Goal: Information Seeking & Learning: Learn about a topic

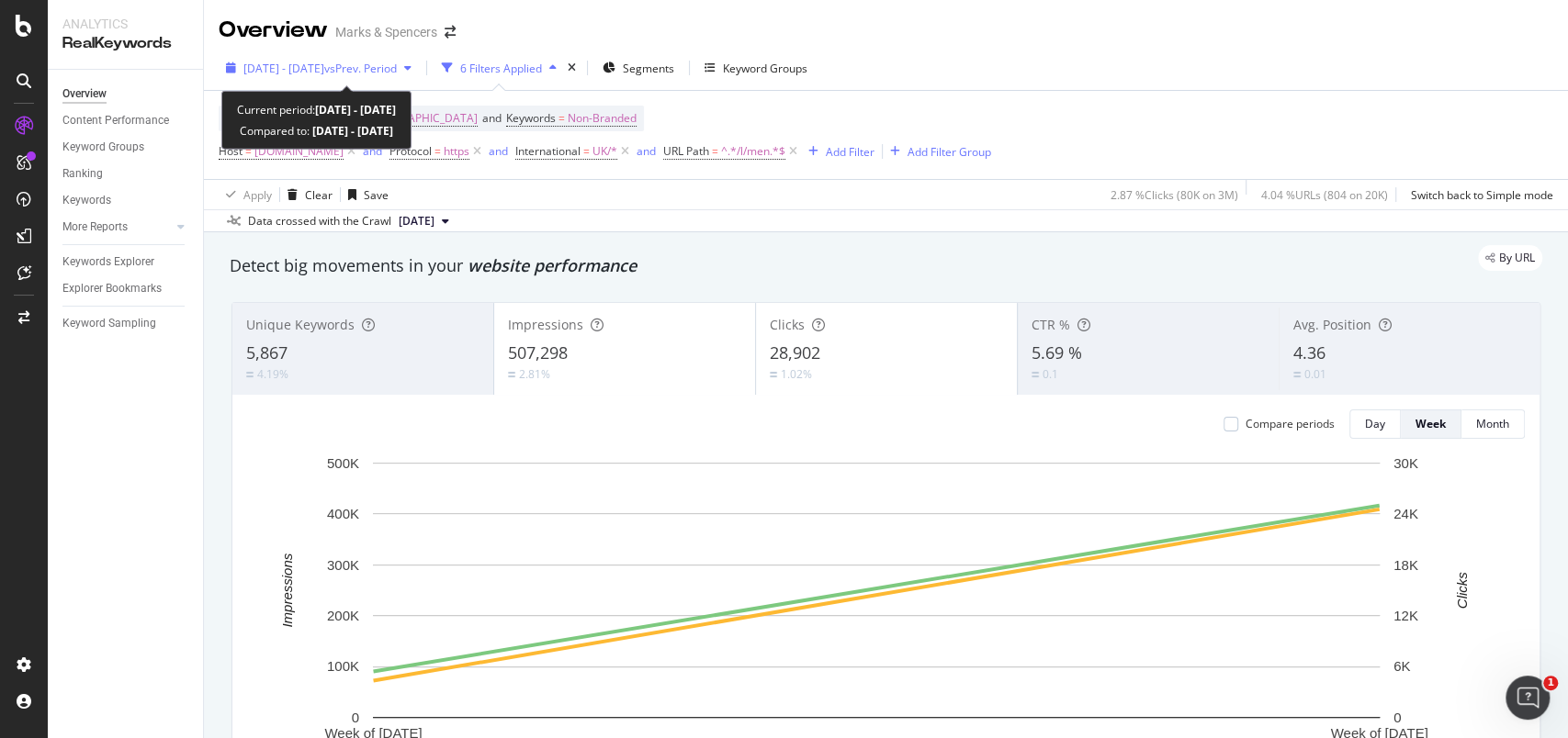
click at [233, 73] on icon "button" at bounding box center [231, 68] width 10 height 11
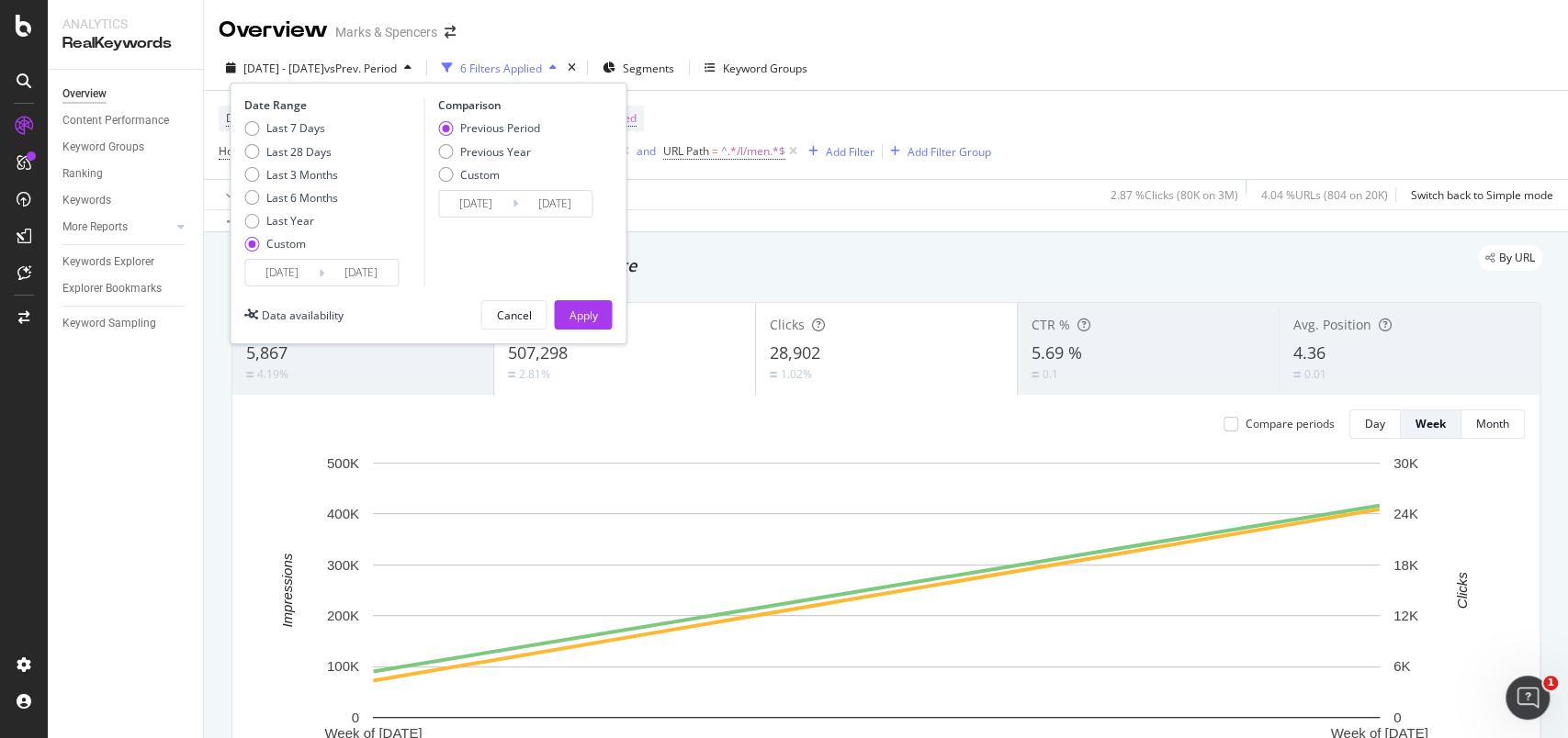
click at [296, 266] on input "[DATE]" at bounding box center [282, 273] width 74 height 26
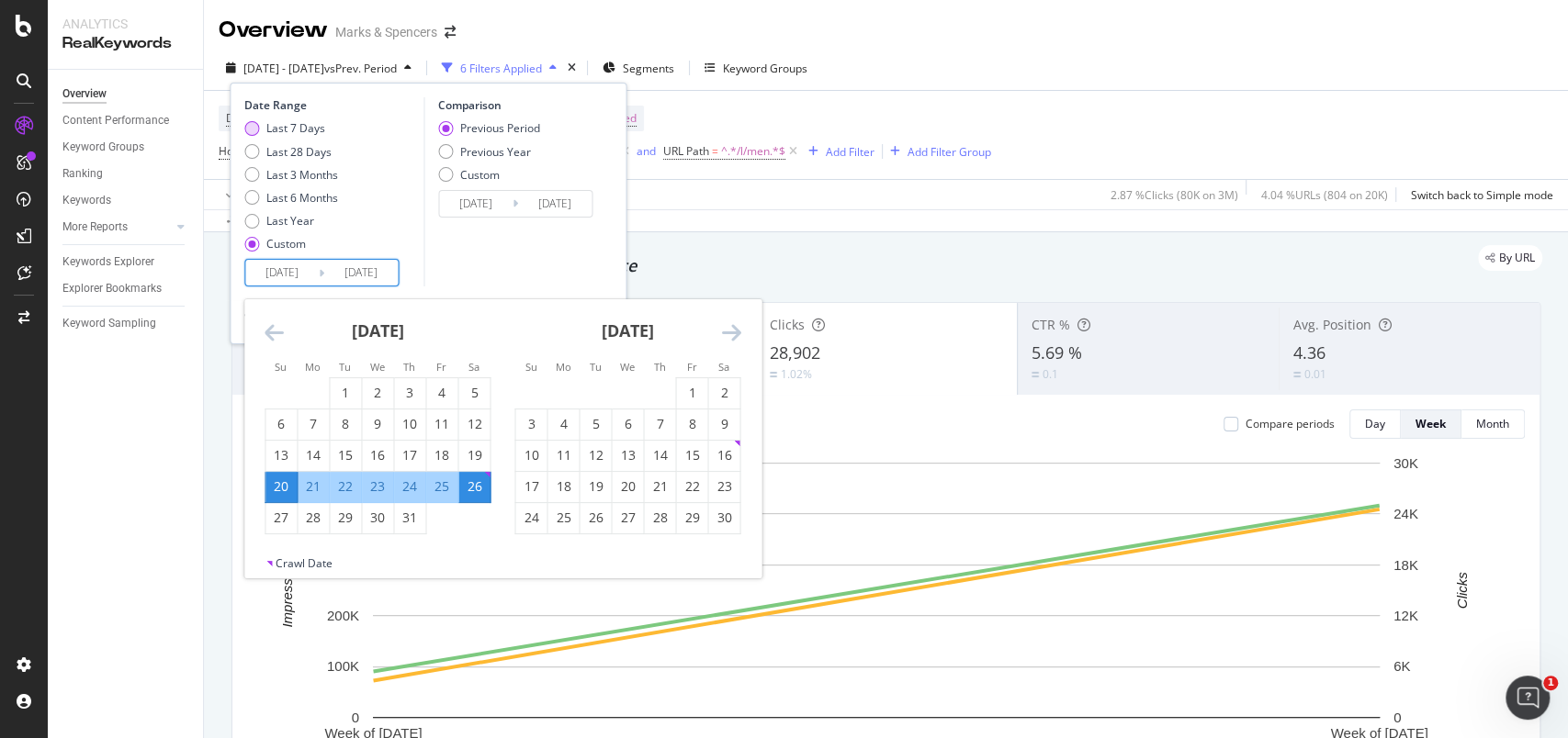
click at [281, 128] on div "Last 7 Days" at bounding box center [296, 127] width 59 height 16
type input "[DATE]"
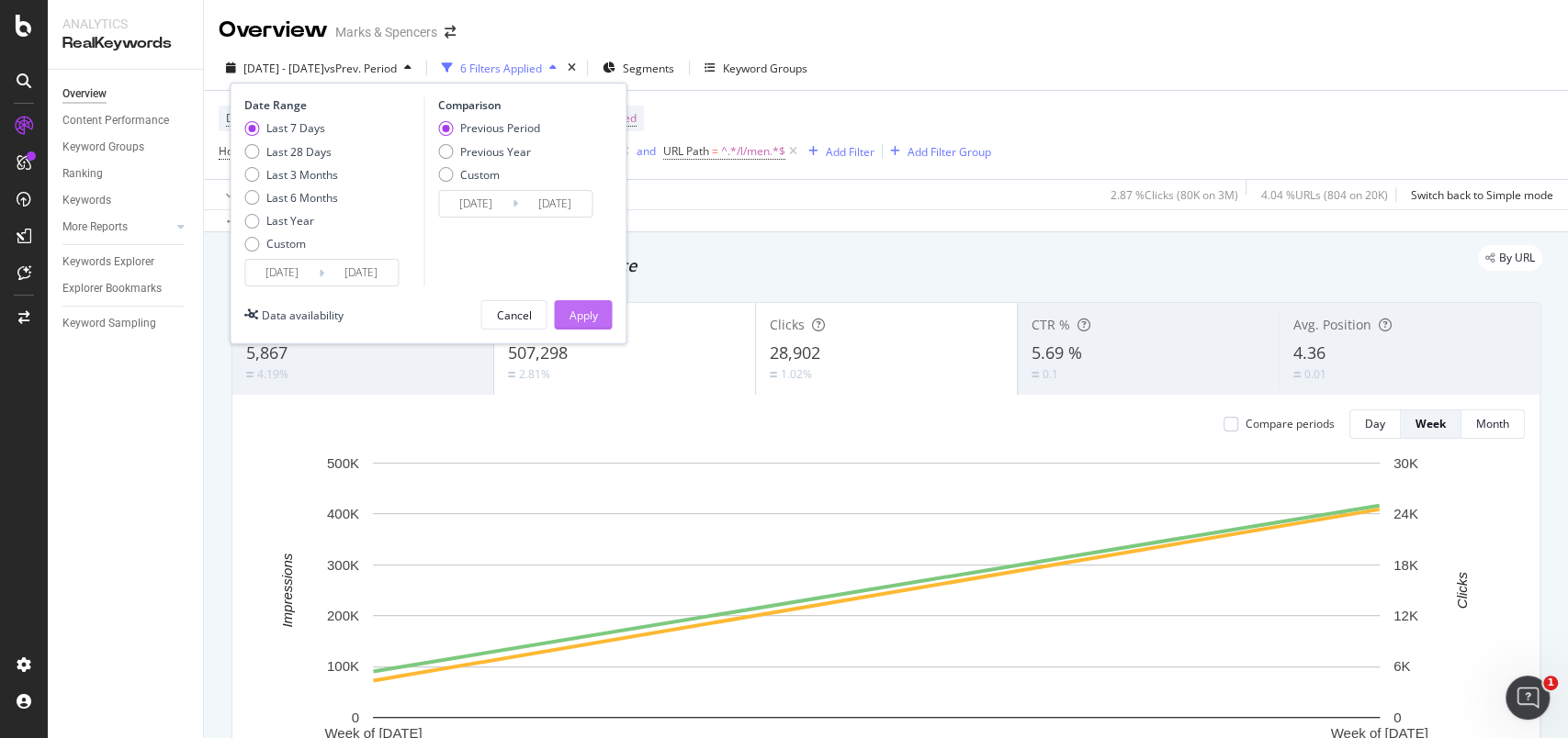
click at [595, 316] on div "Apply" at bounding box center [582, 315] width 29 height 16
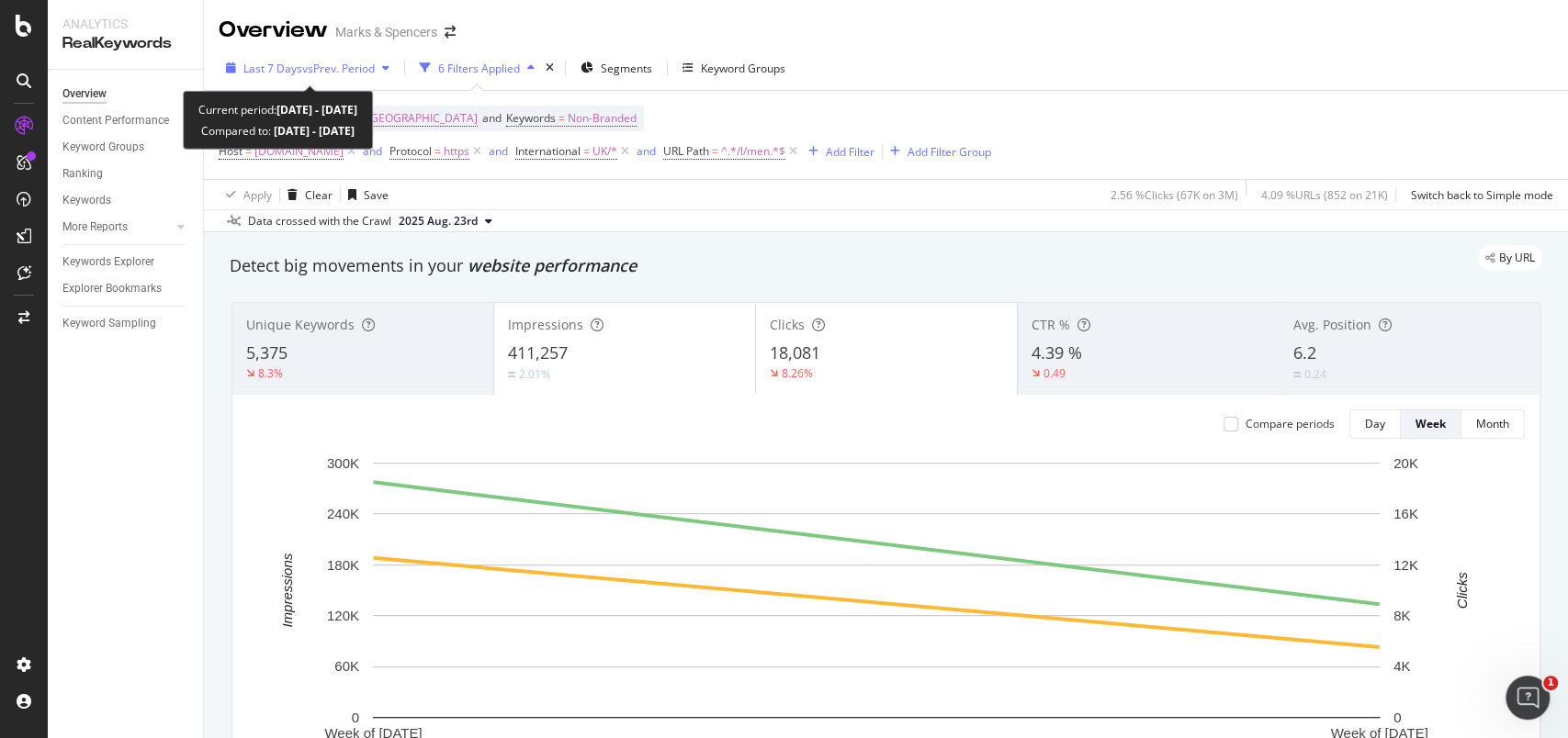
click at [232, 64] on icon "button" at bounding box center [231, 68] width 10 height 11
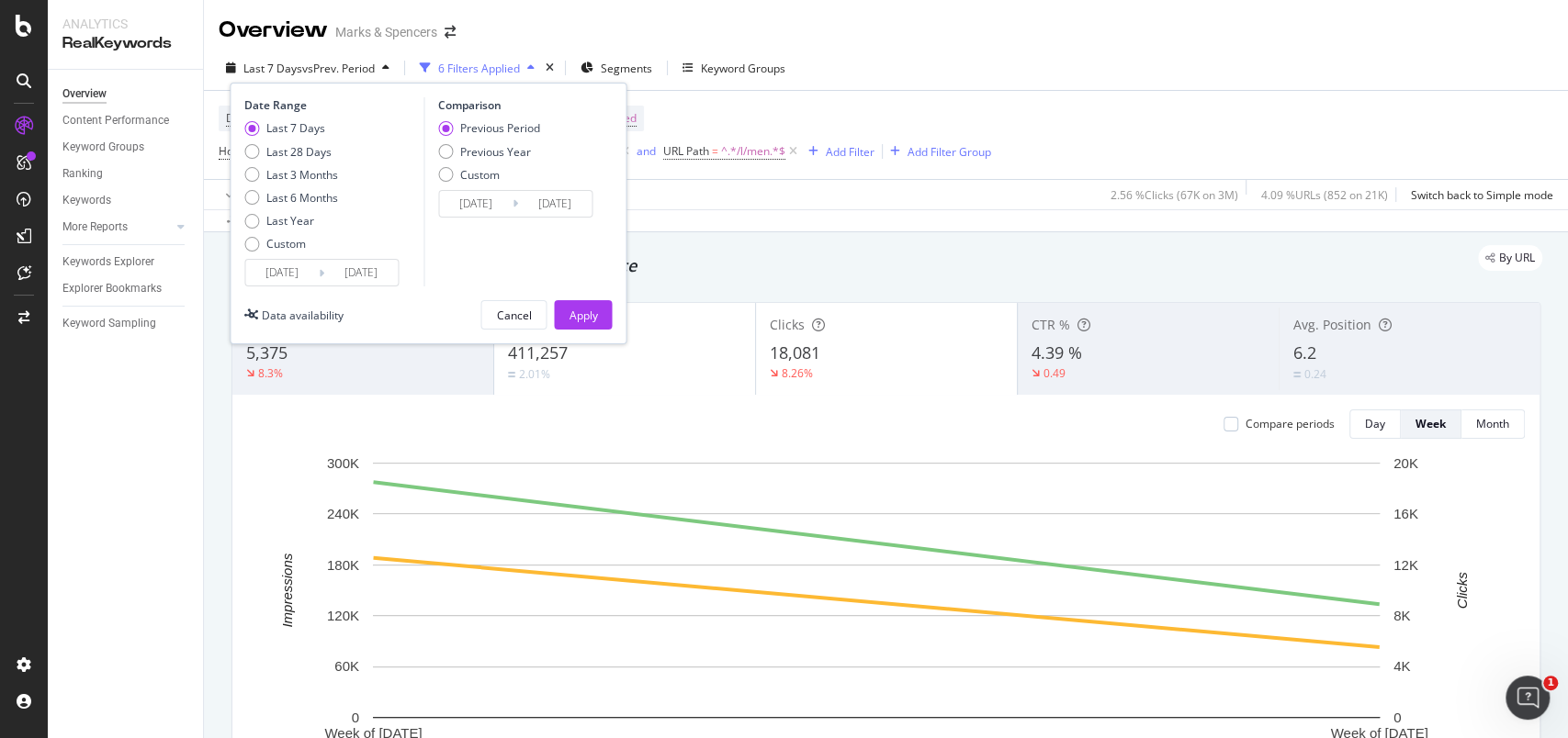
click at [294, 252] on div "Last 7 Days Last 28 Days Last 3 Months Last 6 Months Last Year Custom" at bounding box center [292, 189] width 94 height 138
click at [280, 246] on div "Custom" at bounding box center [286, 244] width 40 height 16
type input "[DATE]"
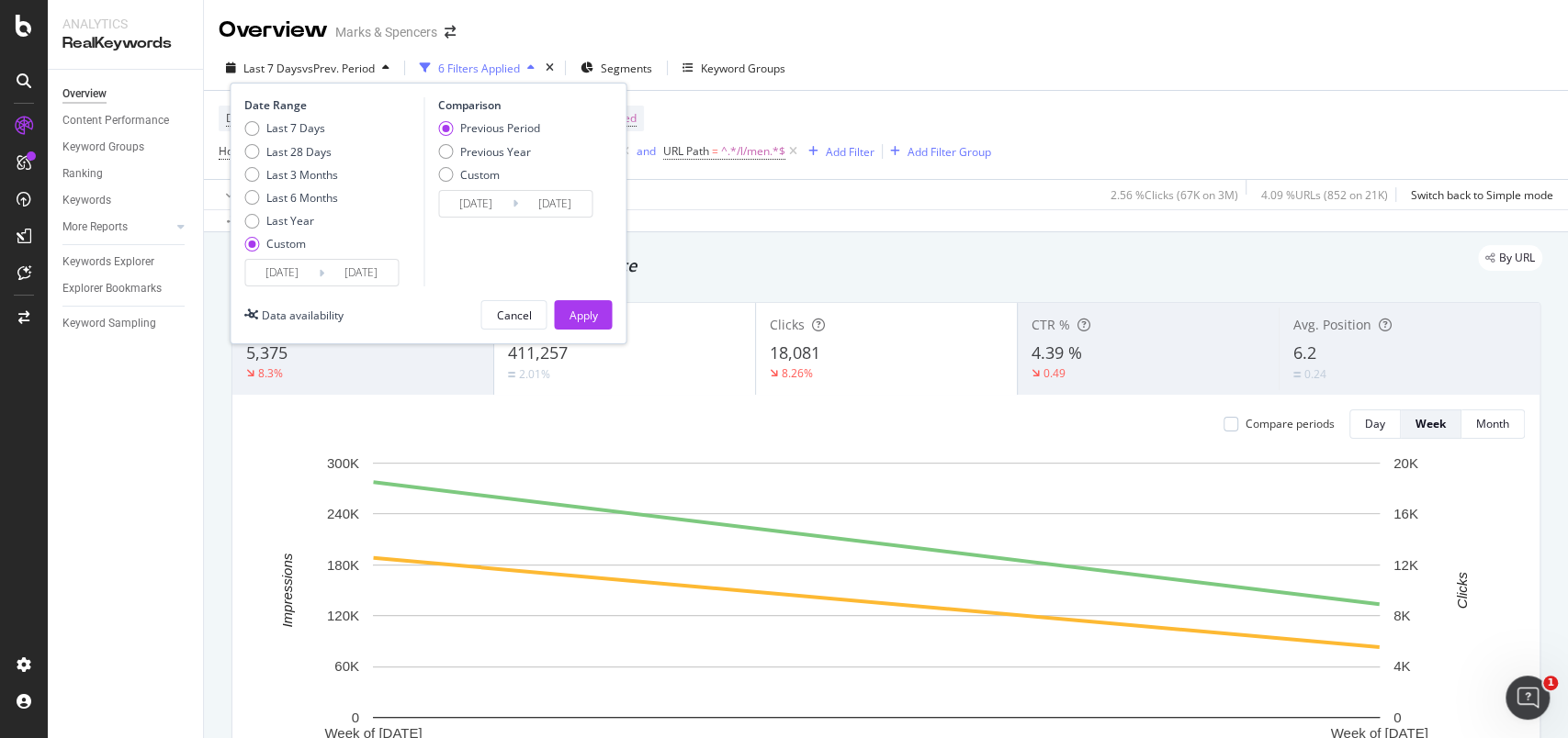
click at [294, 267] on input "[DATE]" at bounding box center [282, 273] width 74 height 26
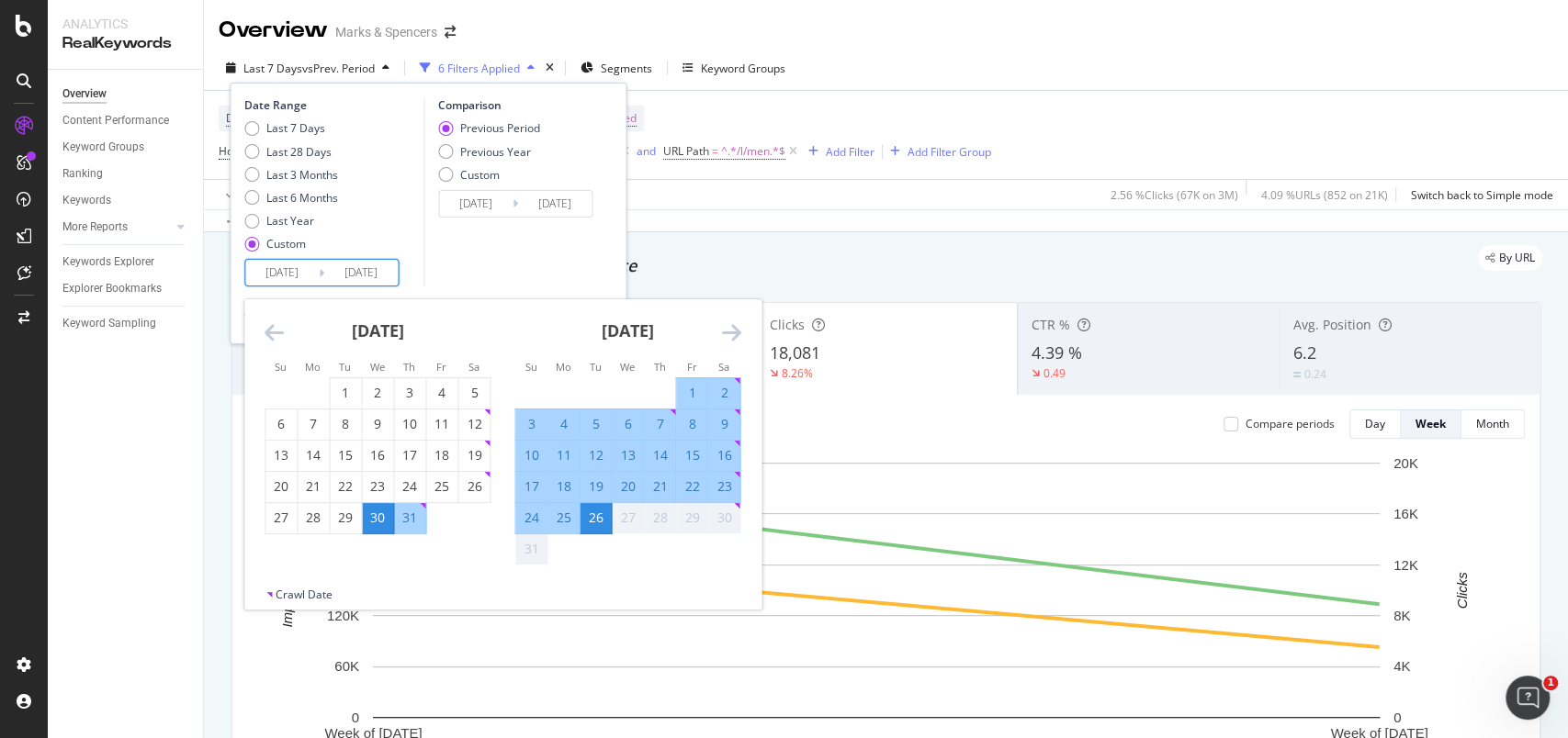
click at [527, 478] on div "17" at bounding box center [531, 487] width 31 height 18
type input "[DATE]"
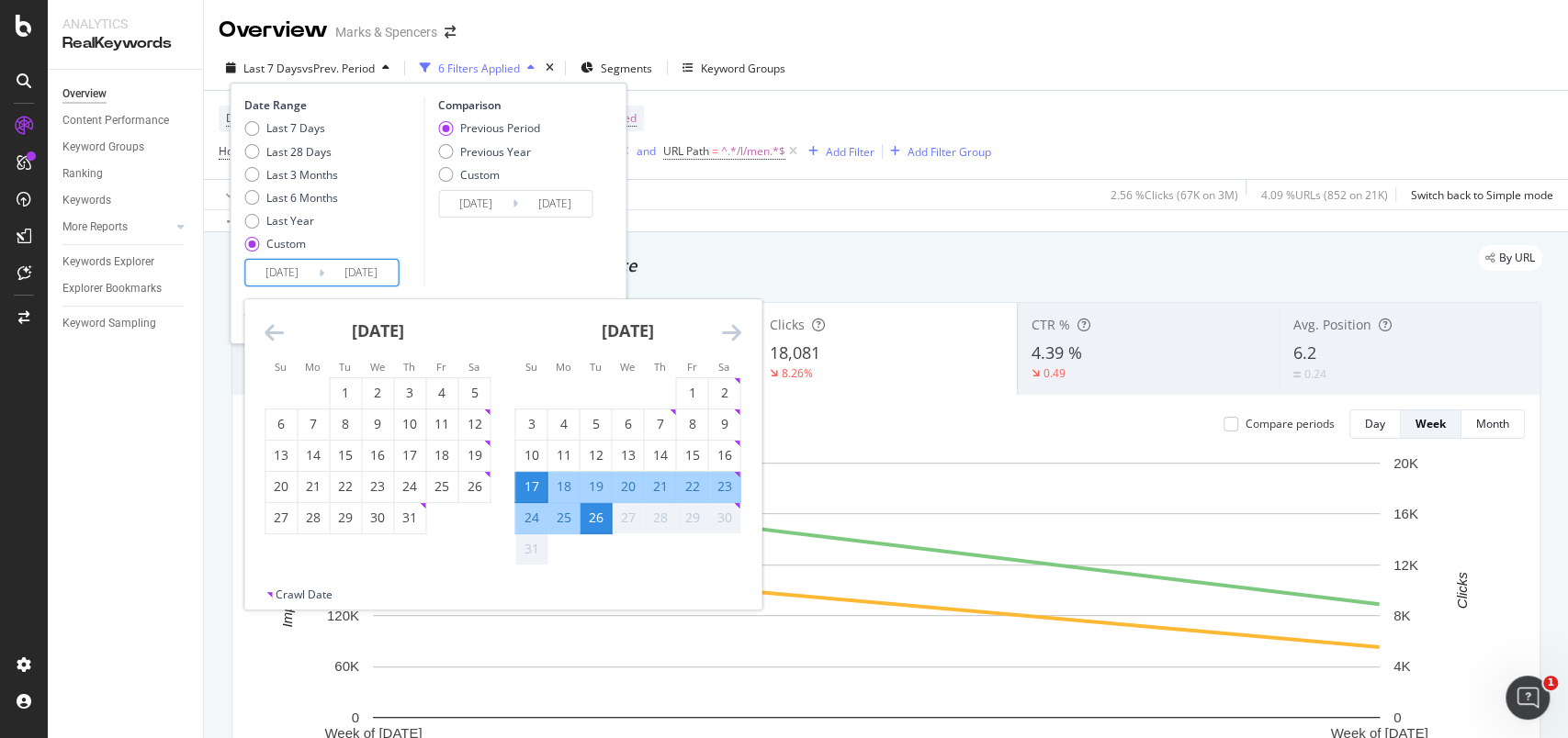
click at [727, 486] on div "23" at bounding box center [724, 487] width 31 height 18
type input "[DATE]"
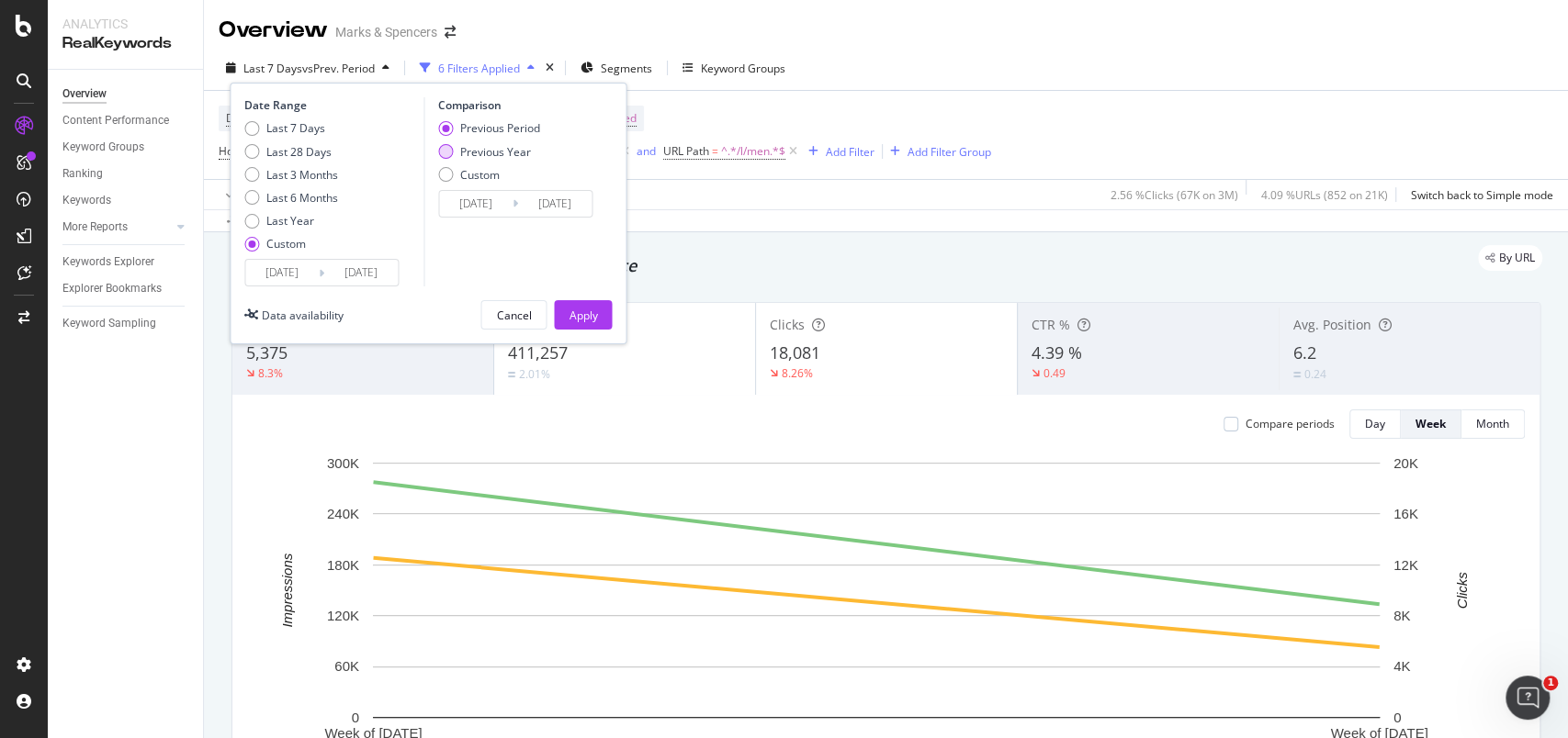
click at [517, 154] on div "Previous Year" at bounding box center [496, 151] width 71 height 16
type input "[DATE]"
click at [581, 314] on div "Apply" at bounding box center [582, 315] width 29 height 16
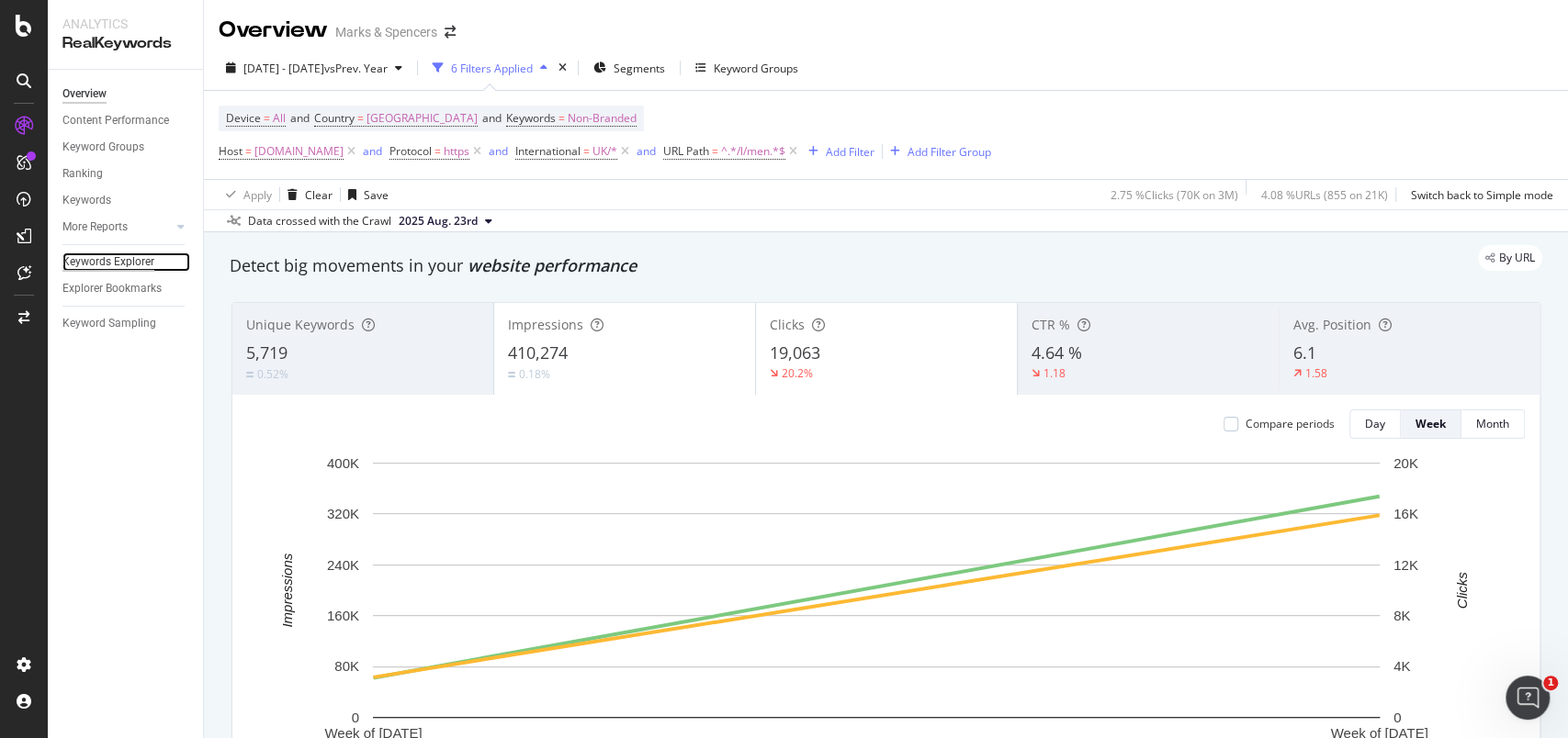
click at [123, 264] on div "Keywords Explorer" at bounding box center [109, 262] width 92 height 19
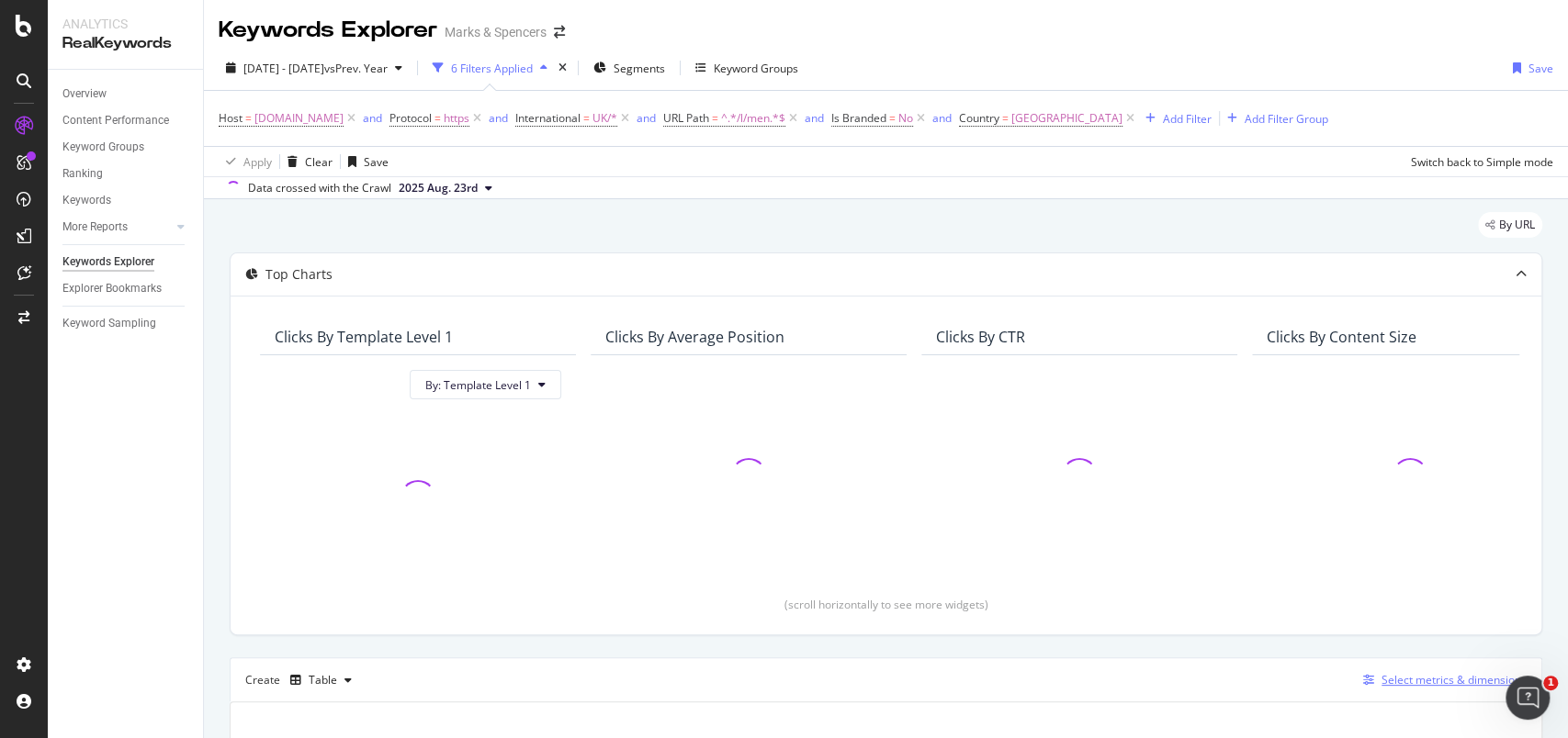
click at [1411, 675] on div "Select metrics & dimensions" at bounding box center [1454, 680] width 145 height 16
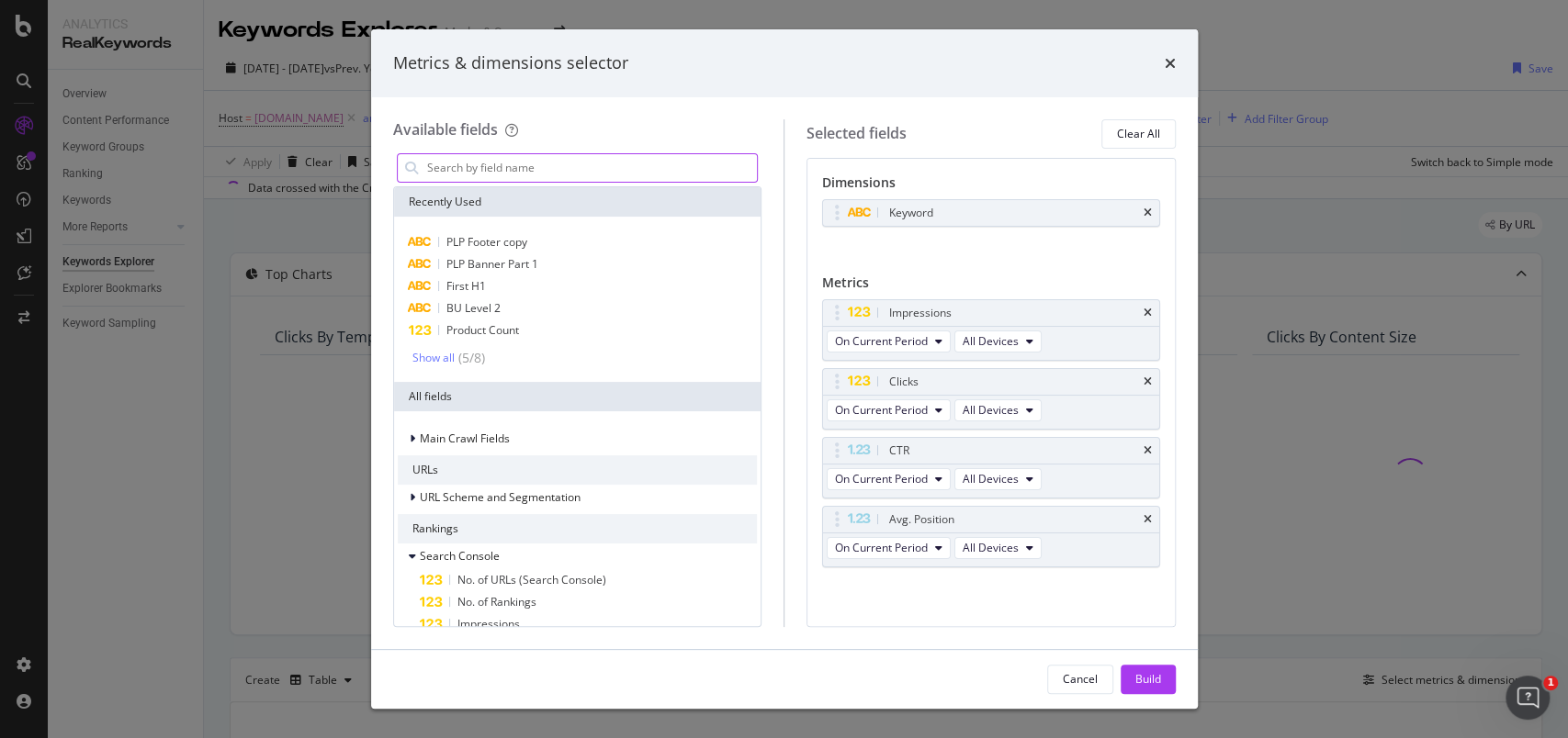
click at [512, 175] on input "modal" at bounding box center [592, 168] width 332 height 28
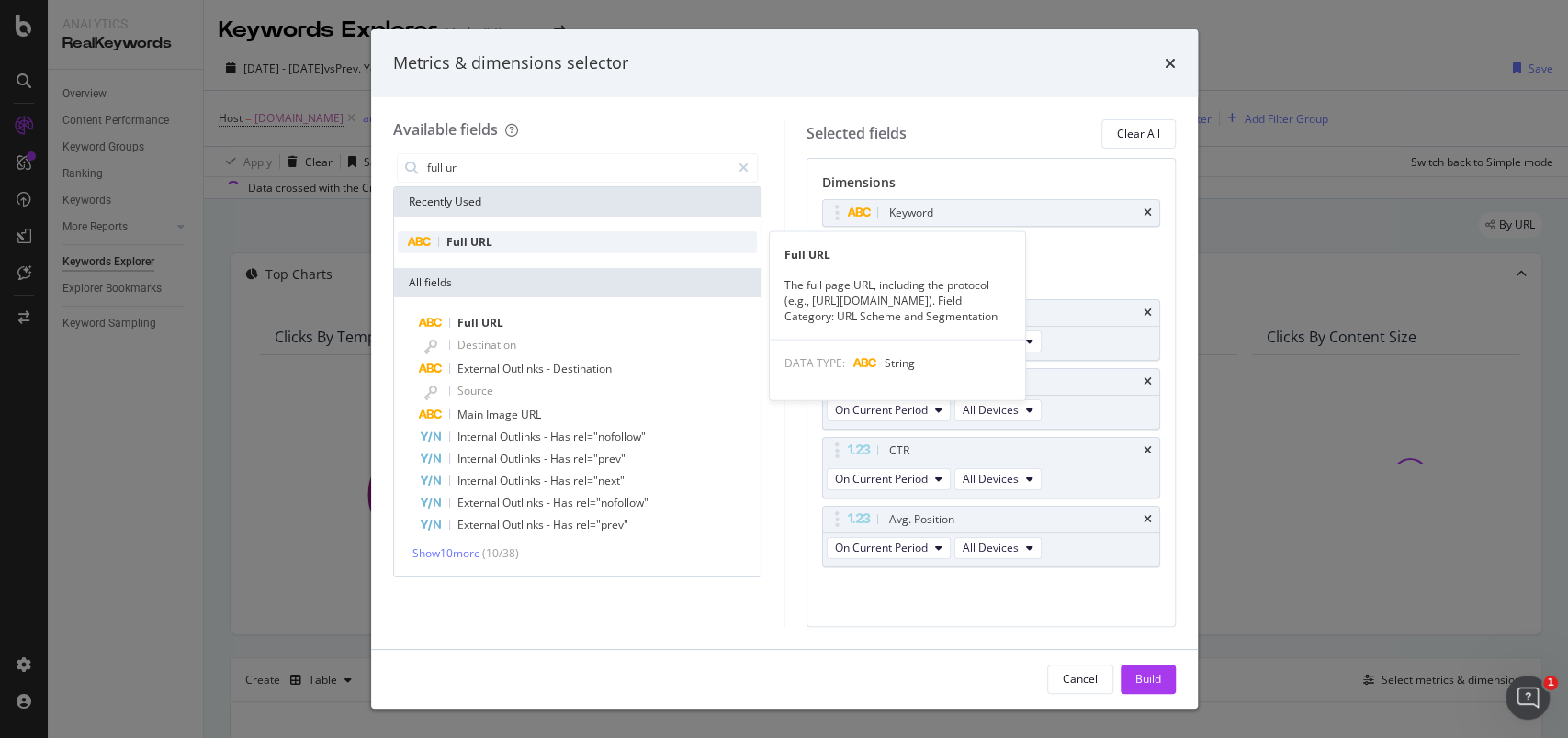
type input "full ur"
click at [471, 251] on div "Full URL" at bounding box center [578, 243] width 360 height 22
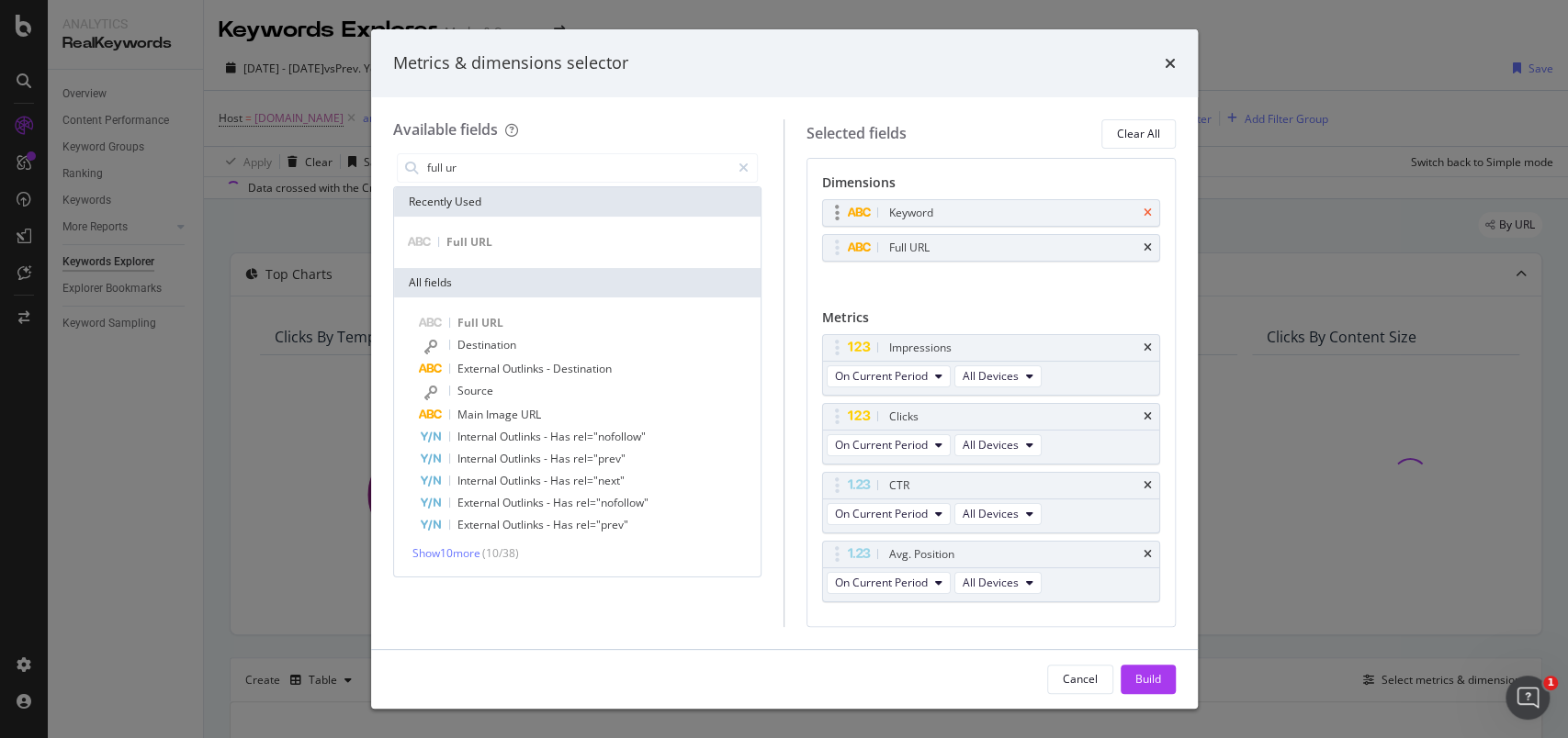
click at [1143, 210] on icon "times" at bounding box center [1147, 213] width 8 height 11
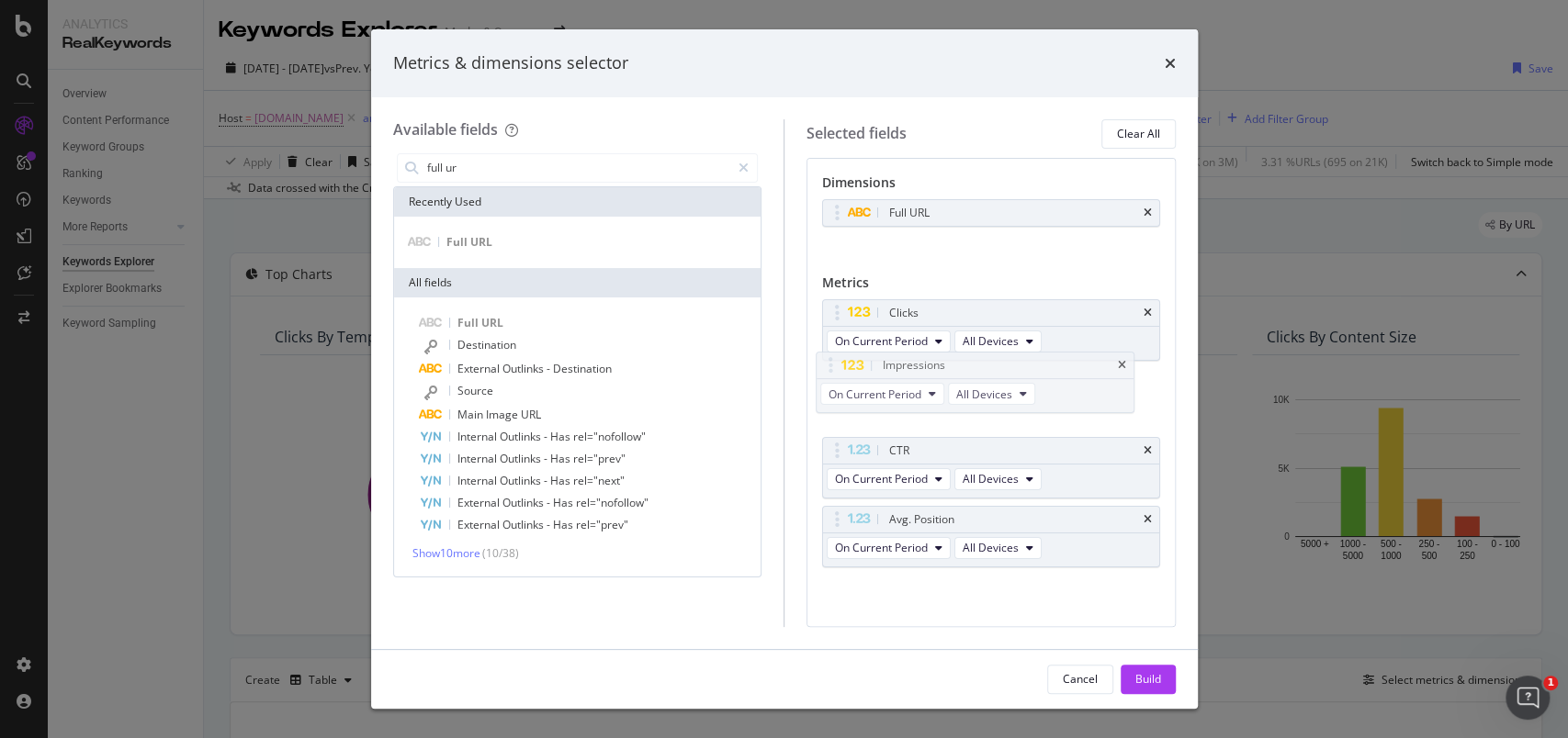
drag, startPoint x: 838, startPoint y: 319, endPoint x: 833, endPoint y: 360, distance: 41.3
click at [746, 159] on div "modal" at bounding box center [743, 168] width 27 height 30
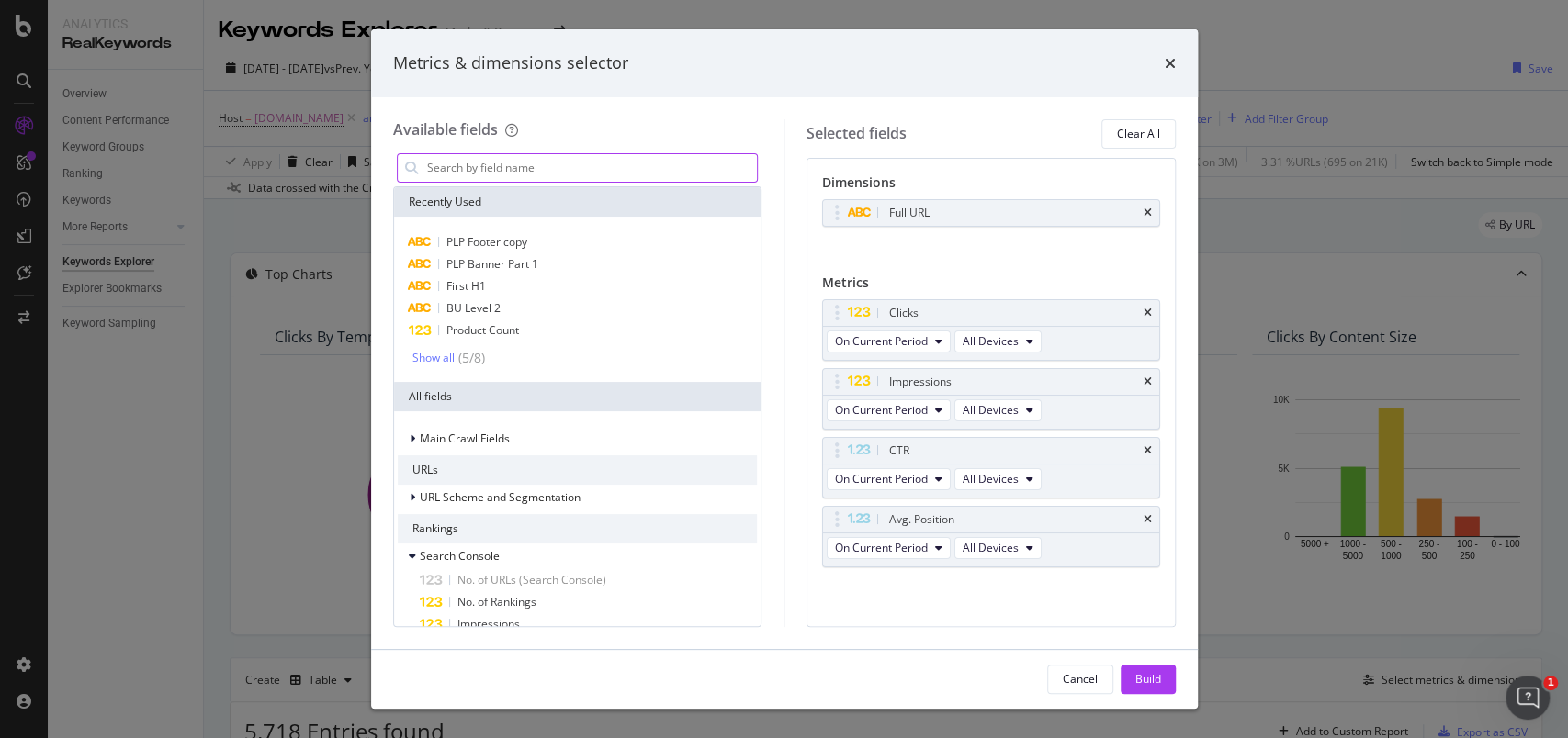
click at [470, 173] on input "modal" at bounding box center [592, 168] width 332 height 28
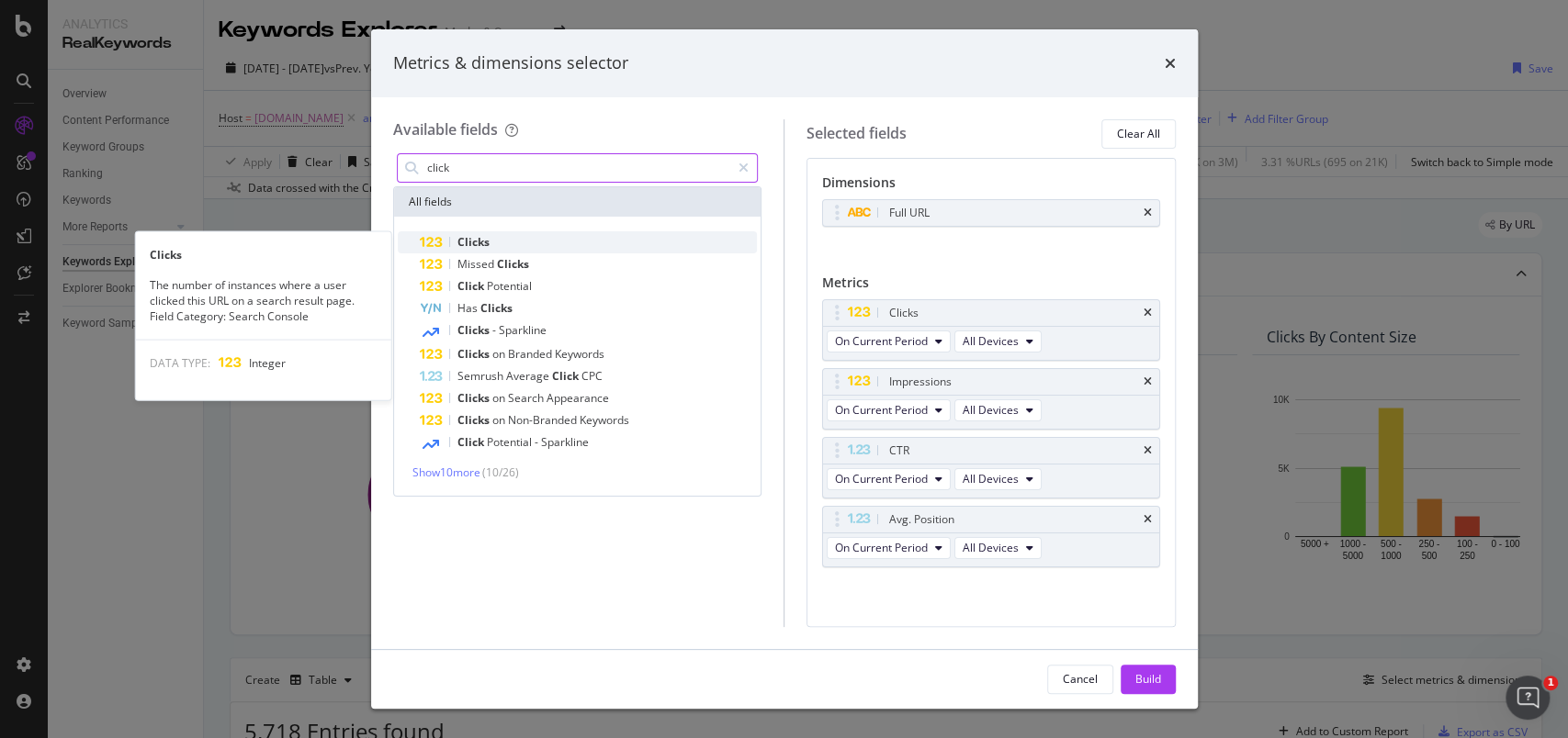
type input "click"
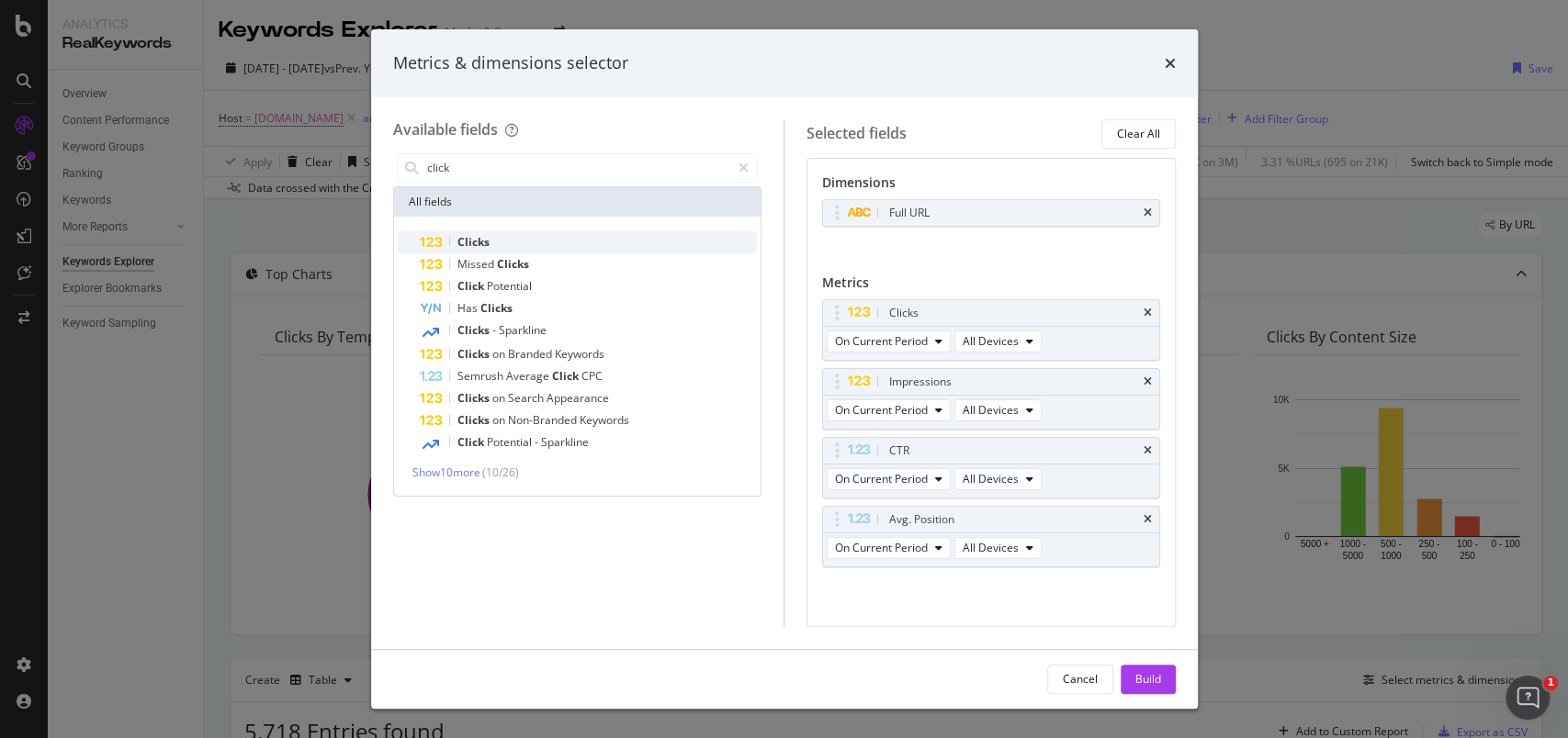
click at [481, 237] on span "Clicks" at bounding box center [473, 242] width 32 height 16
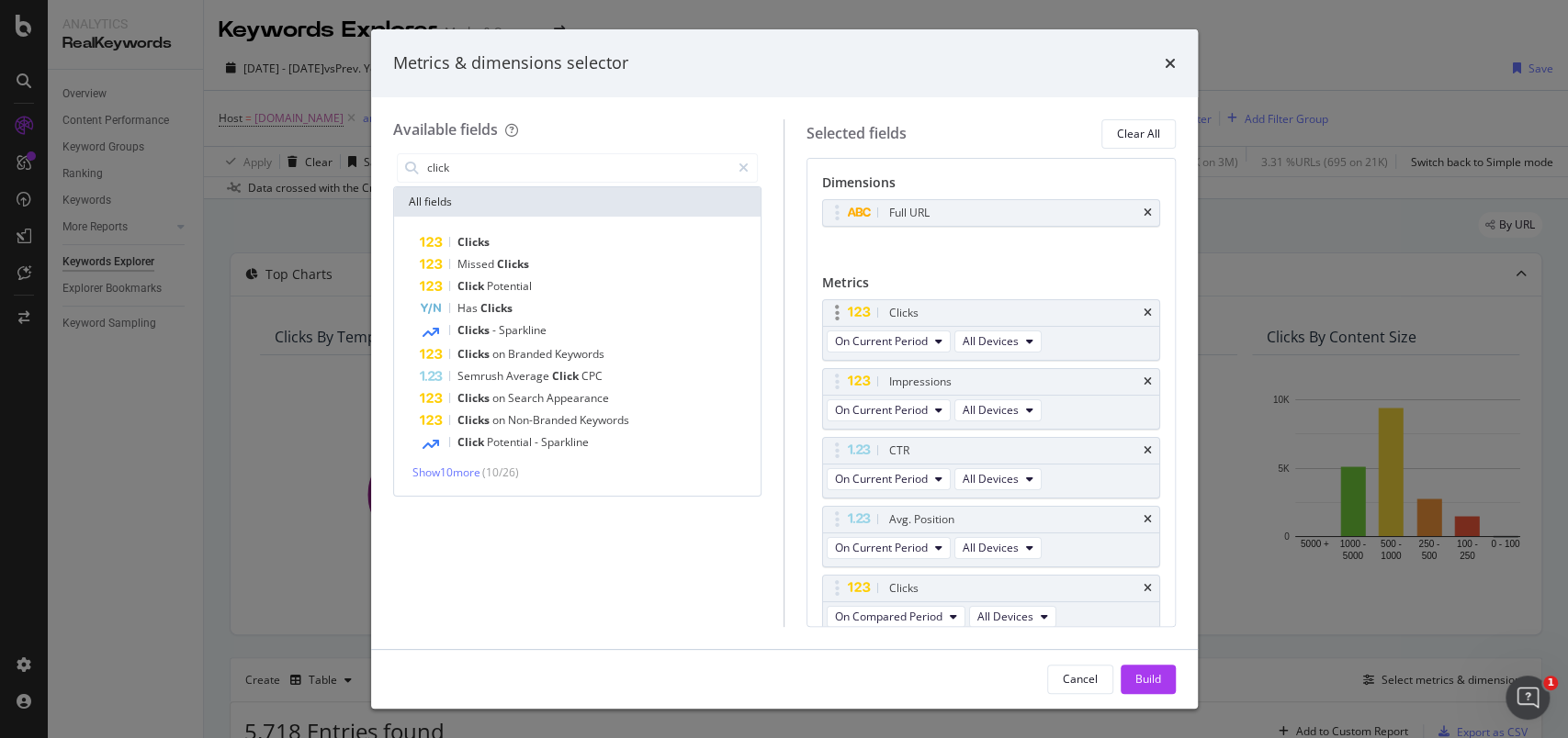
scroll to position [7, 0]
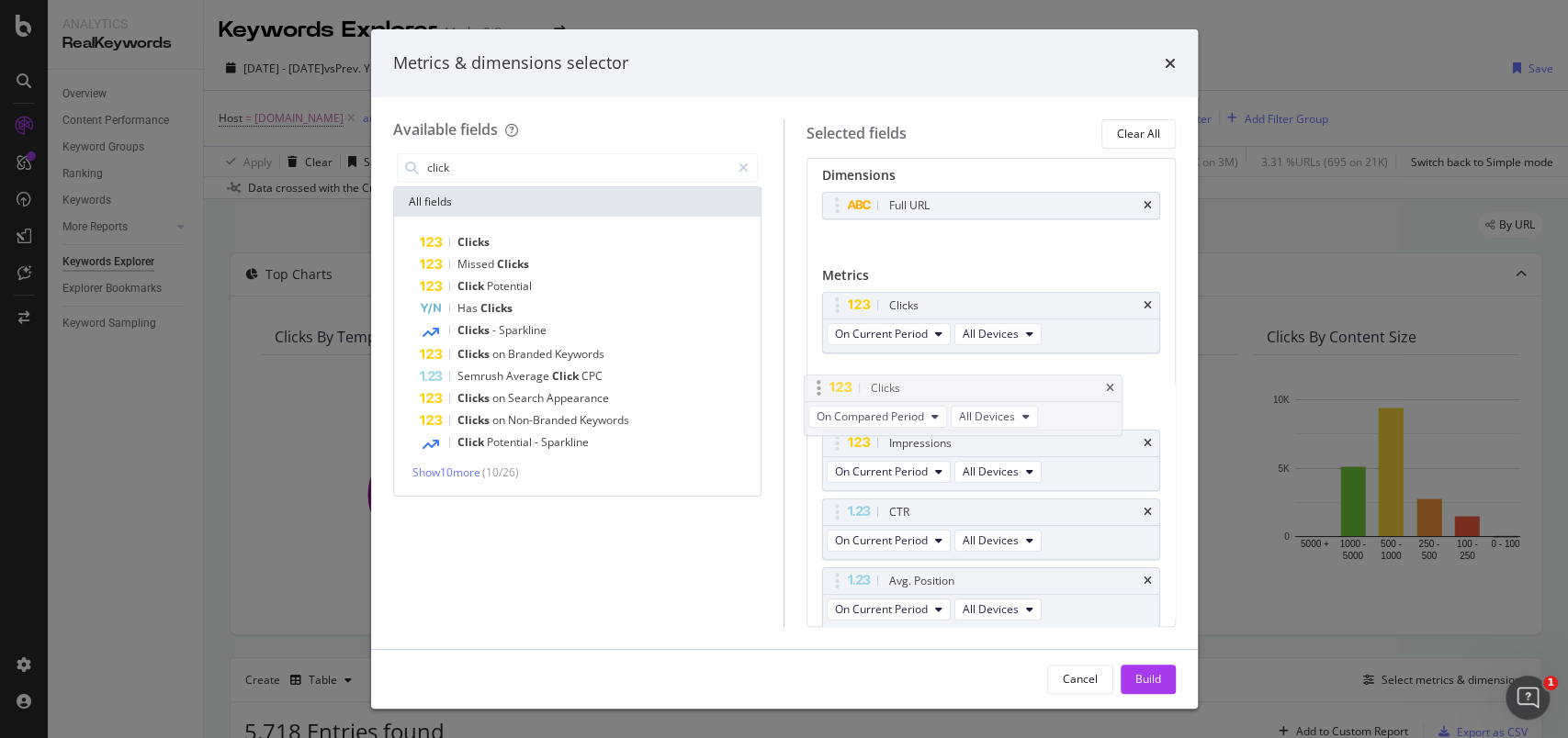
drag, startPoint x: 841, startPoint y: 579, endPoint x: 822, endPoint y: 380, distance: 199.9
click at [822, 380] on body "Analytics RealKeywords Overview Content Performance Keyword Groups Ranking Keyw…" at bounding box center [784, 369] width 1568 height 738
click at [919, 403] on span "On Compared Period" at bounding box center [889, 402] width 107 height 16
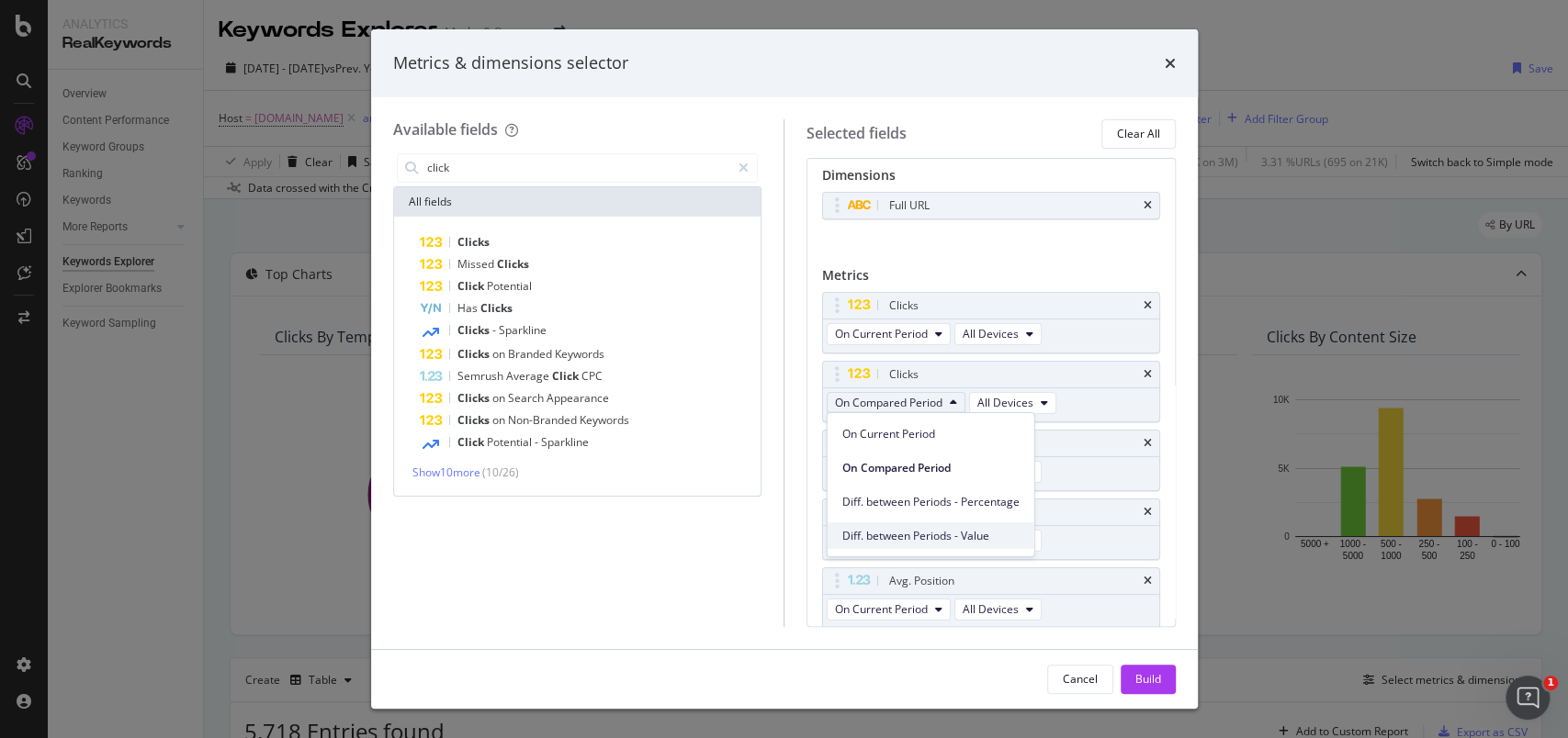
click at [906, 537] on span "Diff. between Periods - Value" at bounding box center [931, 535] width 177 height 17
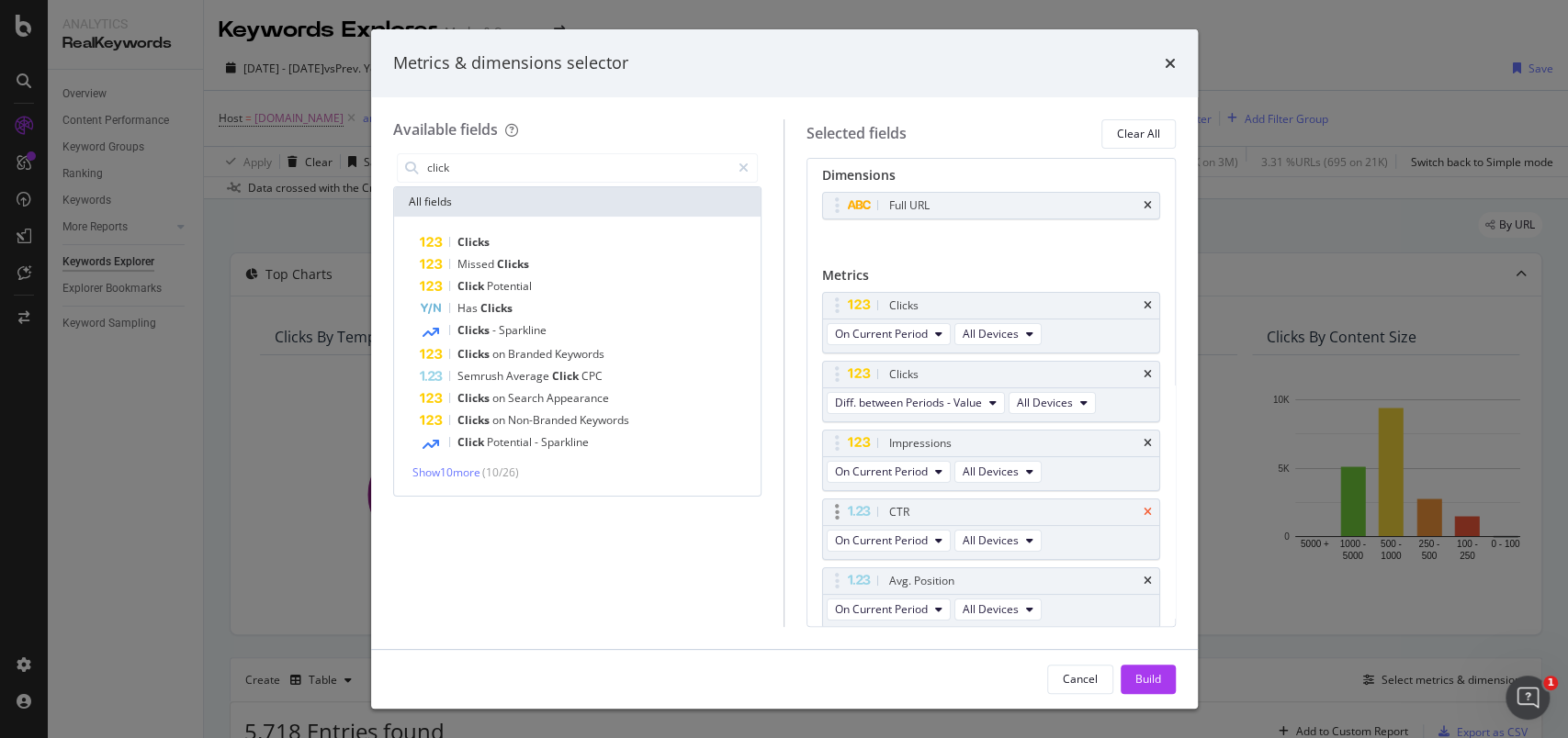
click at [1143, 507] on icon "times" at bounding box center [1147, 512] width 8 height 11
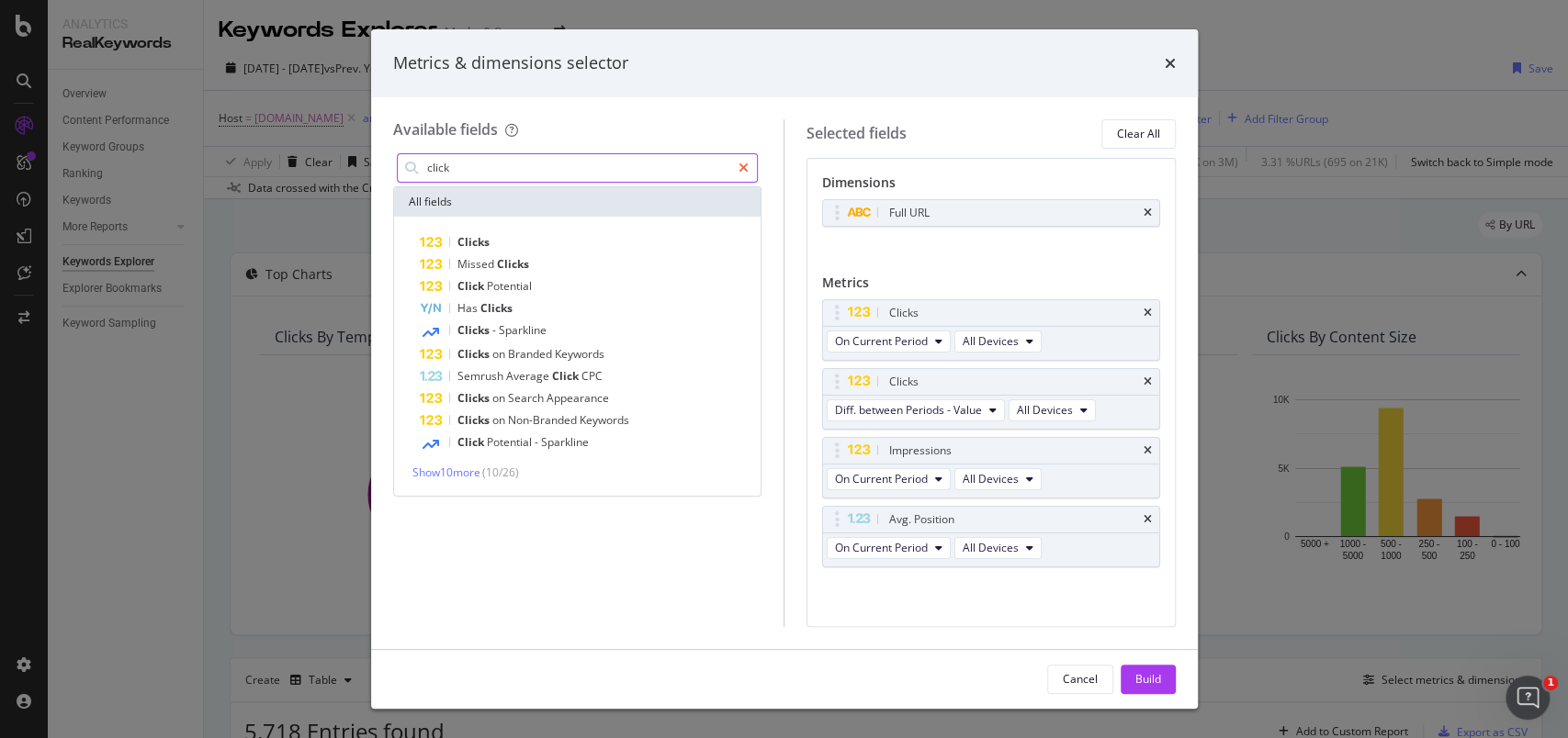
click at [751, 162] on div "modal" at bounding box center [743, 168] width 27 height 30
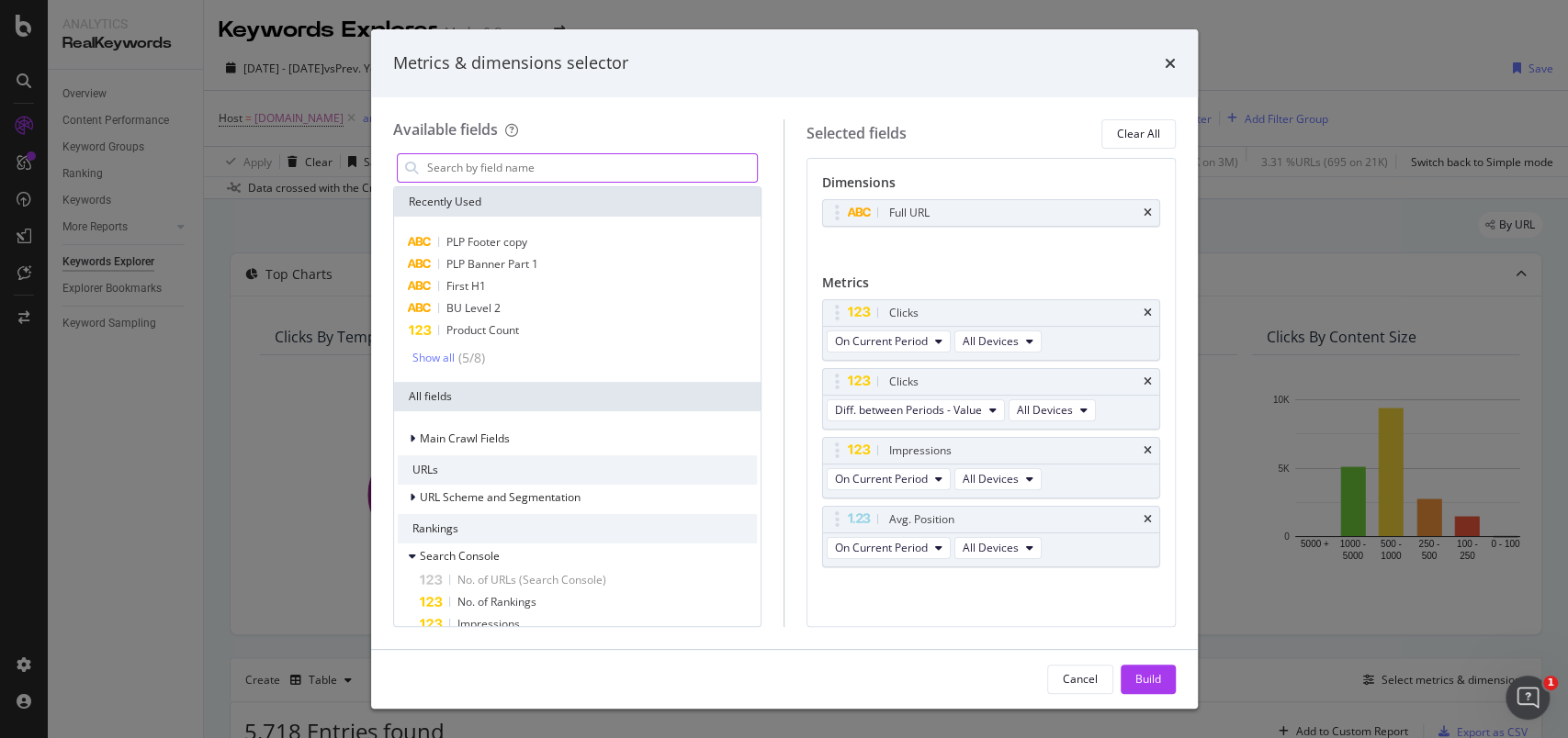
click at [714, 162] on input "modal" at bounding box center [592, 168] width 332 height 28
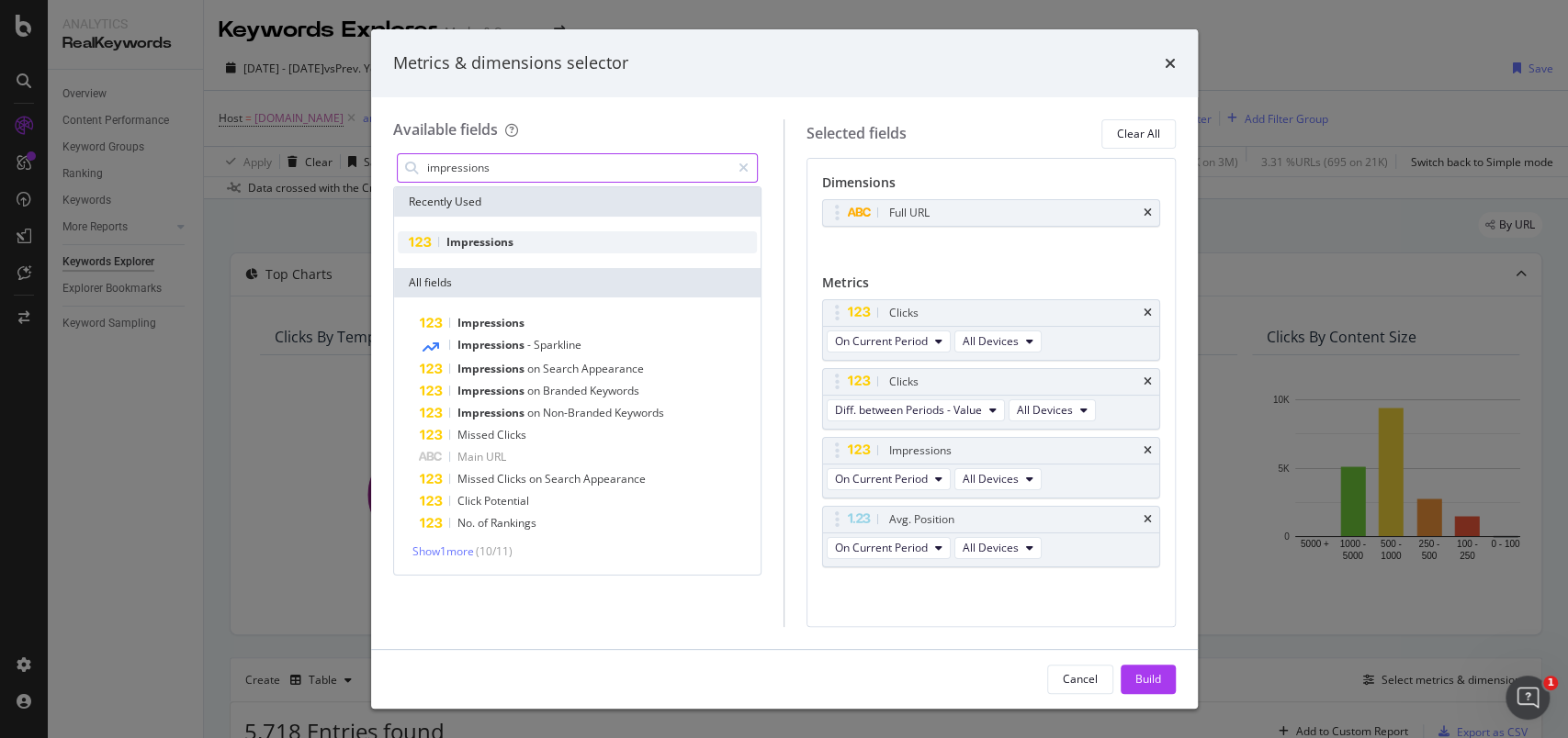
type input "impressions"
click at [485, 240] on span "Impressions" at bounding box center [480, 242] width 67 height 16
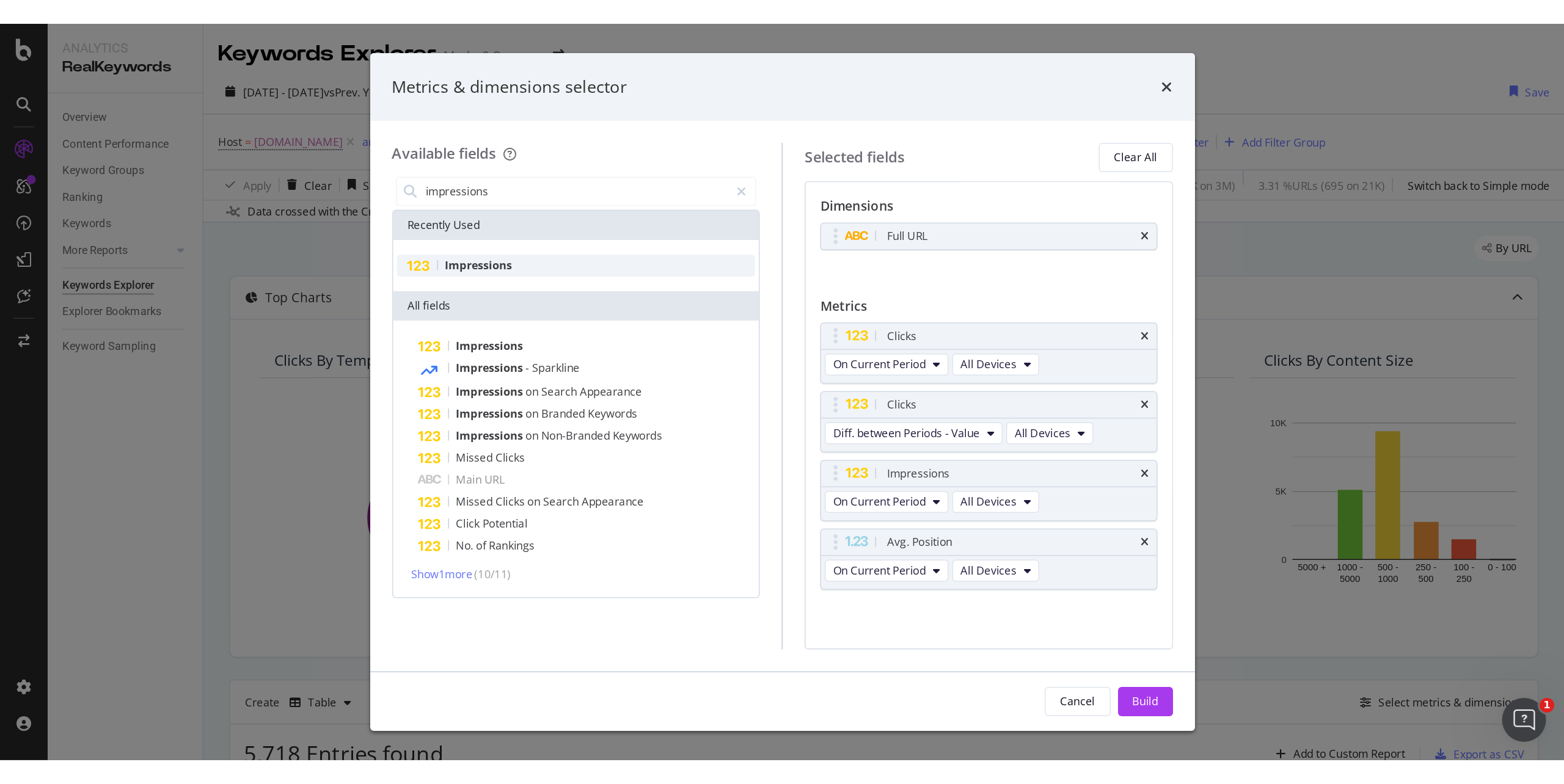
scroll to position [5, 0]
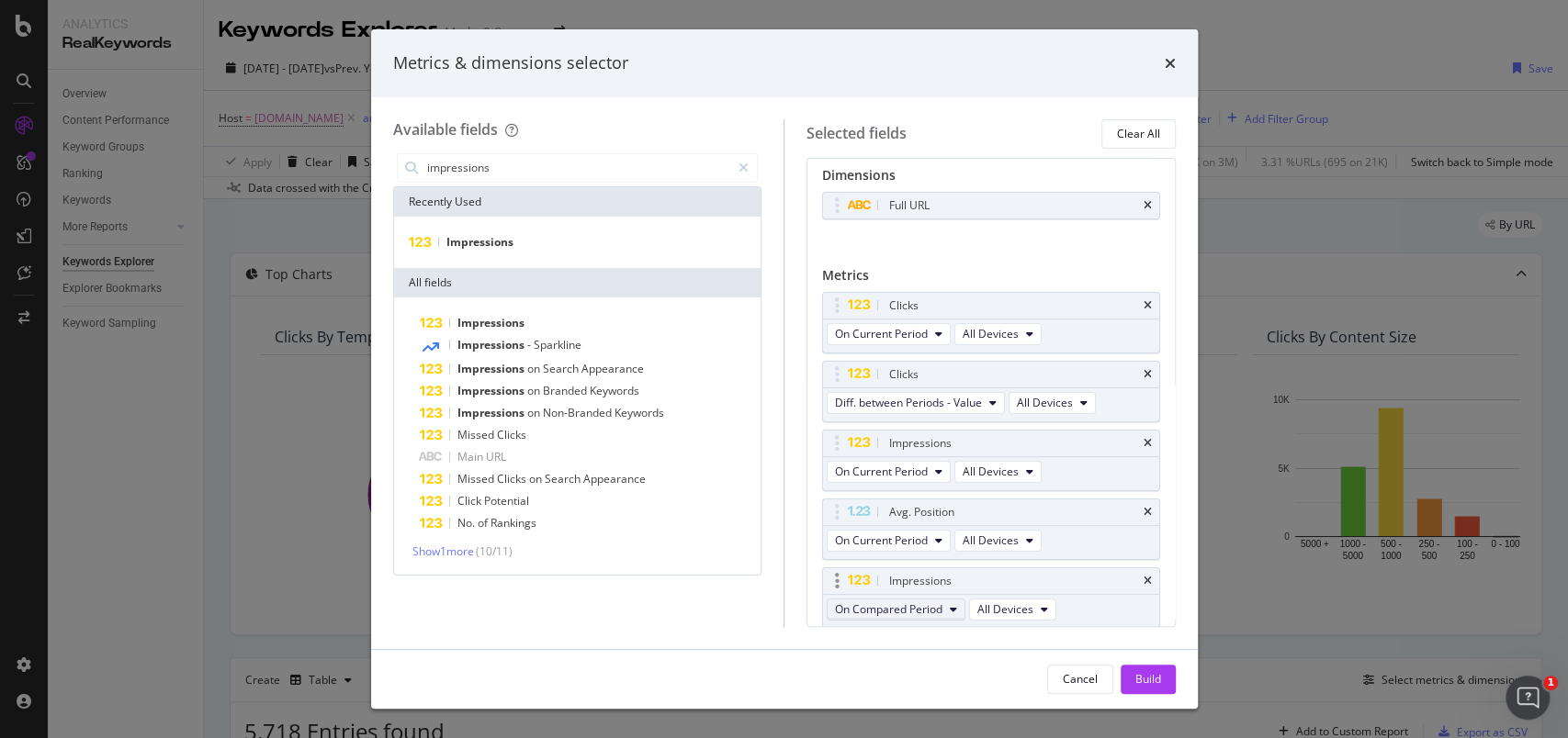
click at [904, 615] on button "On Compared Period" at bounding box center [896, 610] width 138 height 22
click at [922, 569] on span "Diff. between Periods - Value" at bounding box center [931, 575] width 177 height 17
drag, startPoint x: 841, startPoint y: 577, endPoint x: 847, endPoint y: 503, distance: 74.2
click at [832, 493] on body "Analytics RealKeywords Overview Content Performance Keyword Groups Ranking Keyw…" at bounding box center [784, 369] width 1568 height 738
click at [1146, 673] on div "Build" at bounding box center [1148, 679] width 26 height 16
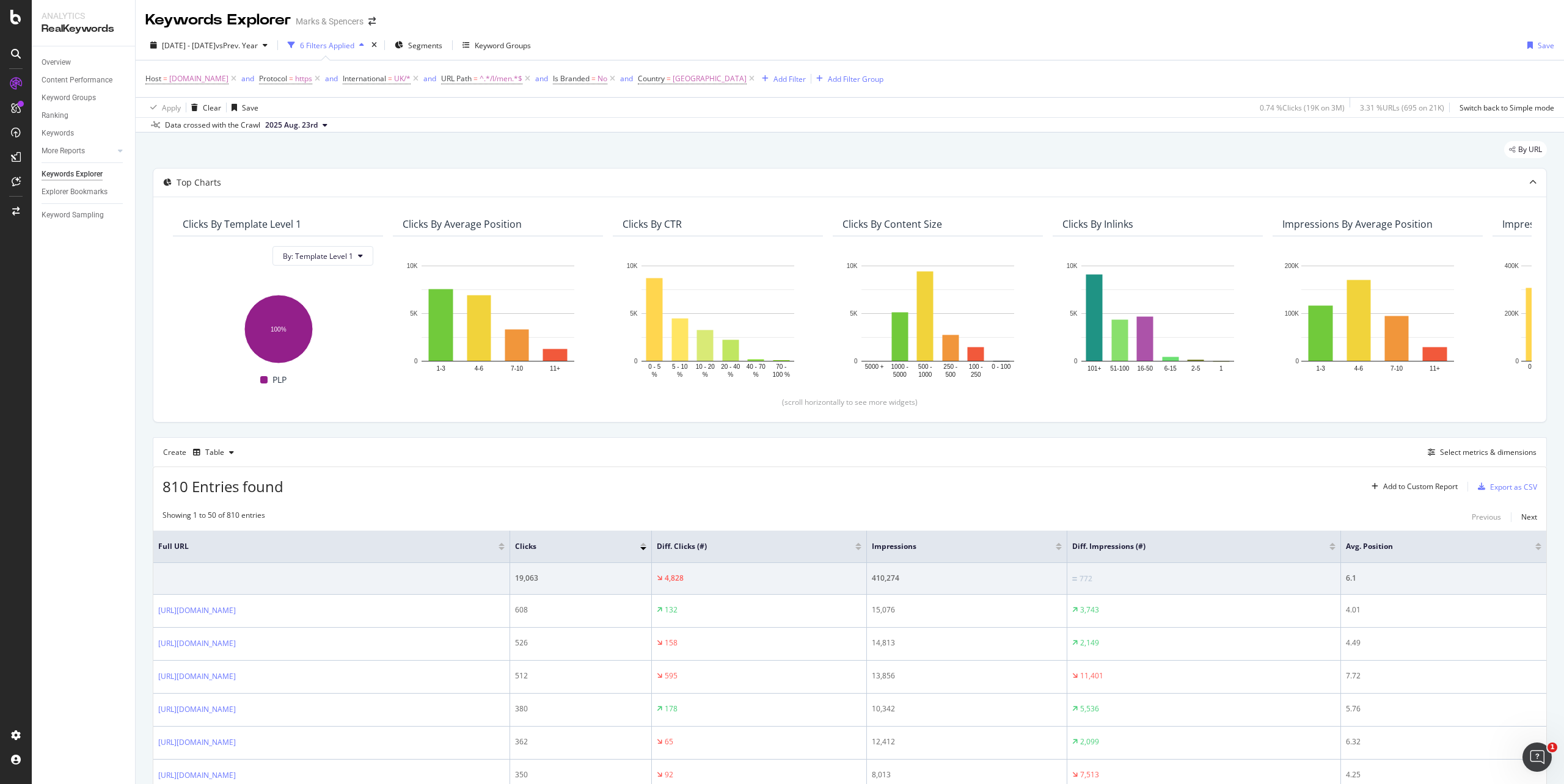
click at [862, 490] on div at bounding box center [859, 548] width 6 height 3
click at [1009, 490] on div at bounding box center [1008, 544] width 6 height 3
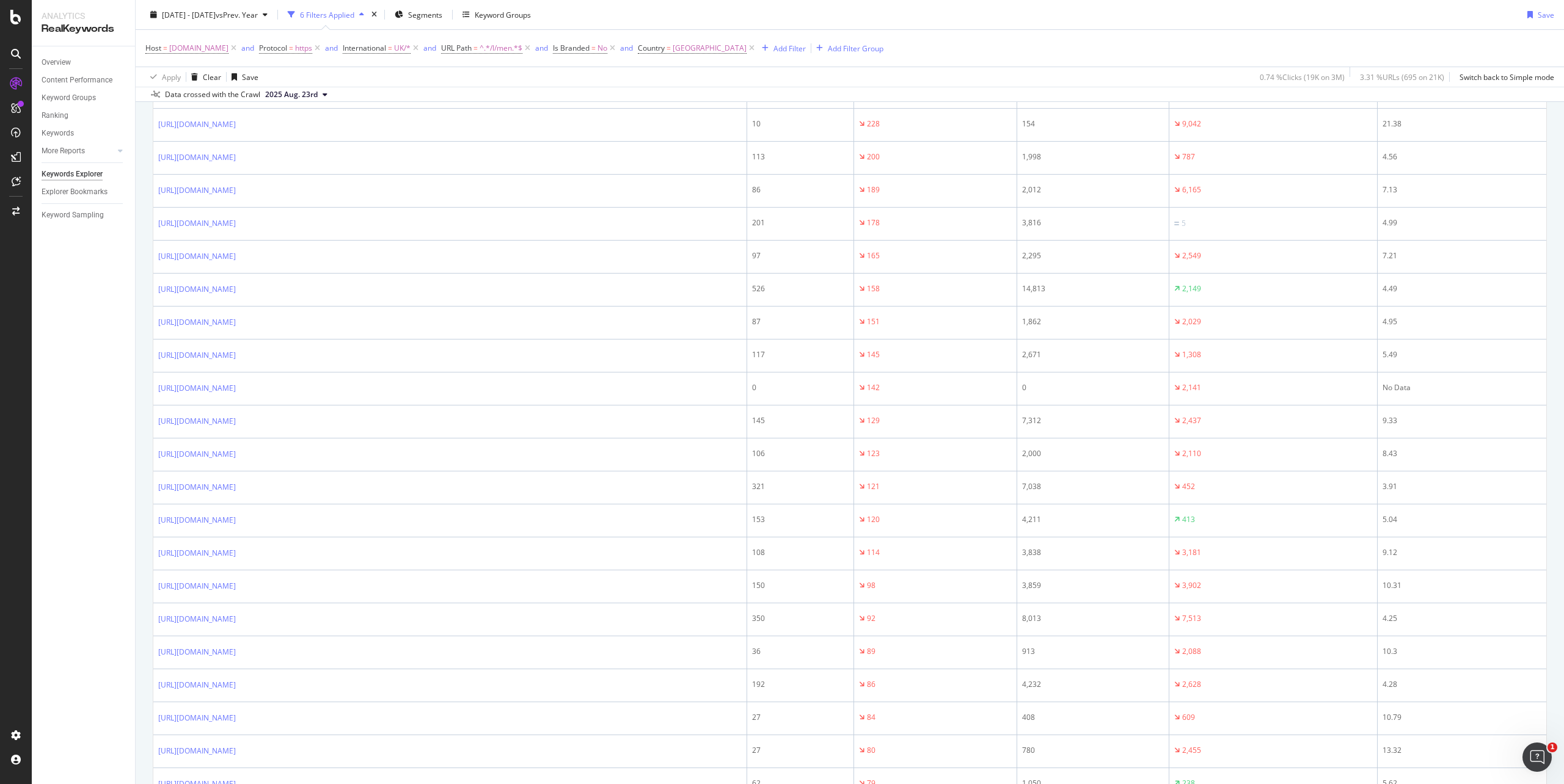
scroll to position [163, 0]
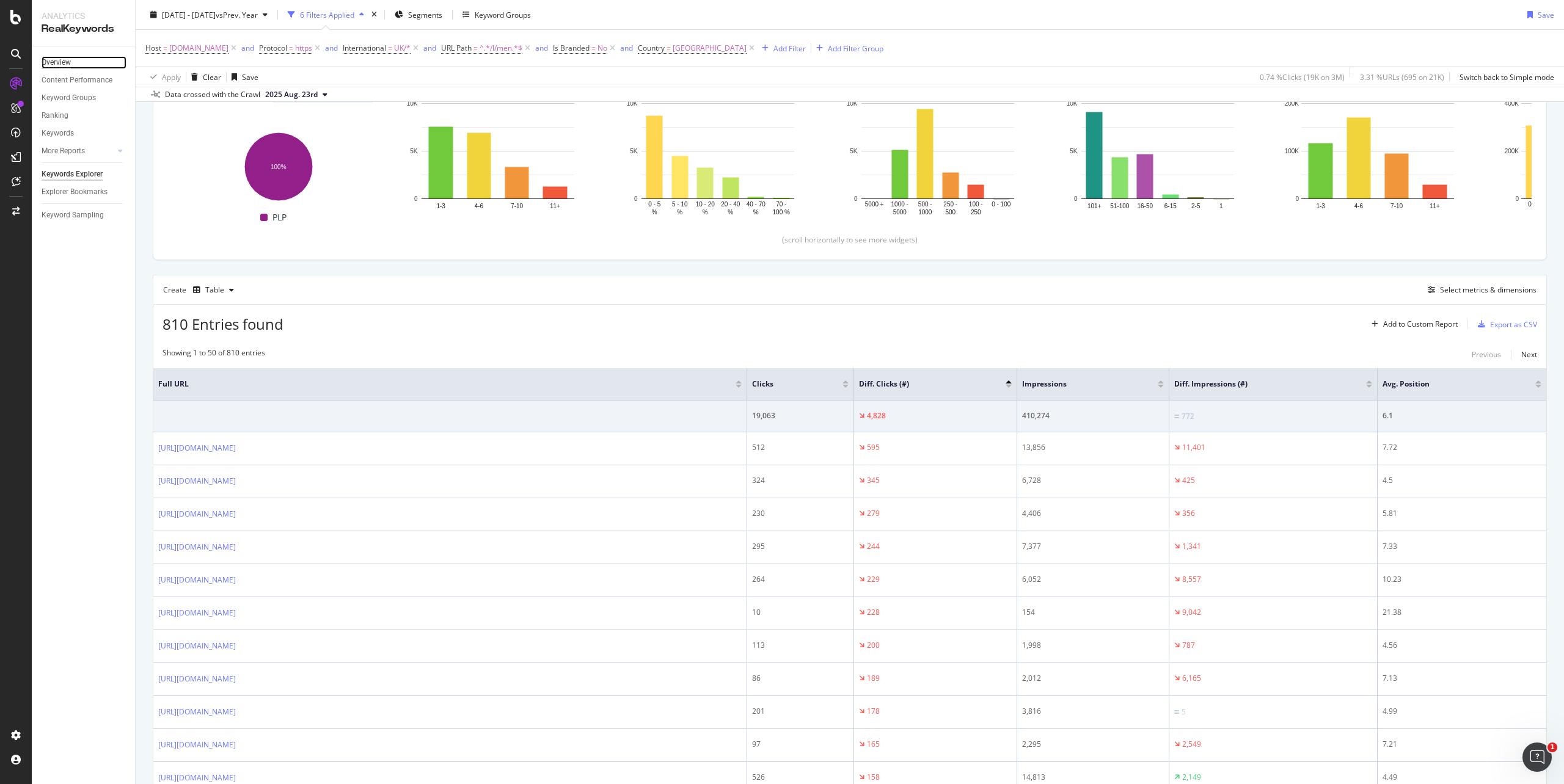
click at [67, 67] on div "Overview" at bounding box center [56, 63] width 29 height 13
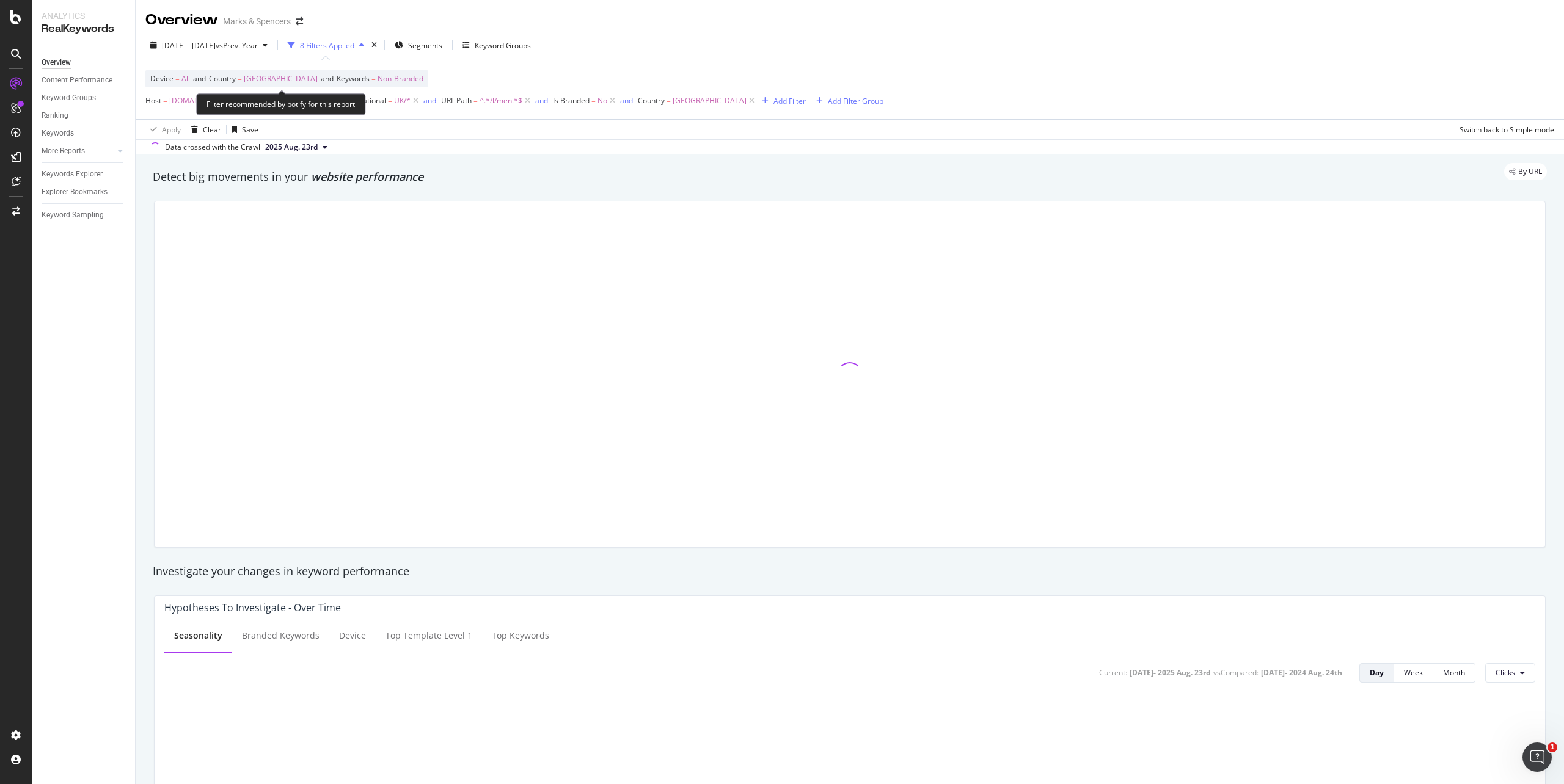
click at [403, 77] on span "Non-Branded" at bounding box center [400, 79] width 46 height 17
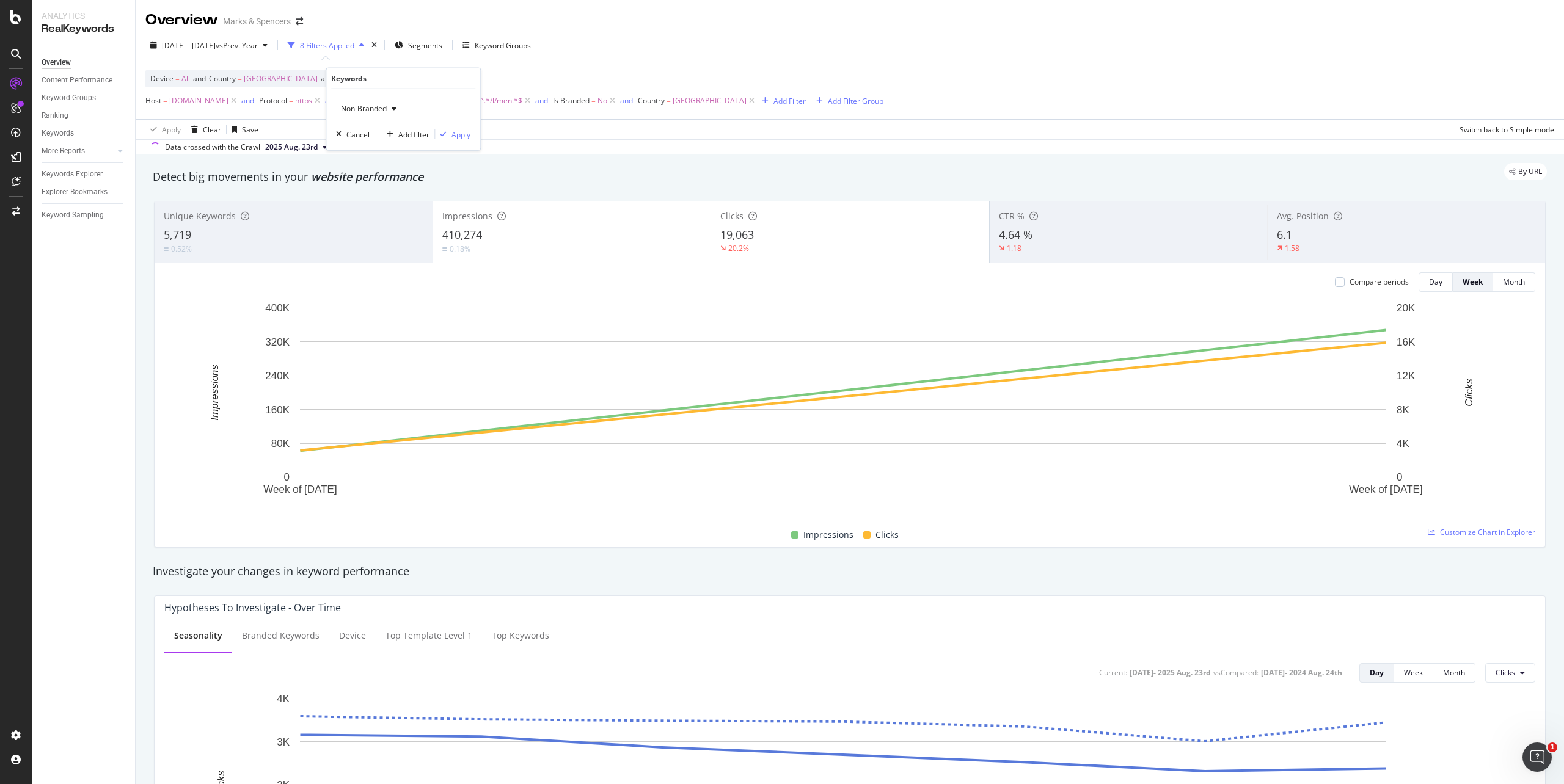
click at [377, 105] on span "Non-Branded" at bounding box center [361, 108] width 51 height 10
click at [384, 148] on span "Branded" at bounding box center [409, 151] width 125 height 11
click at [467, 133] on div "Apply" at bounding box center [461, 134] width 19 height 10
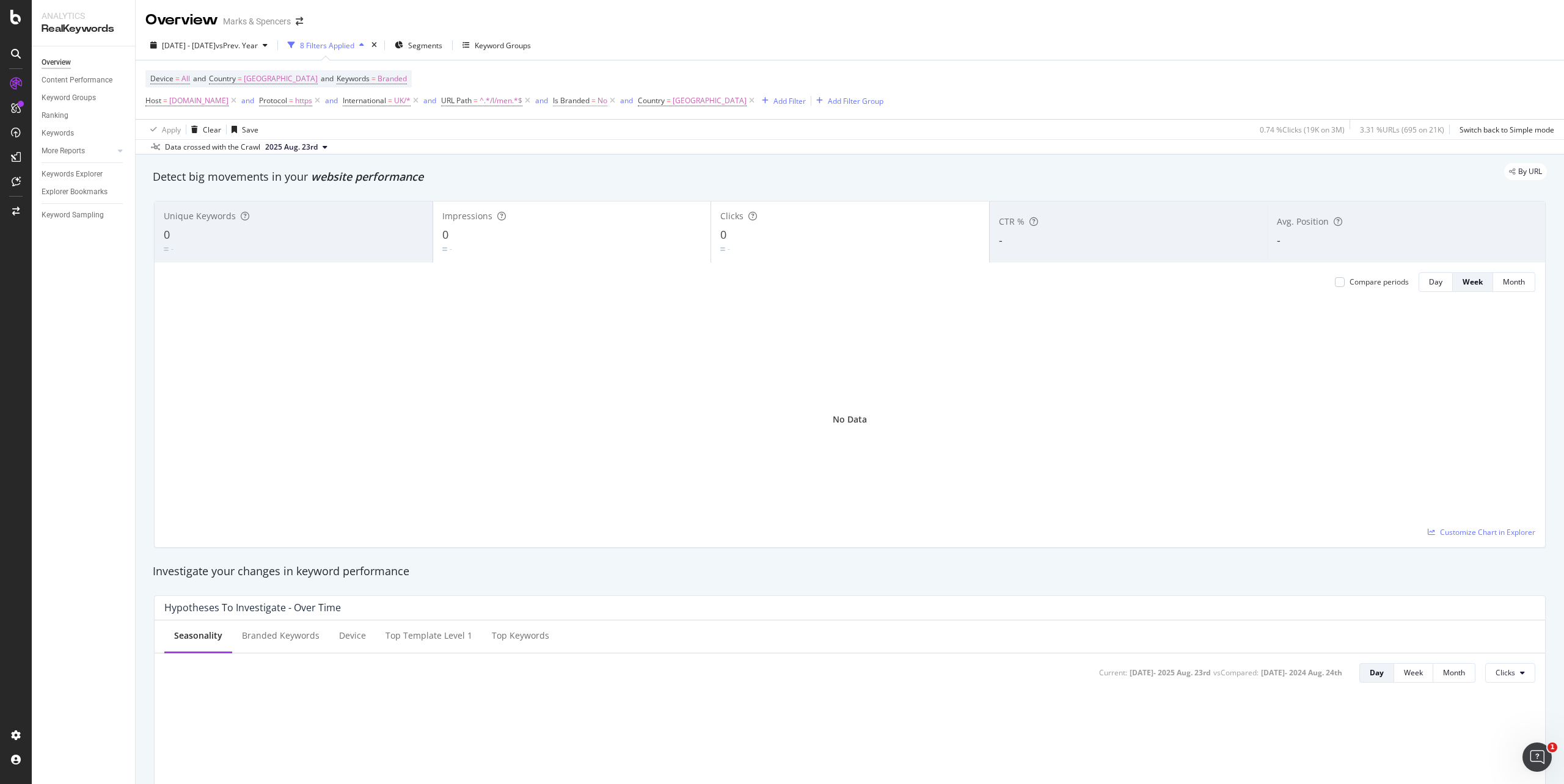
click at [607, 106] on span "No" at bounding box center [603, 101] width 10 height 17
click at [619, 128] on icon at bounding box center [619, 131] width 9 height 7
click at [619, 156] on span "Yes" at bounding box center [617, 156] width 12 height 10
click at [678, 156] on div "Add filter" at bounding box center [683, 157] width 31 height 10
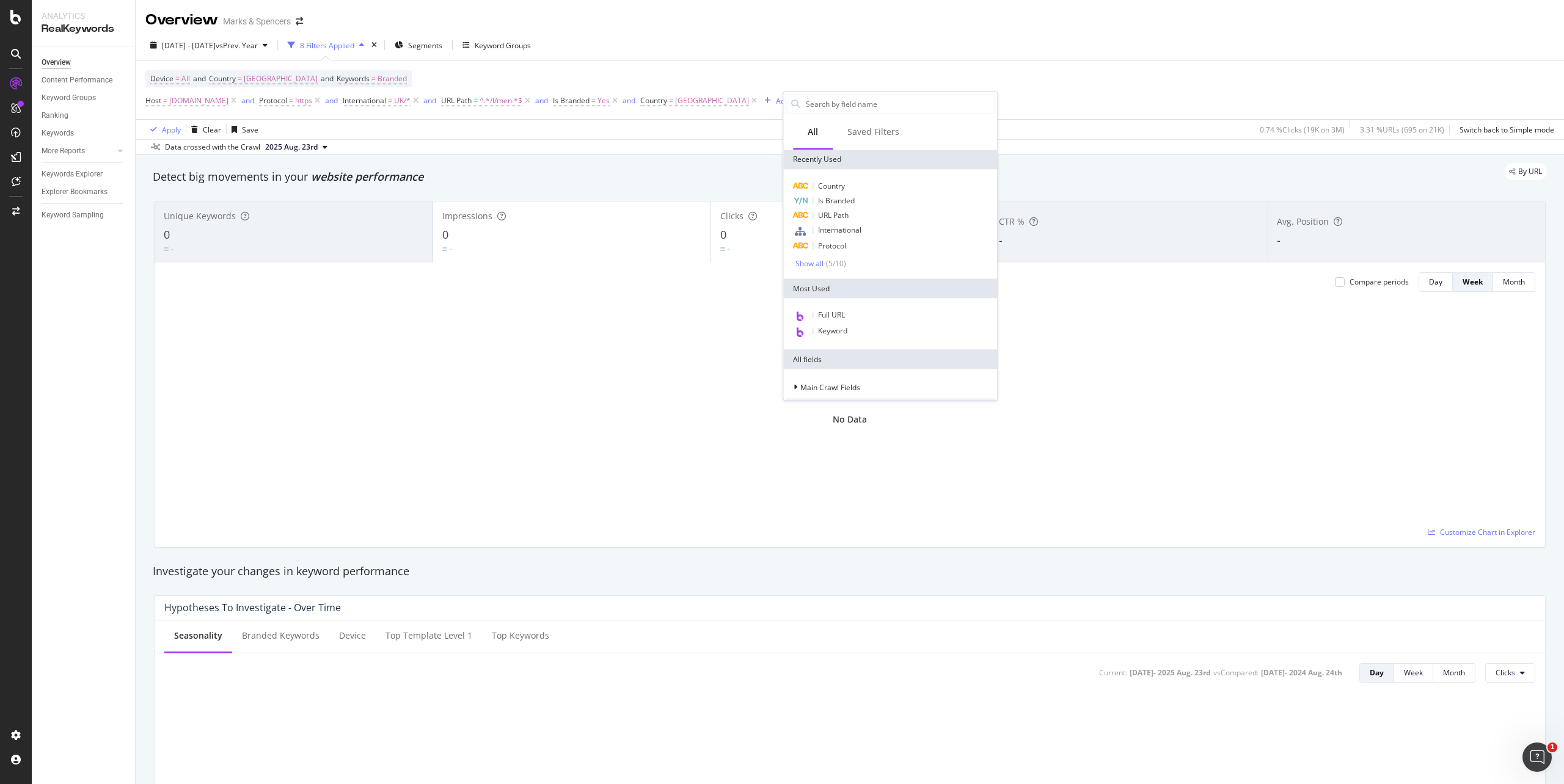
click at [1042, 128] on div "Apply Clear Save 0.74 % Clicks ( 19K on 3M ) 3.31 % URLs ( 695 on 21K ) Switch …" at bounding box center [850, 129] width 1428 height 20
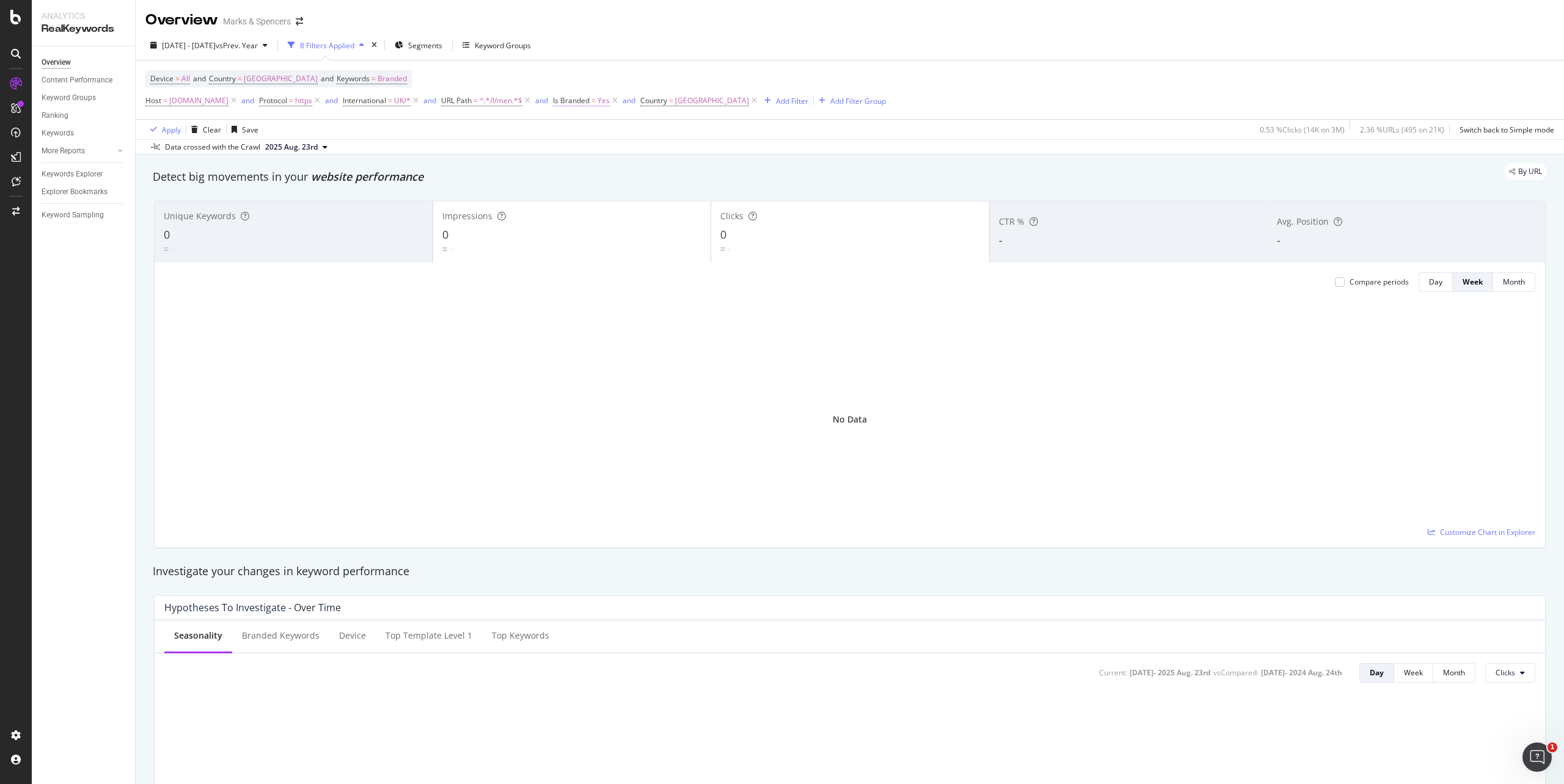
click at [610, 107] on span "Yes" at bounding box center [604, 101] width 12 height 17
click at [726, 159] on div "Apply" at bounding box center [730, 157] width 19 height 10
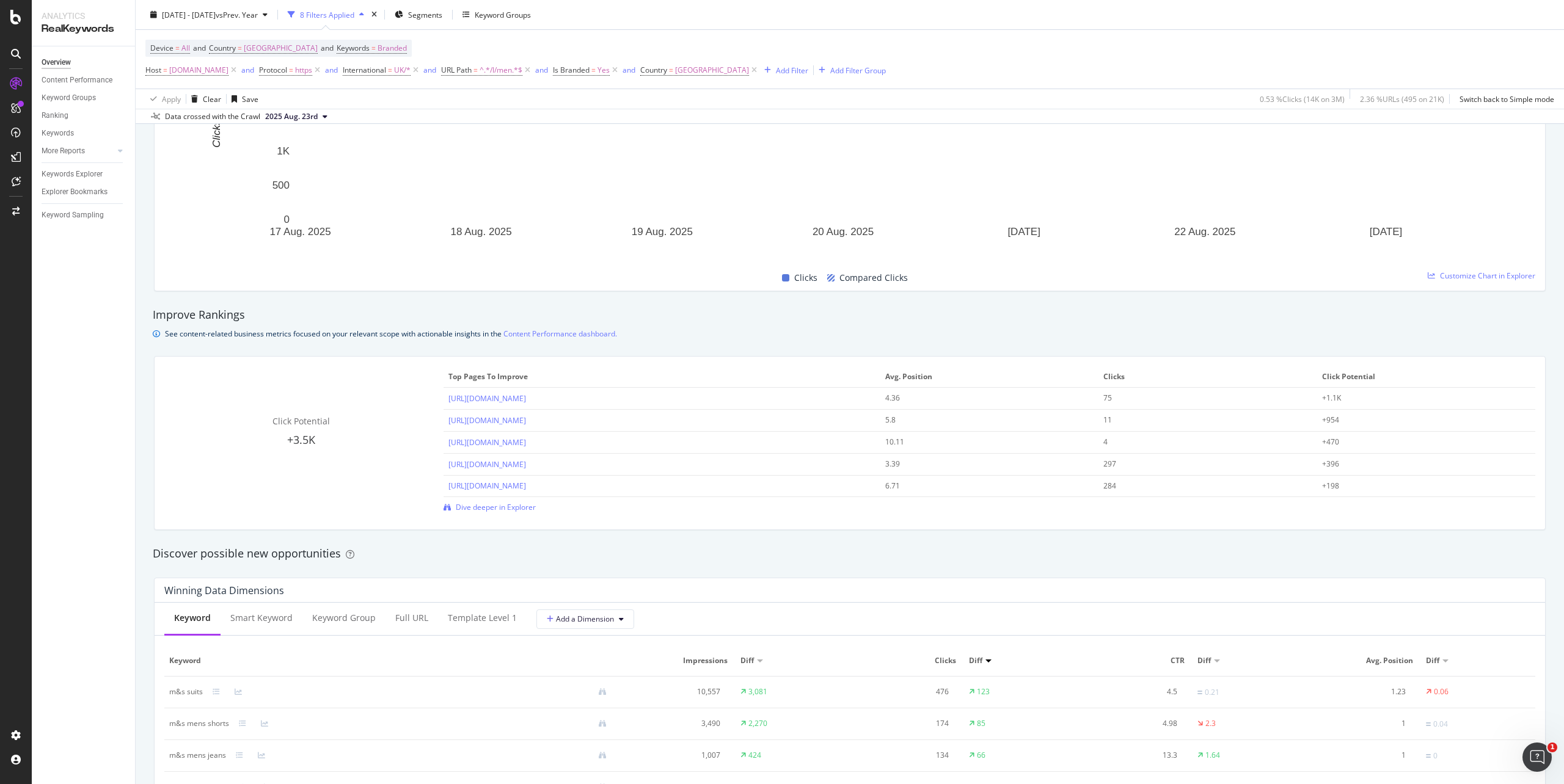
scroll to position [895, 0]
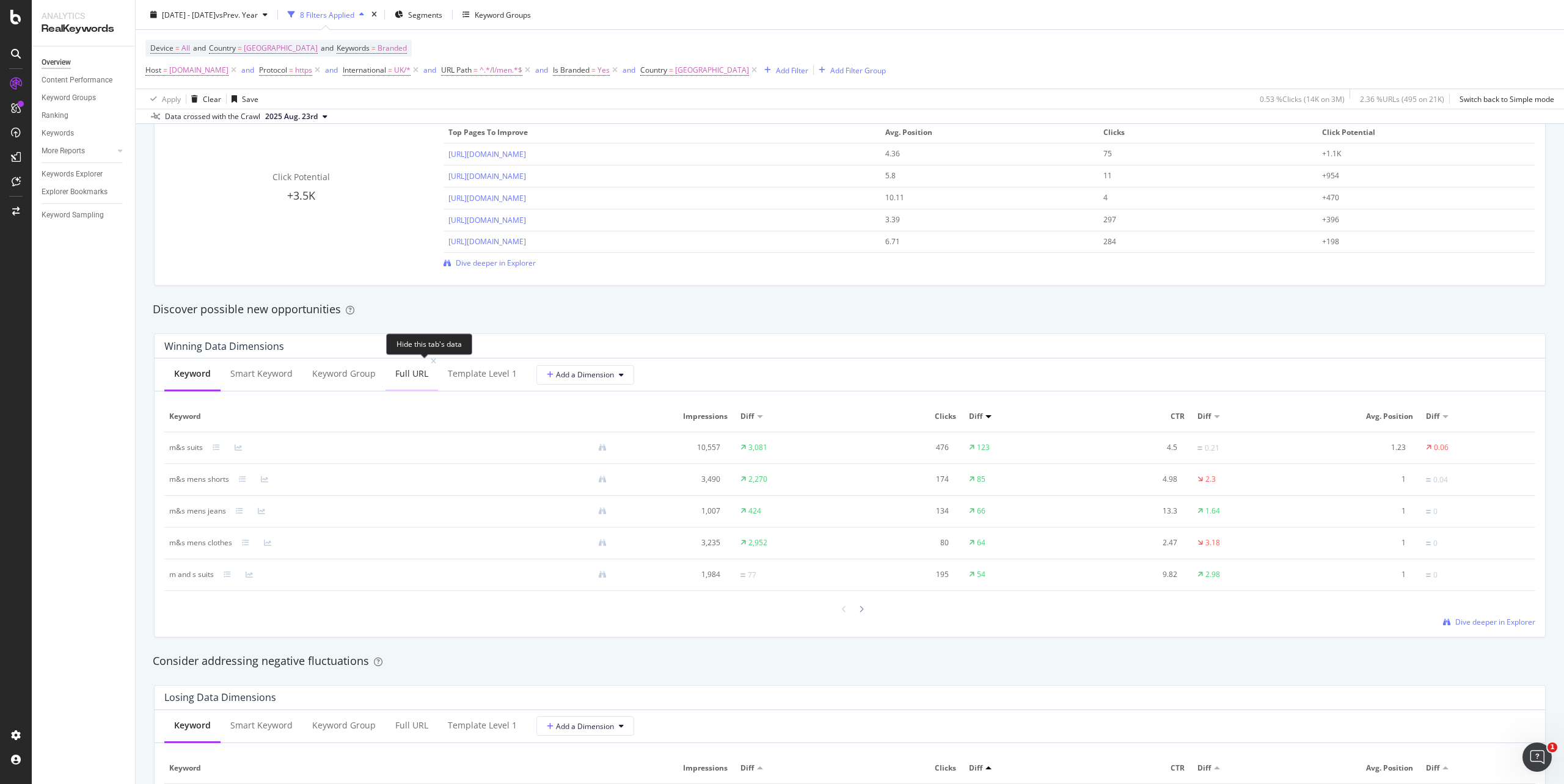
click at [419, 372] on div "Full URL" at bounding box center [412, 374] width 33 height 12
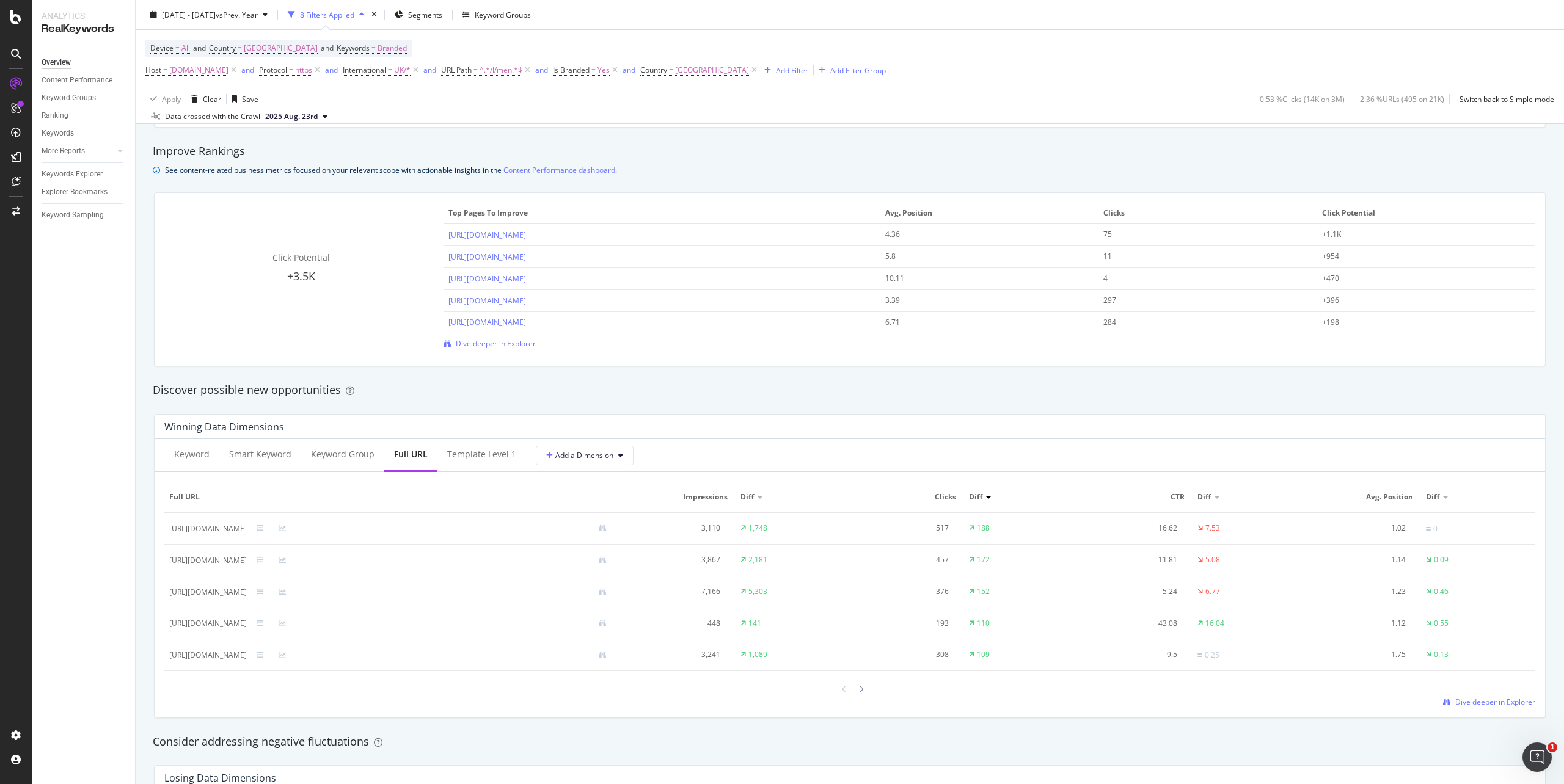
scroll to position [733, 0]
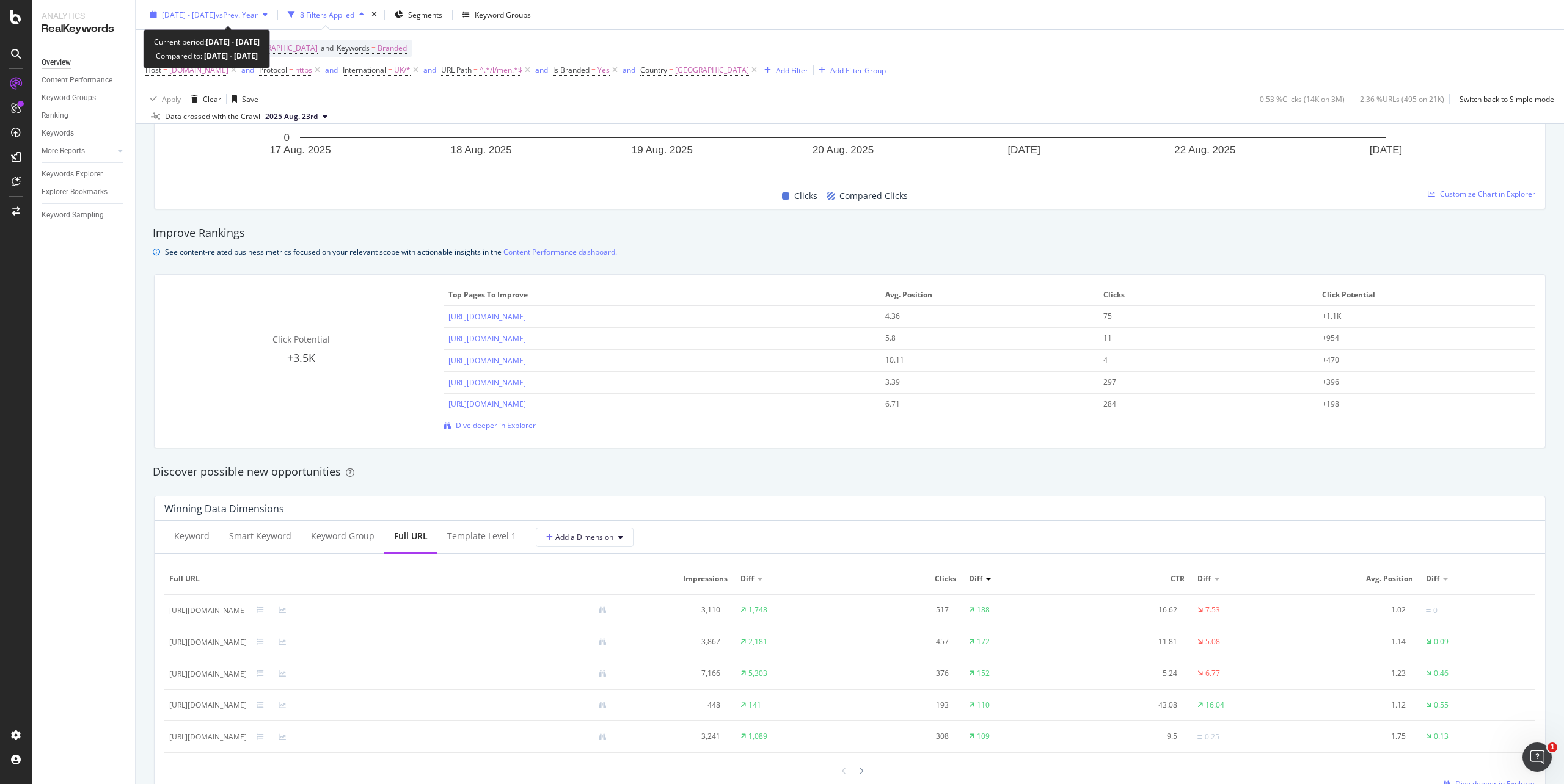
click at [157, 13] on div "button" at bounding box center [153, 15] width 17 height 7
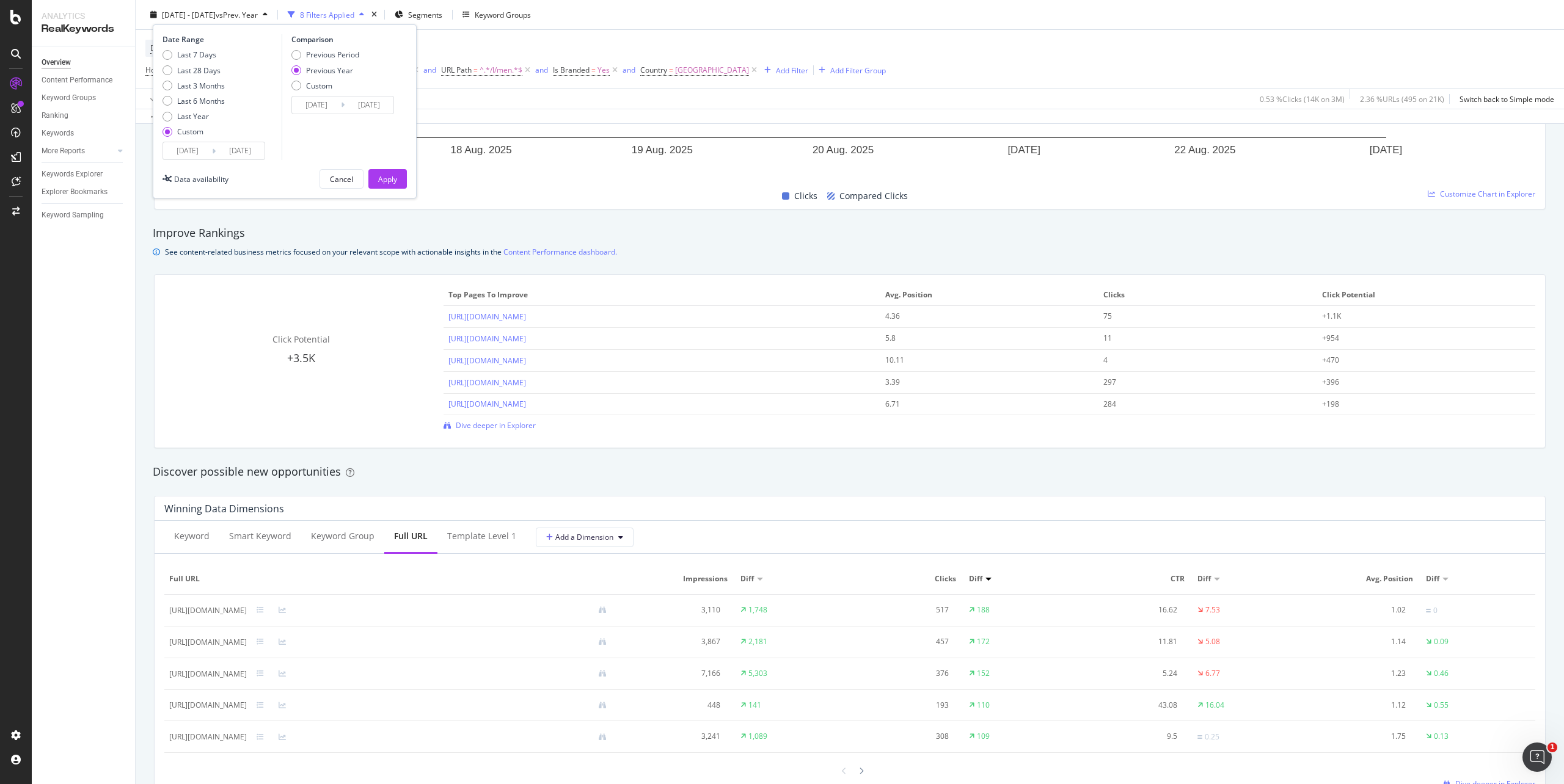
click at [157, 13] on div "button" at bounding box center [153, 15] width 17 height 7
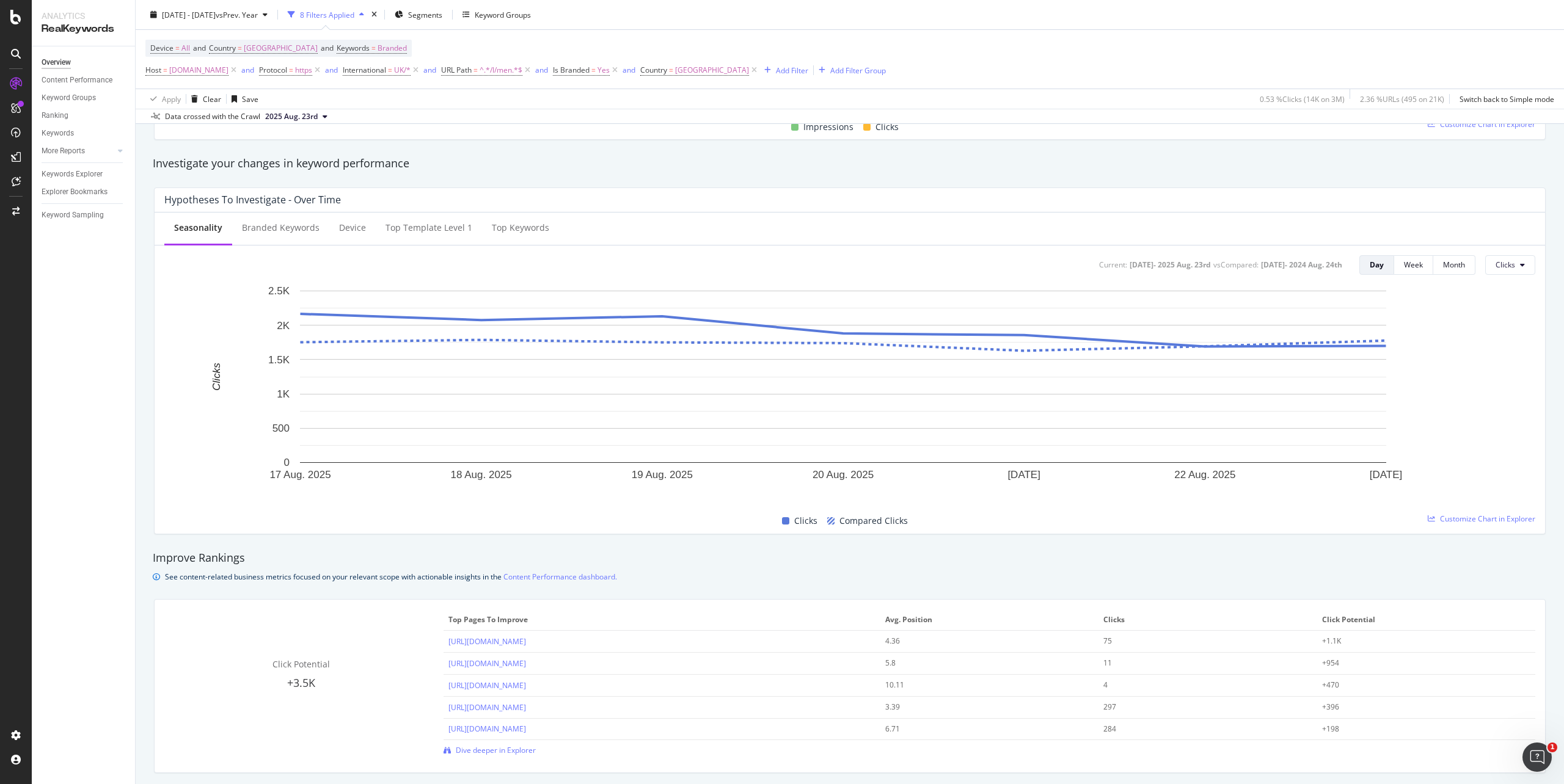
scroll to position [407, 0]
click at [386, 45] on span "Branded" at bounding box center [392, 48] width 29 height 17
click at [366, 72] on span "Branded" at bounding box center [353, 77] width 34 height 10
click at [366, 115] on span "Branded" at bounding box center [409, 120] width 125 height 11
click at [357, 78] on span "Branded" at bounding box center [353, 77] width 34 height 10
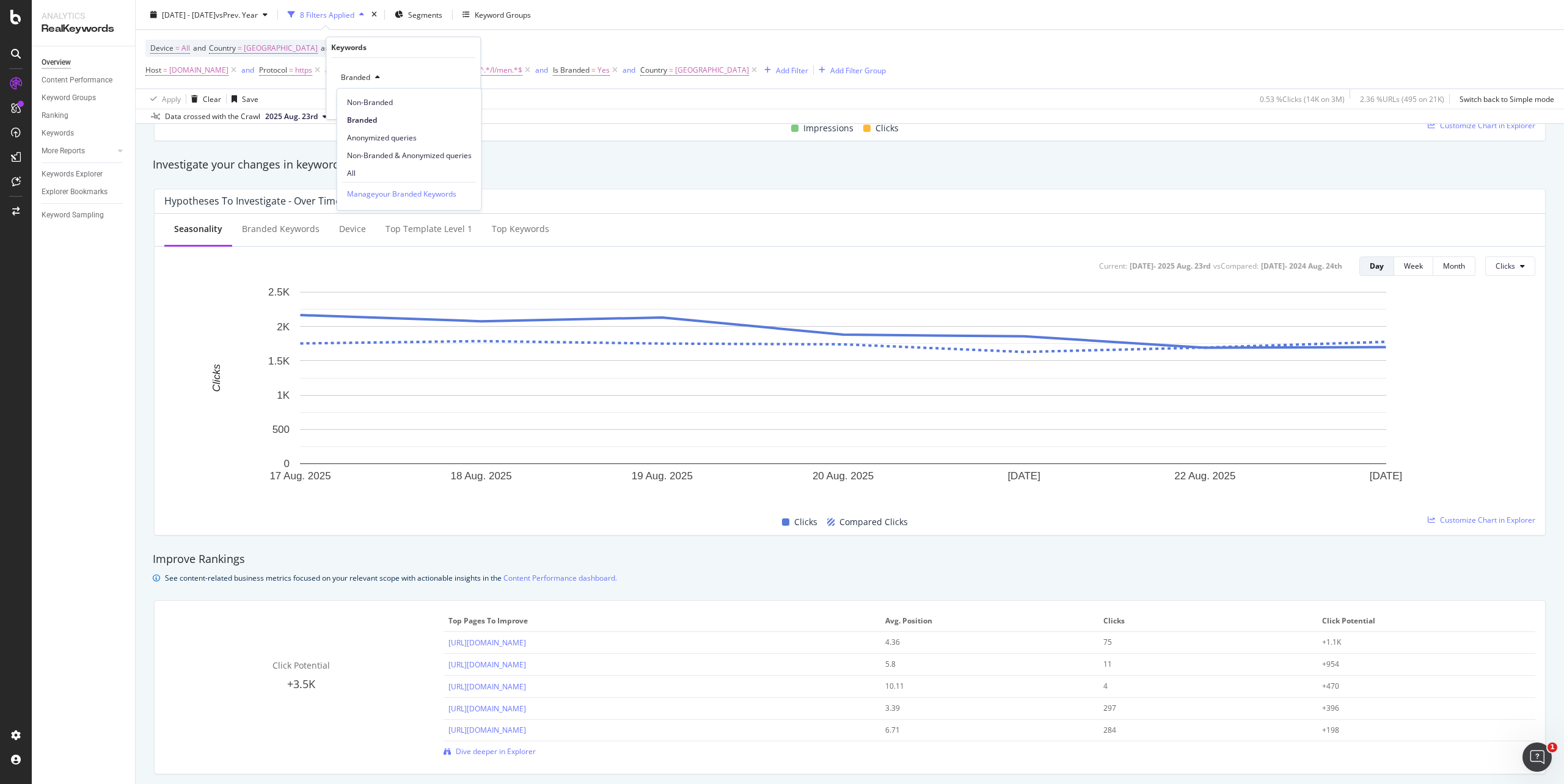
click at [365, 96] on div "Non-Branded" at bounding box center [409, 102] width 144 height 18
click at [455, 104] on div "Apply" at bounding box center [461, 103] width 19 height 10
click at [610, 69] on span "Yes" at bounding box center [604, 71] width 12 height 17
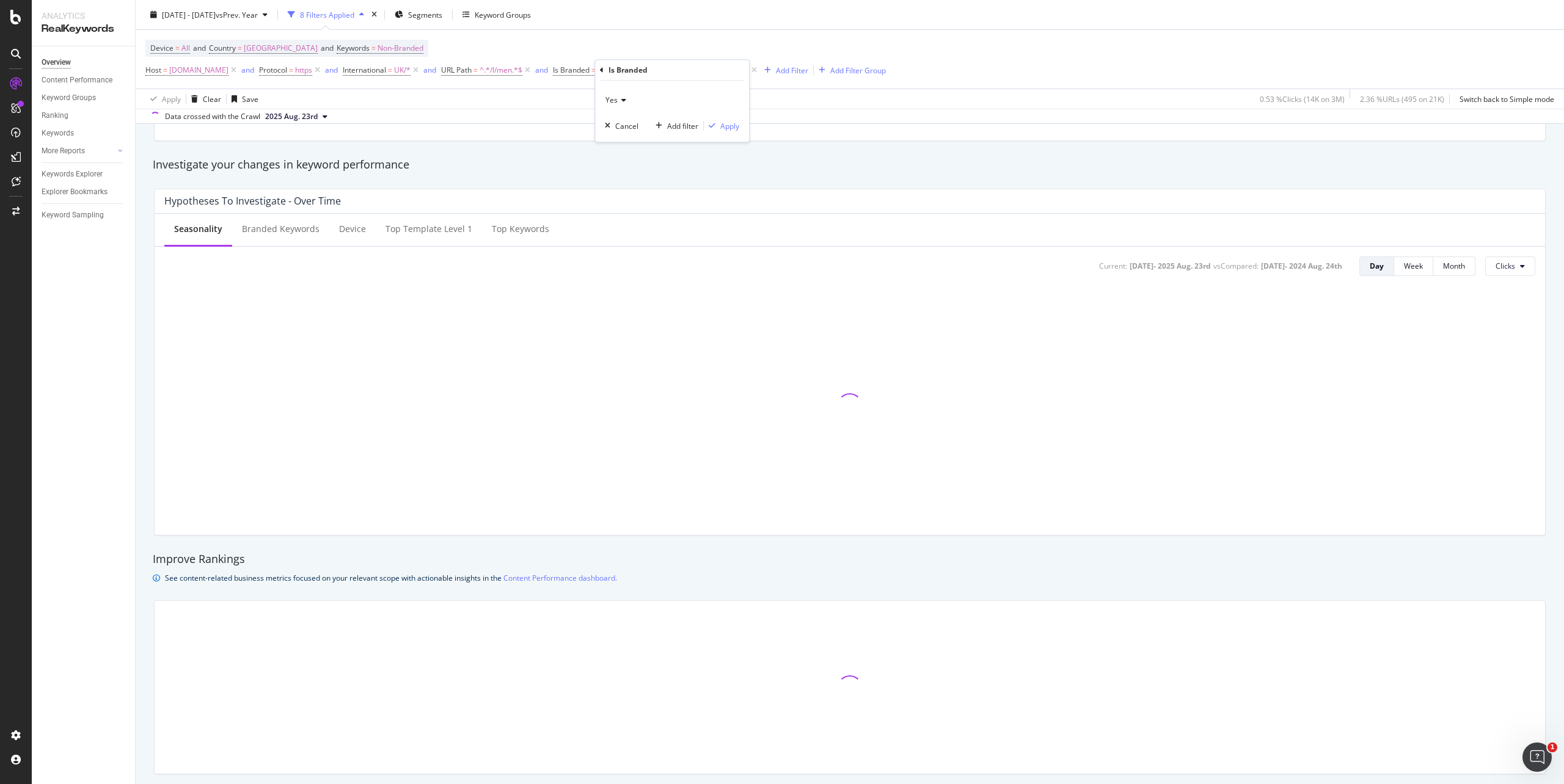
click at [621, 98] on icon at bounding box center [622, 100] width 9 height 7
click at [614, 142] on span "No" at bounding box center [616, 141] width 10 height 10
click at [722, 128] on div "Apply" at bounding box center [730, 126] width 19 height 10
click at [522, 69] on span "^.*/l/men.*$" at bounding box center [501, 71] width 43 height 17
click at [517, 127] on input "/l/men" at bounding box center [551, 122] width 115 height 20
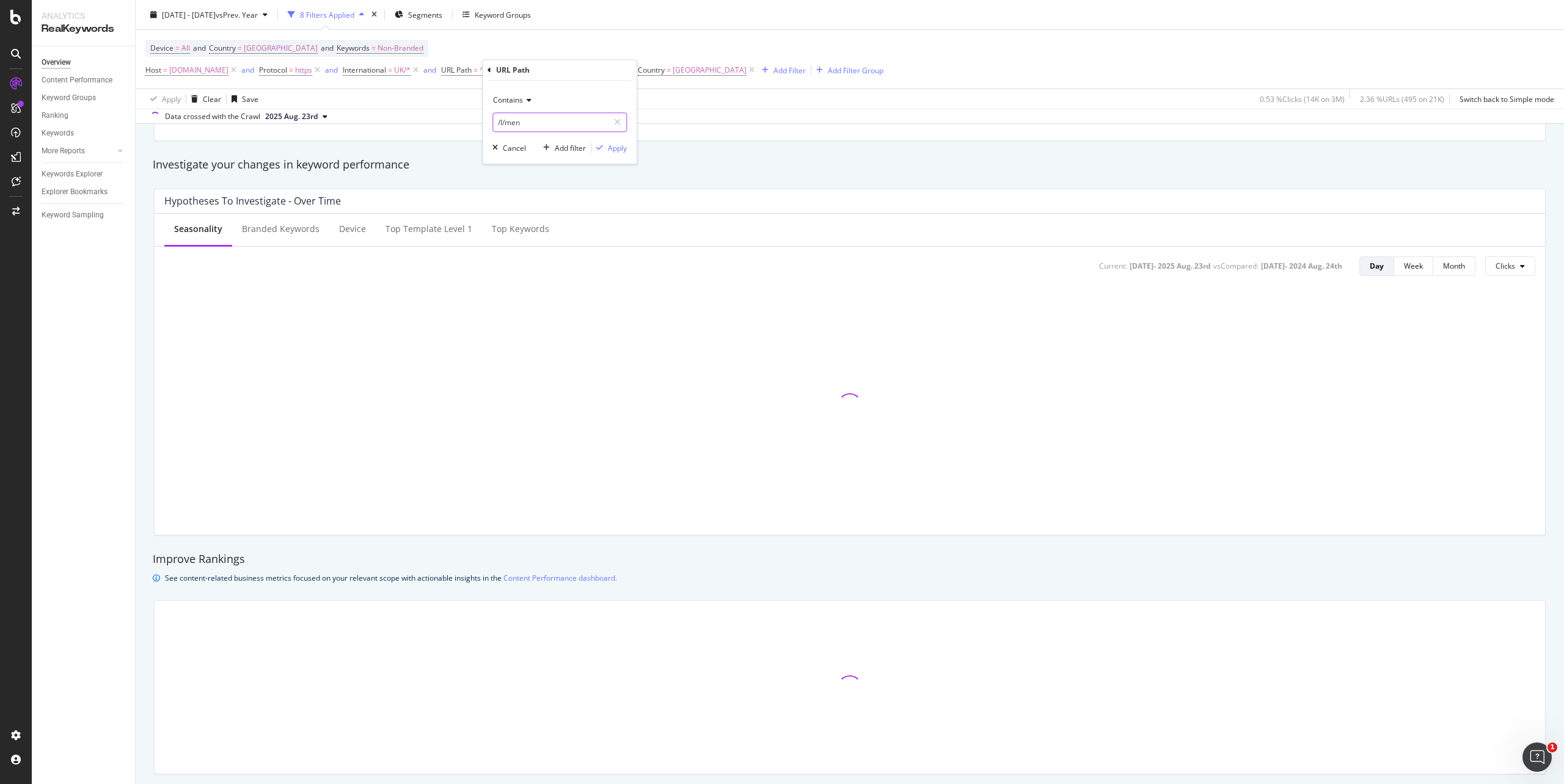
paste input "/mens-holiday-shop"
type input "/l/men/mens-holiday-shop"
click at [619, 152] on div "Apply" at bounding box center [617, 148] width 19 height 10
click at [155, 21] on div "[DATE] - [DATE] vs Prev. Year" at bounding box center [209, 15] width 127 height 18
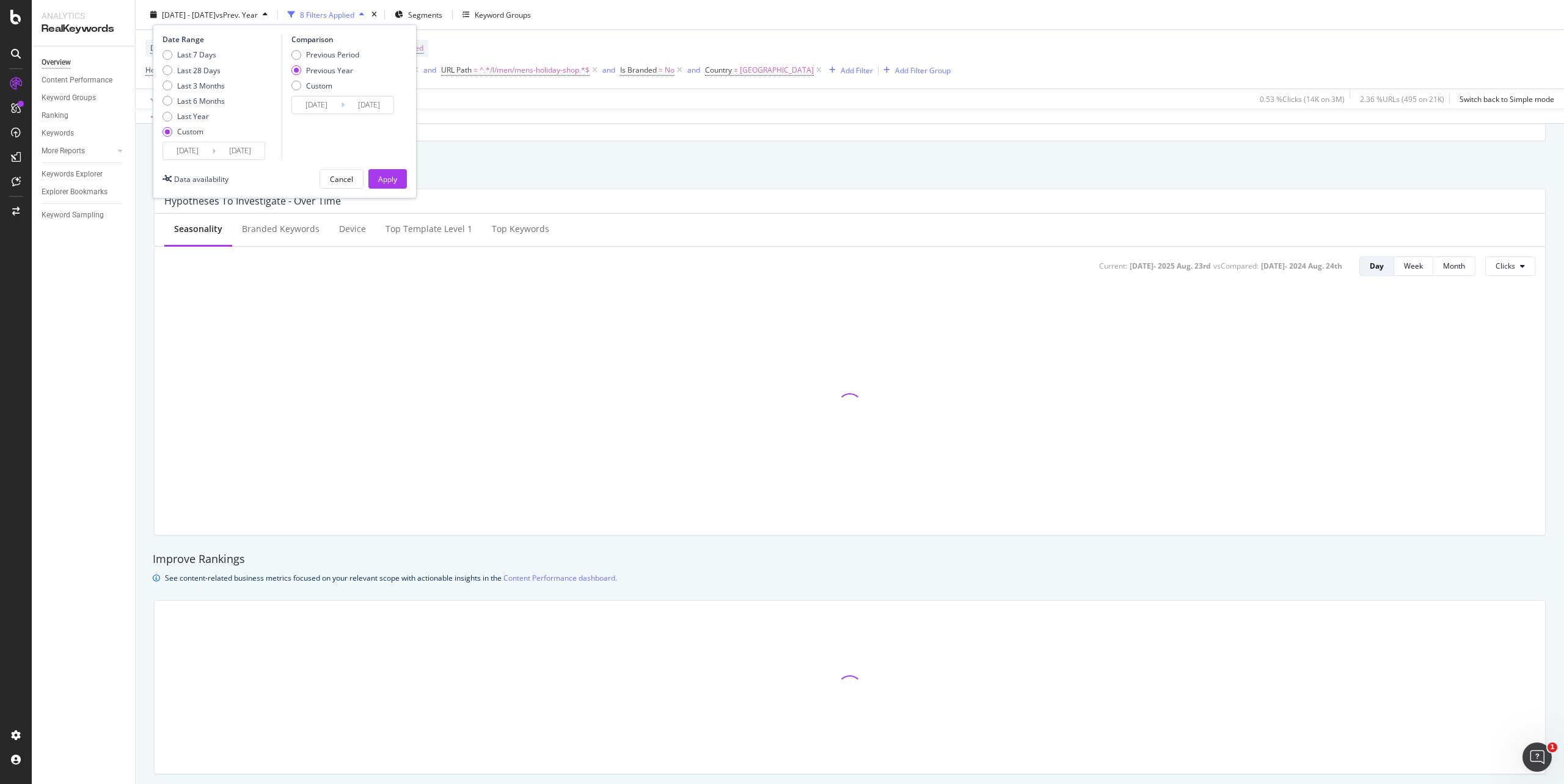
click at [177, 145] on input "[DATE]" at bounding box center [188, 151] width 49 height 17
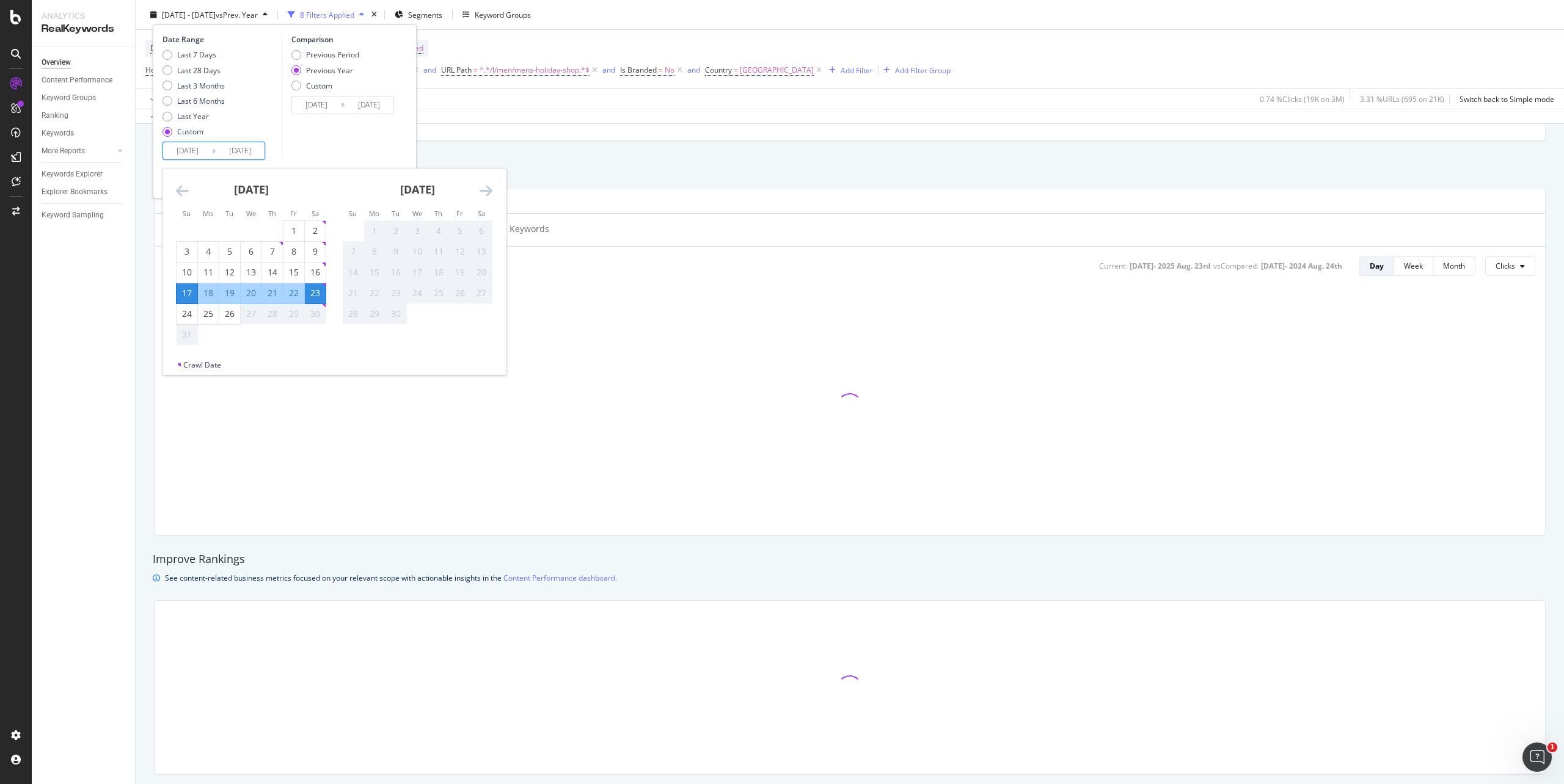
click at [177, 186] on icon "Move backward to switch to the previous month." at bounding box center [182, 191] width 13 height 15
click at [190, 287] on div "20" at bounding box center [187, 293] width 21 height 12
type input "[DATE]"
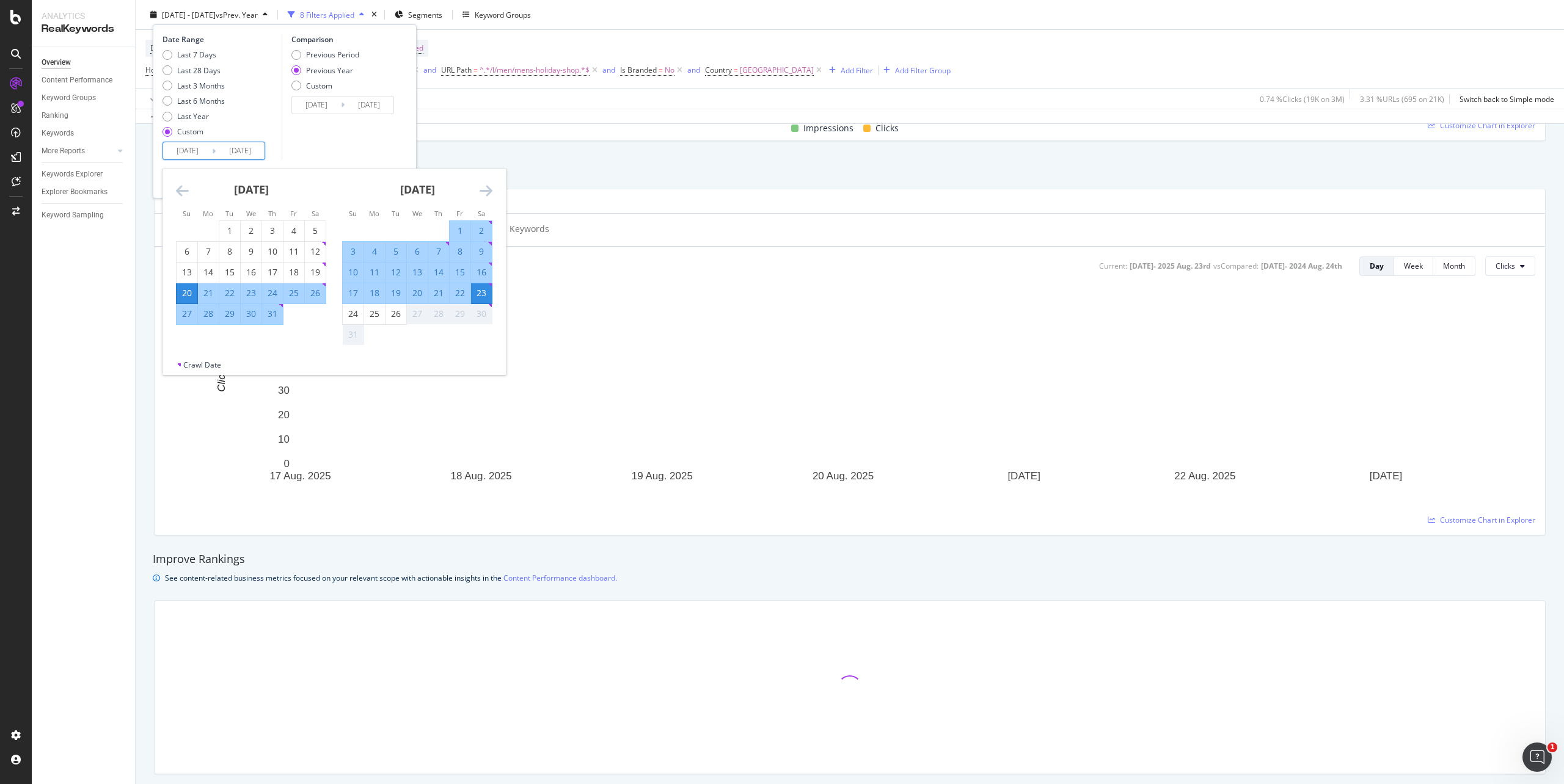
click at [481, 133] on div "Impressions Clicks" at bounding box center [845, 128] width 1371 height 24
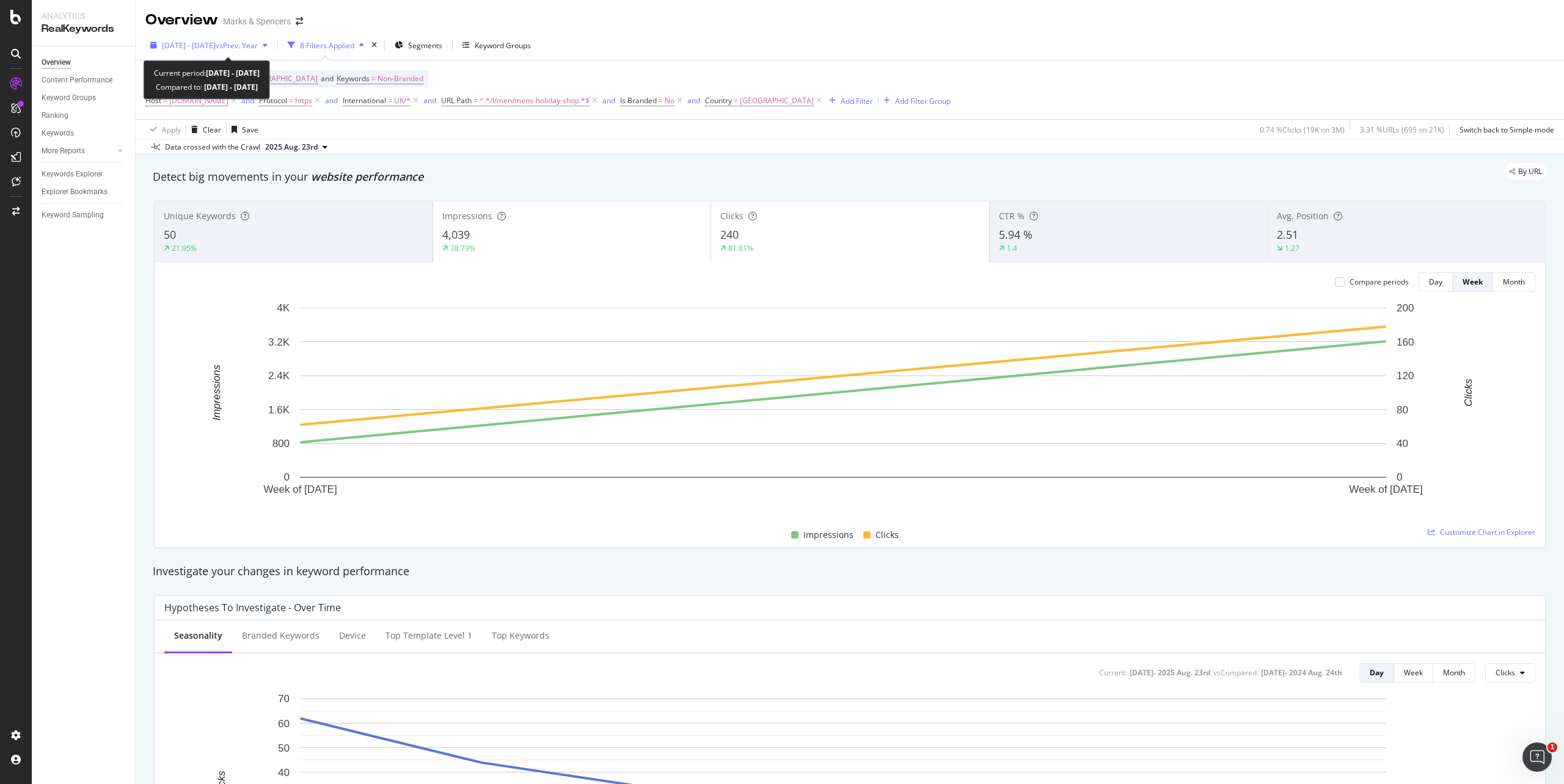
click at [155, 42] on icon "button" at bounding box center [153, 45] width 7 height 7
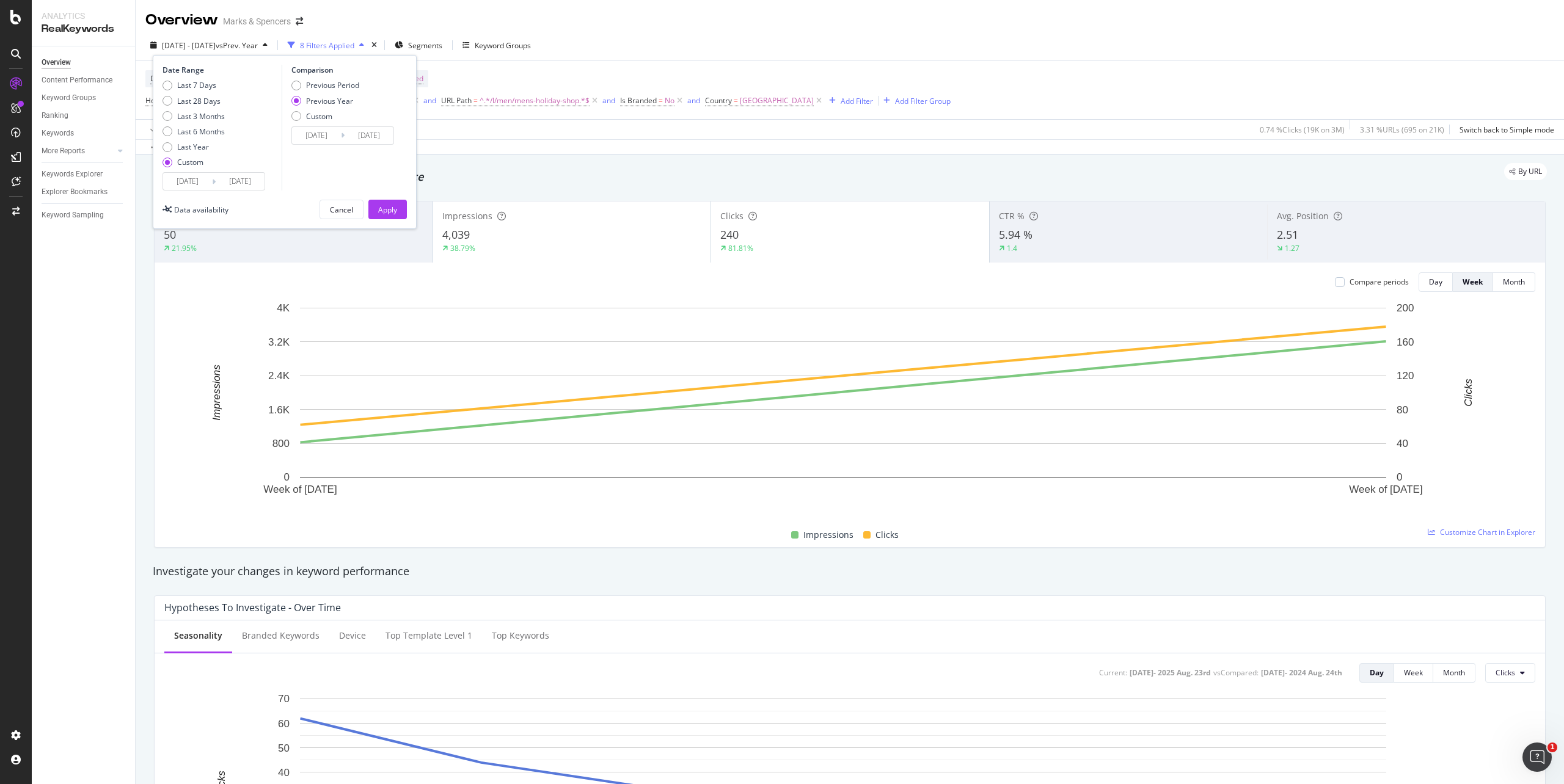
click at [185, 180] on input "[DATE]" at bounding box center [188, 182] width 49 height 17
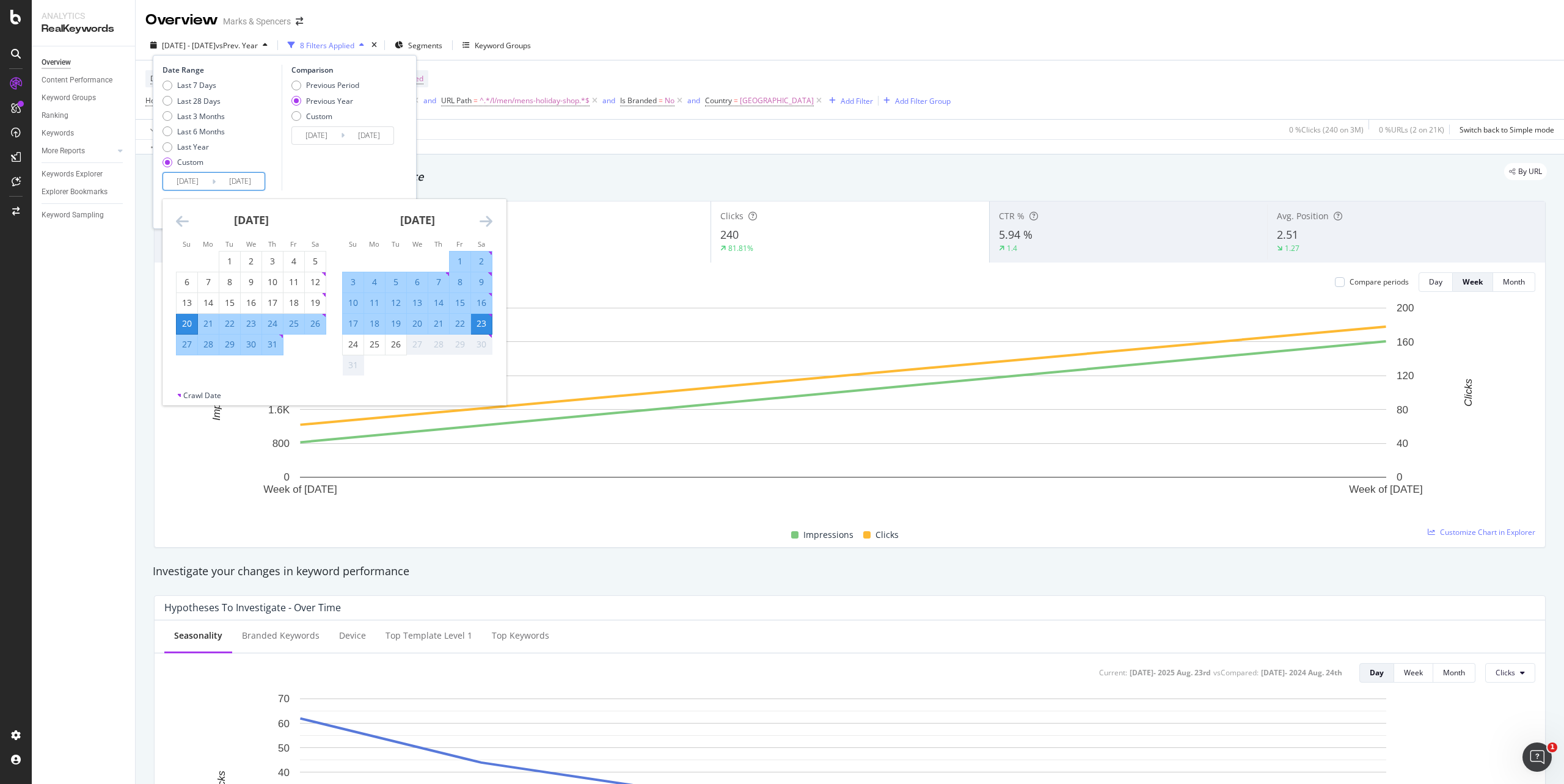
drag, startPoint x: 182, startPoint y: 323, endPoint x: 477, endPoint y: 321, distance: 295.0
click at [184, 323] on div "20" at bounding box center [187, 324] width 21 height 12
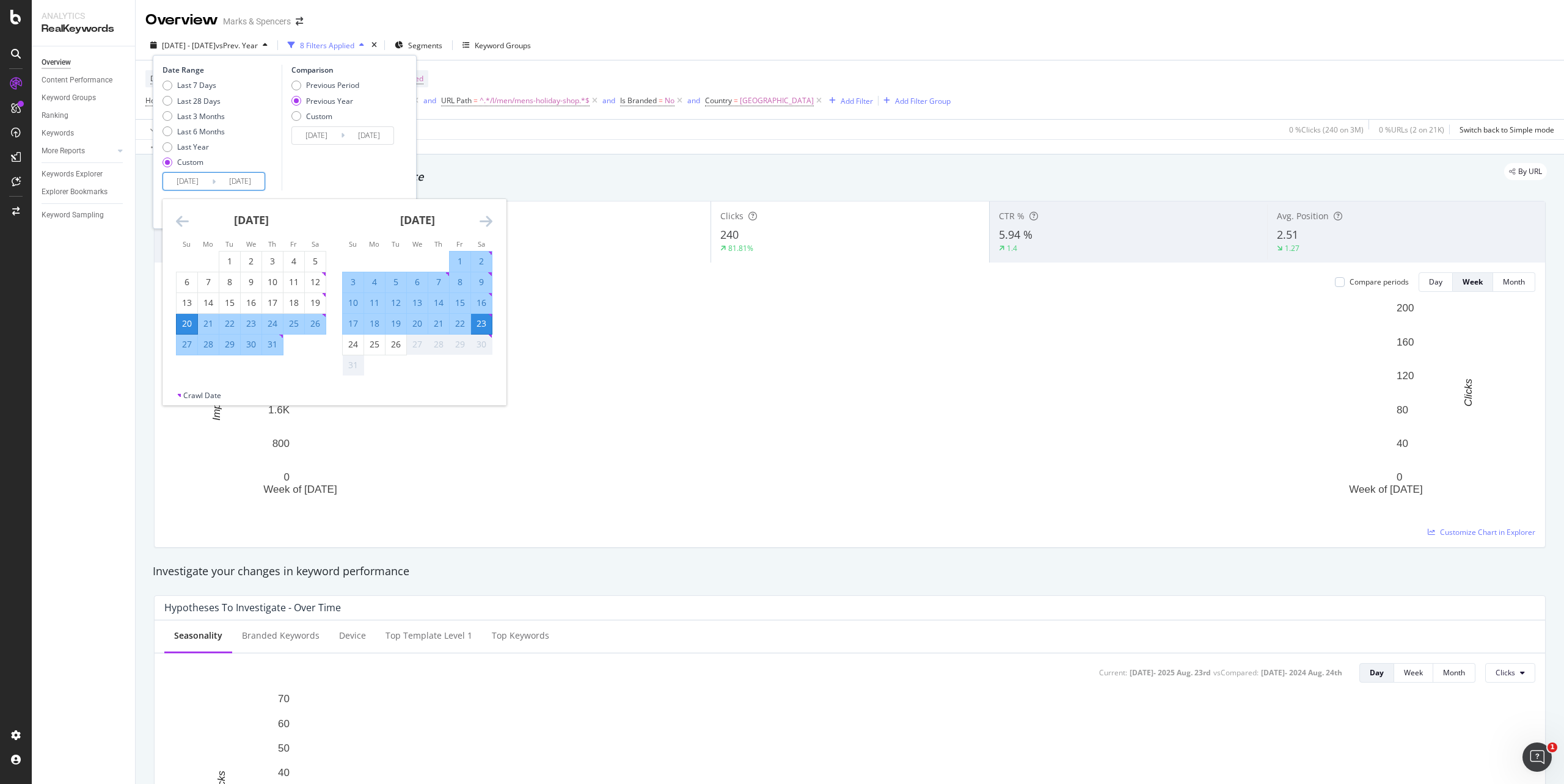
click at [477, 321] on div "23" at bounding box center [481, 324] width 21 height 12
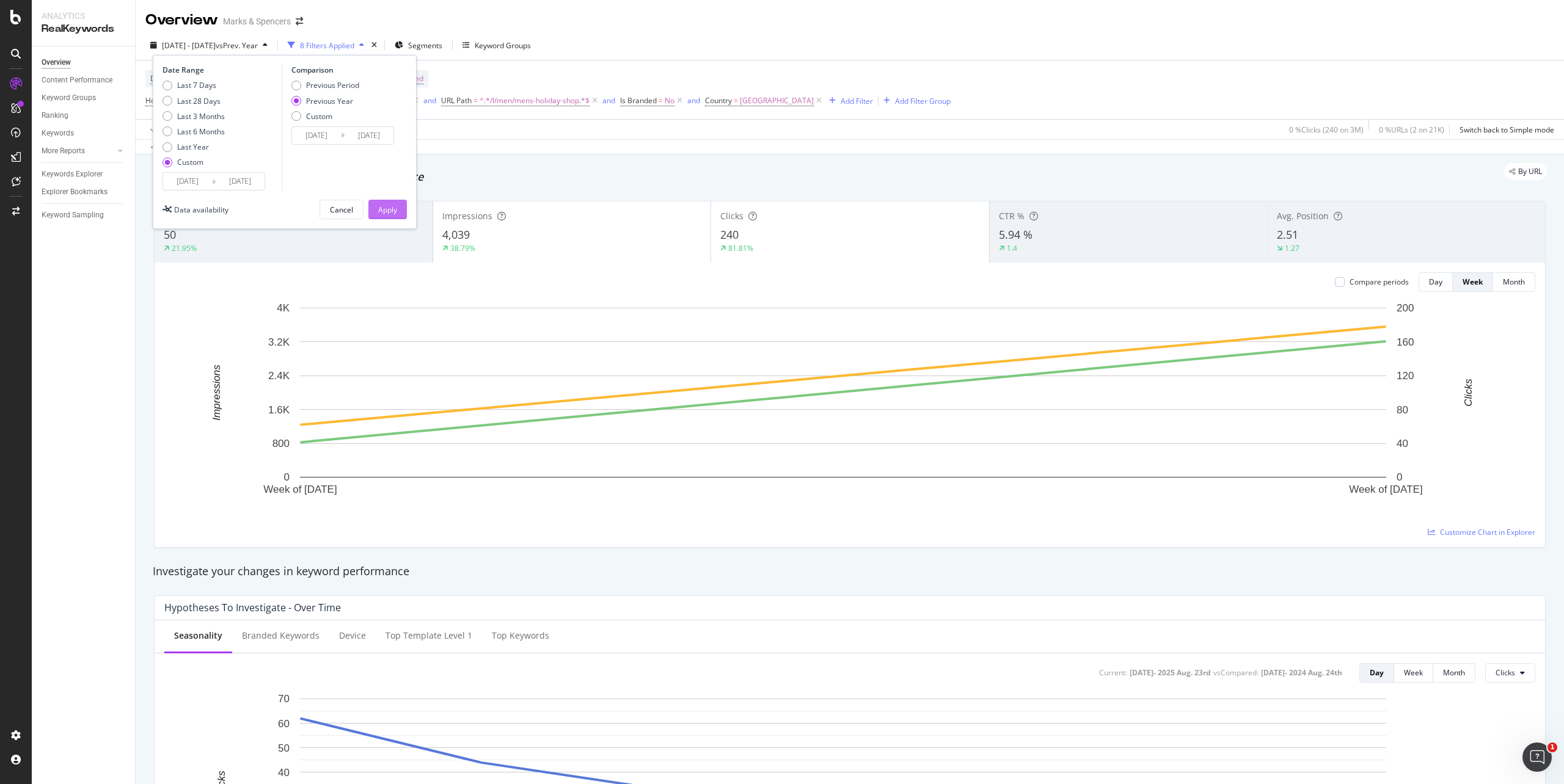
click at [382, 210] on div "Apply" at bounding box center [387, 209] width 19 height 10
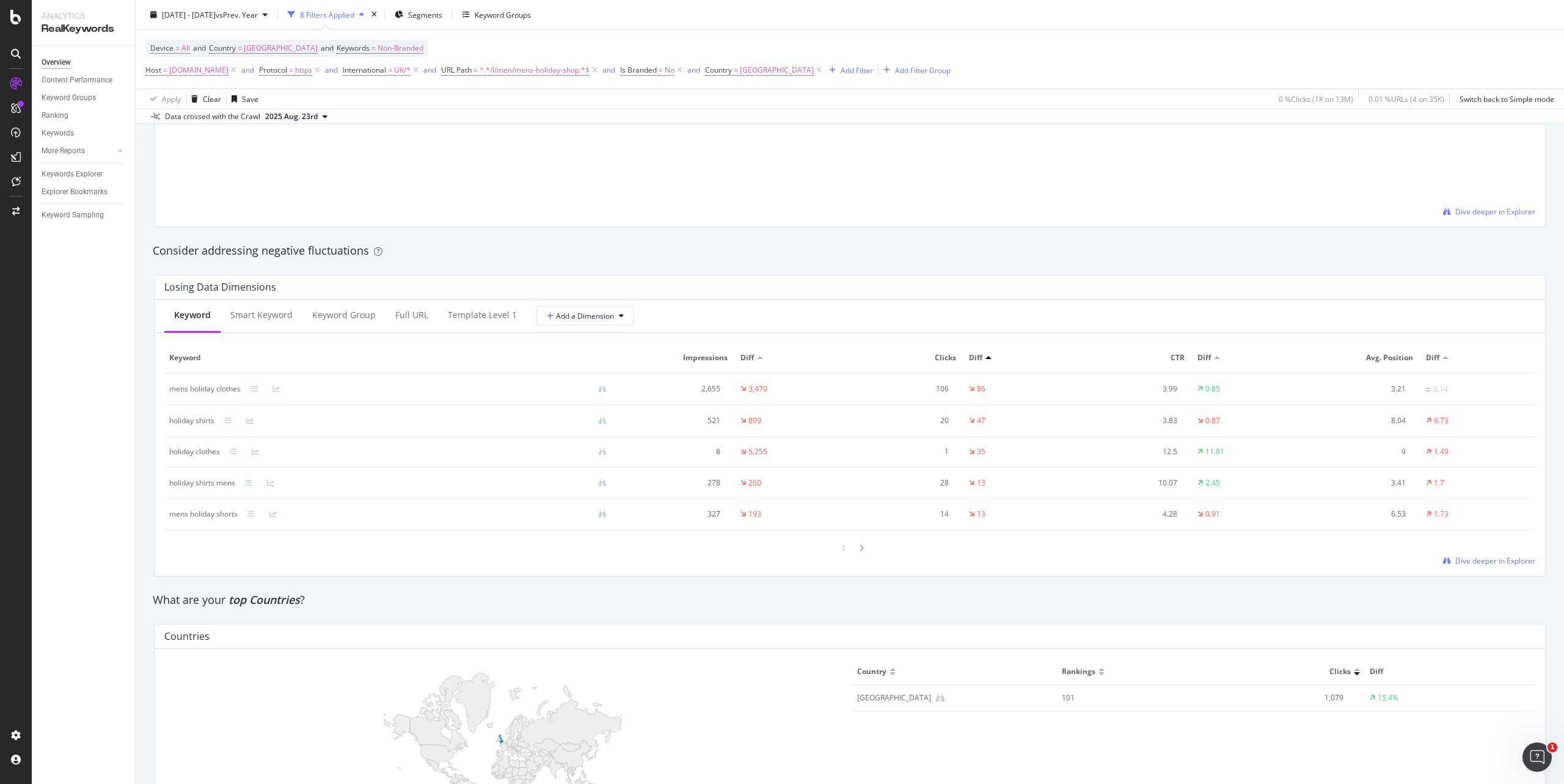
scroll to position [570, 0]
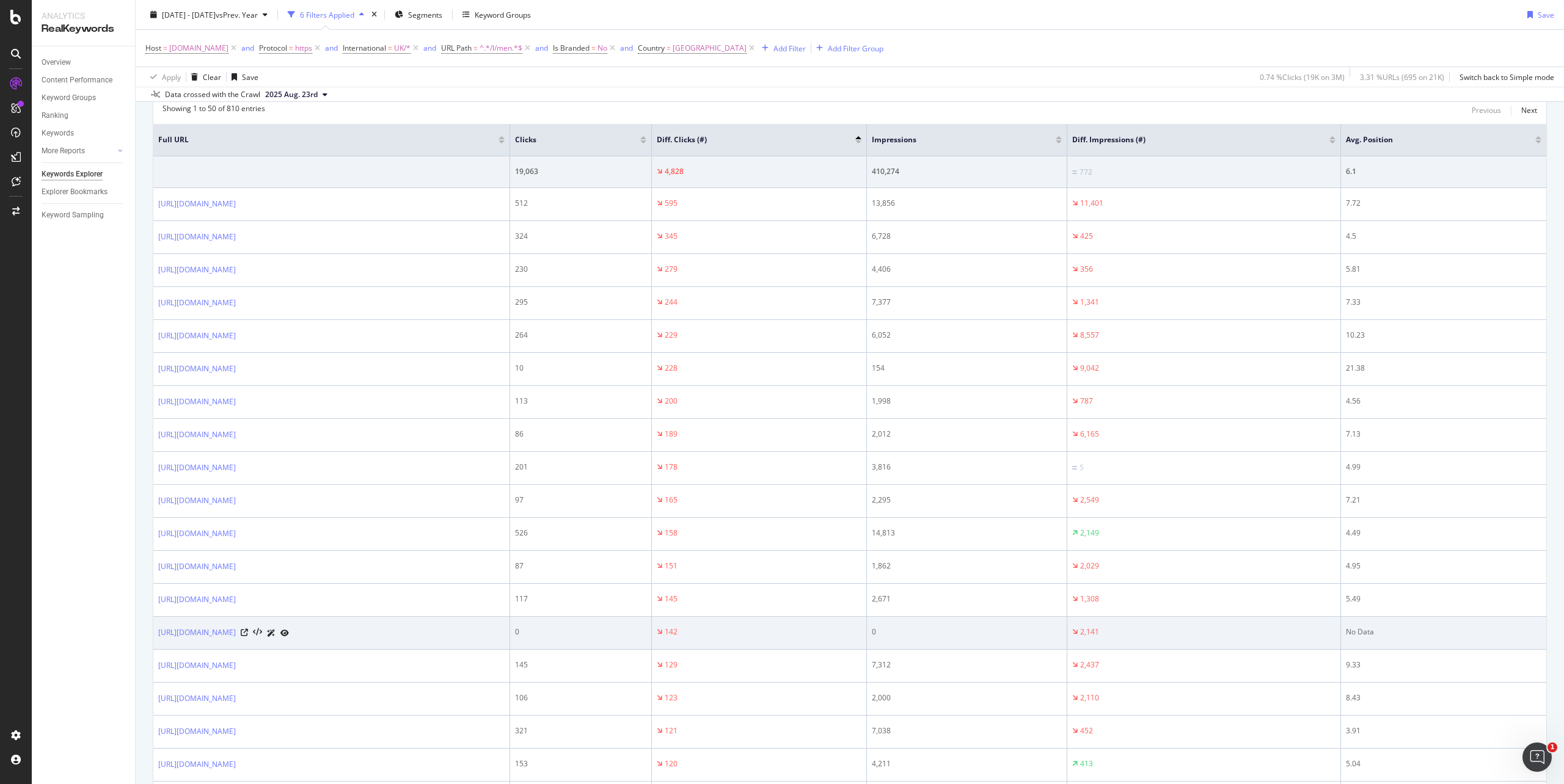
scroll to position [326, 0]
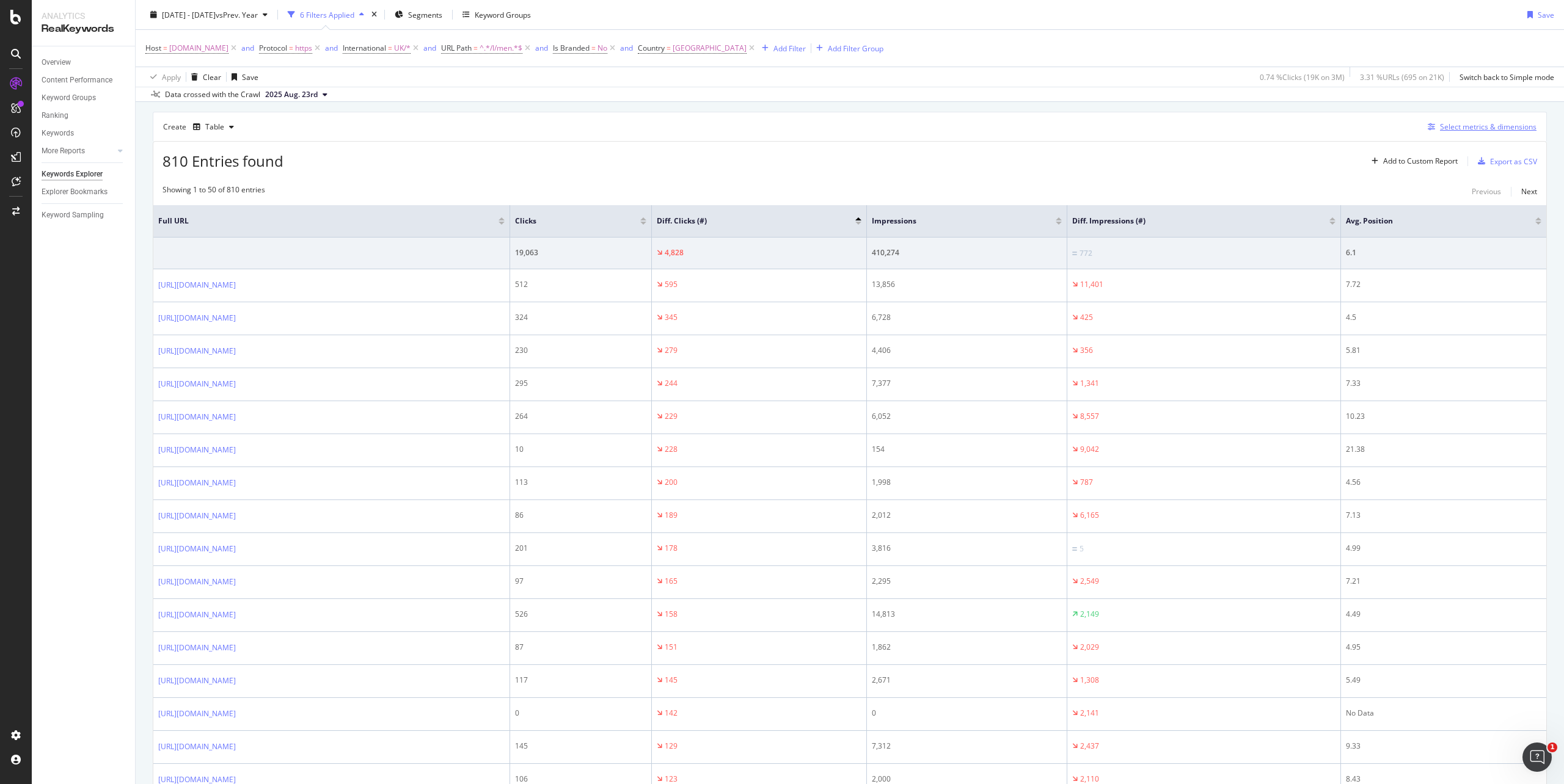
click at [1484, 126] on div "Select metrics & dimensions" at bounding box center [1488, 126] width 96 height 10
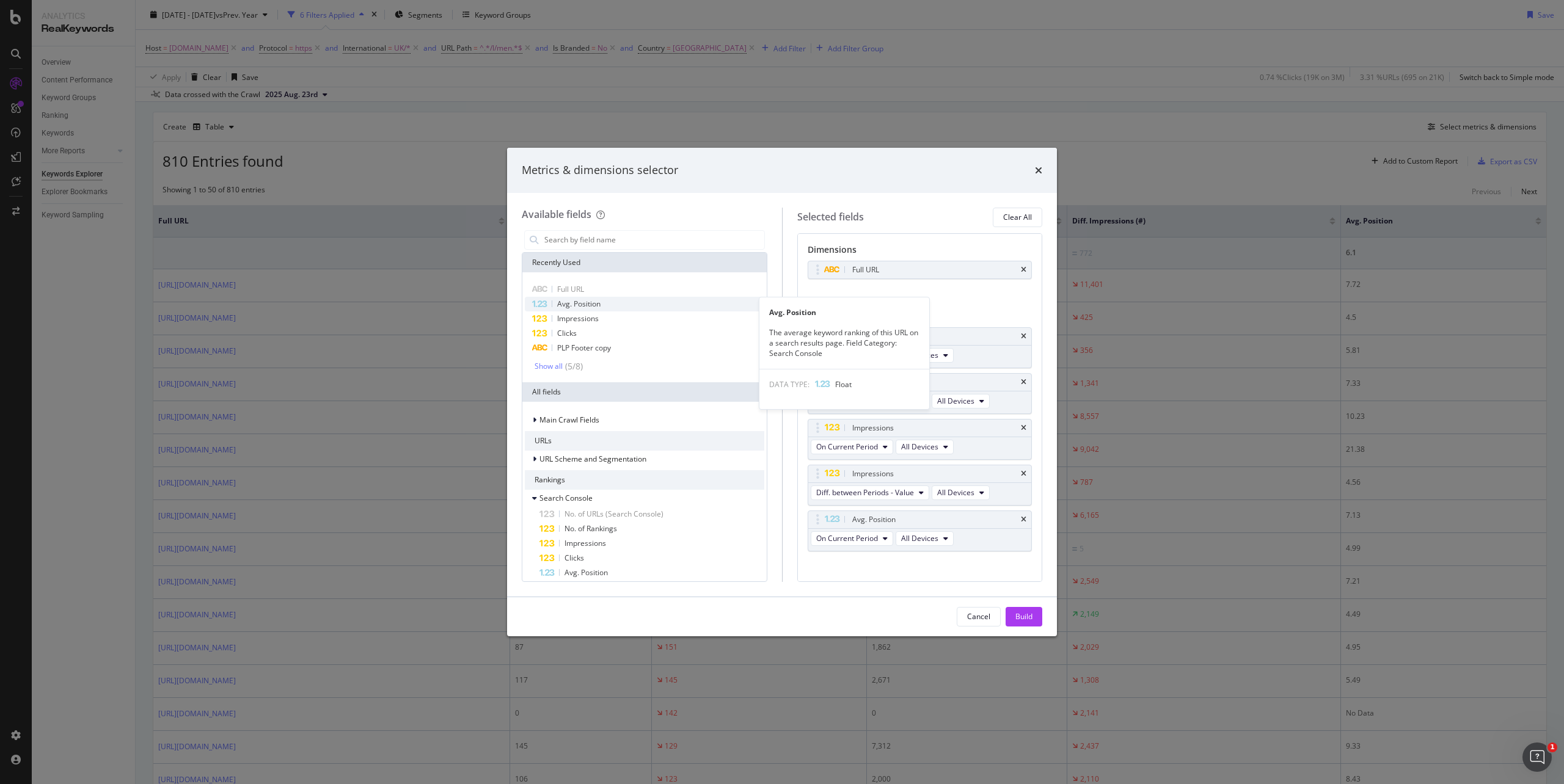
click at [572, 301] on span "Avg. Position" at bounding box center [579, 304] width 44 height 10
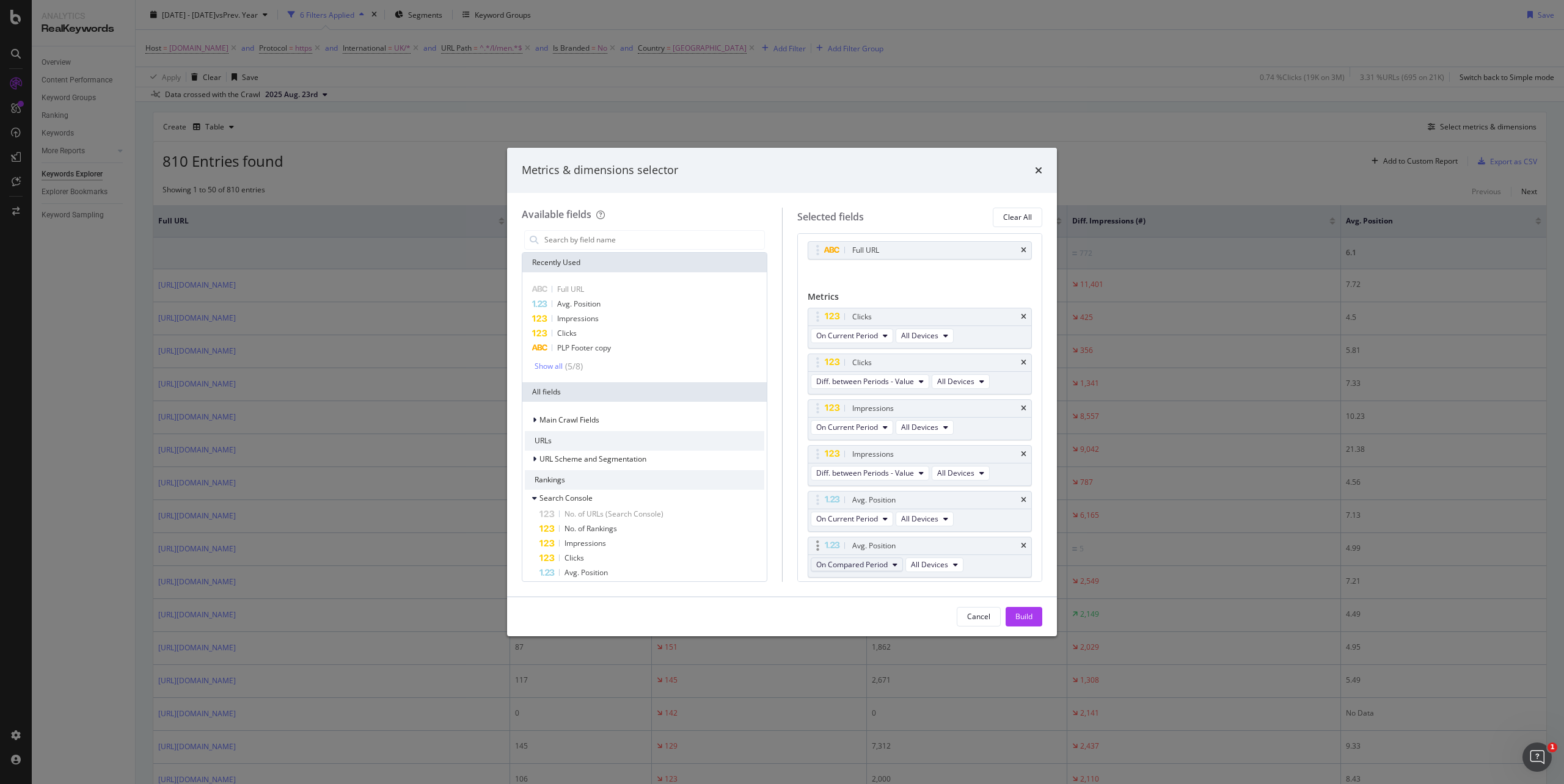
click at [850, 565] on span "On Compared Period" at bounding box center [852, 564] width 71 height 10
click at [875, 663] on div "Diff. between Periods - Value" at bounding box center [881, 658] width 137 height 18
click at [1024, 618] on div "Build" at bounding box center [1024, 616] width 17 height 10
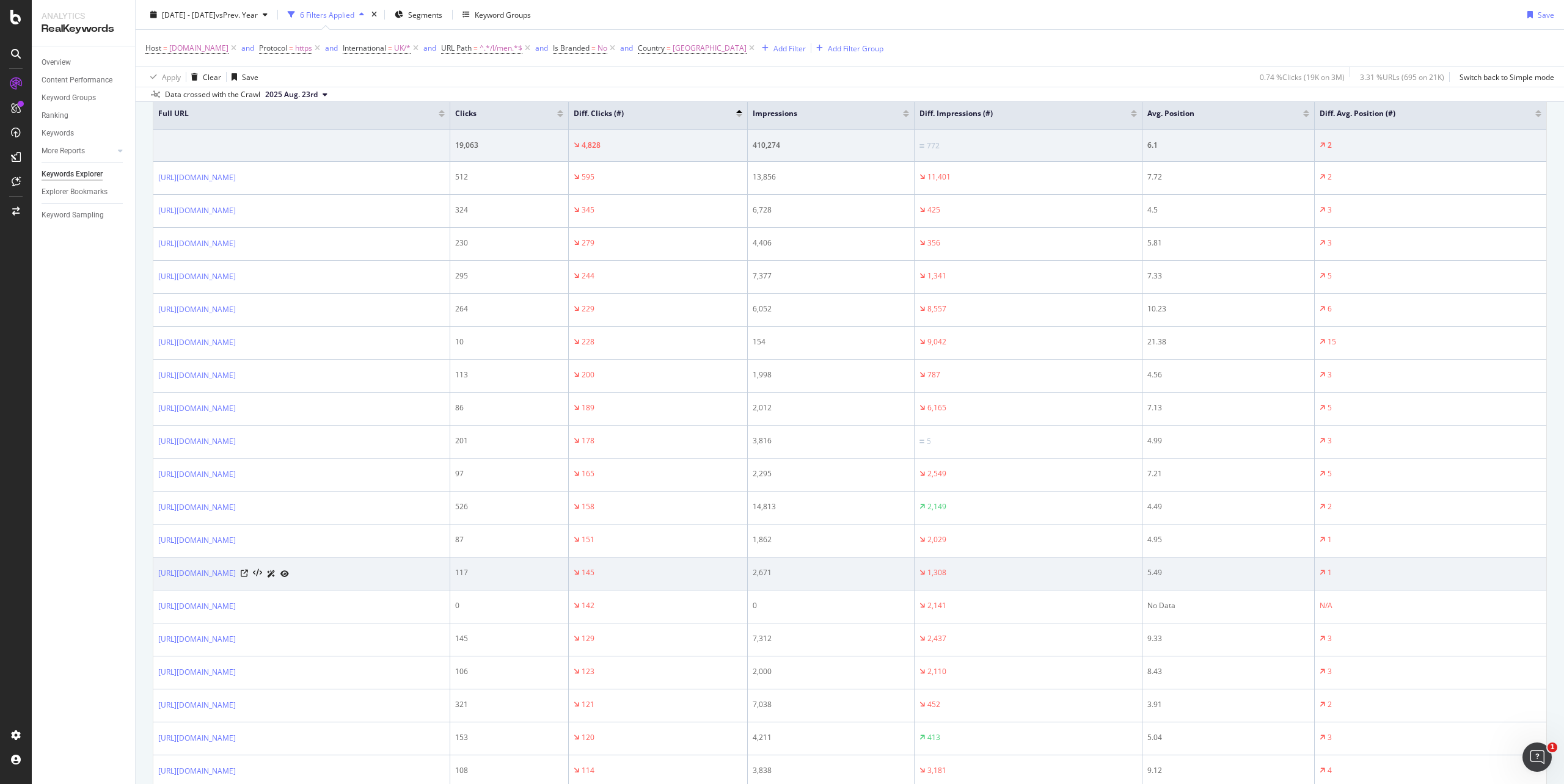
scroll to position [407, 0]
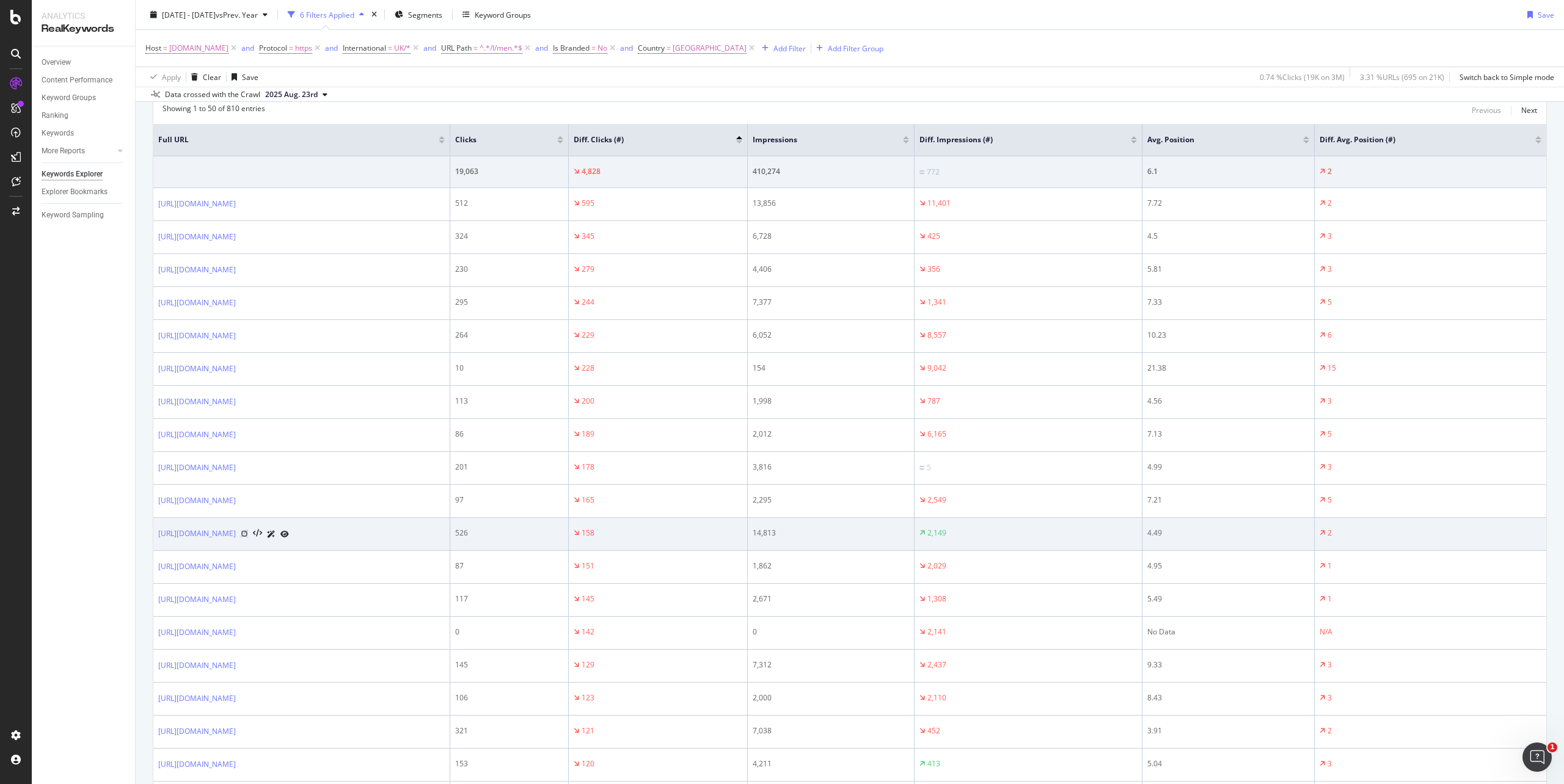
click at [248, 537] on icon at bounding box center [244, 534] width 7 height 7
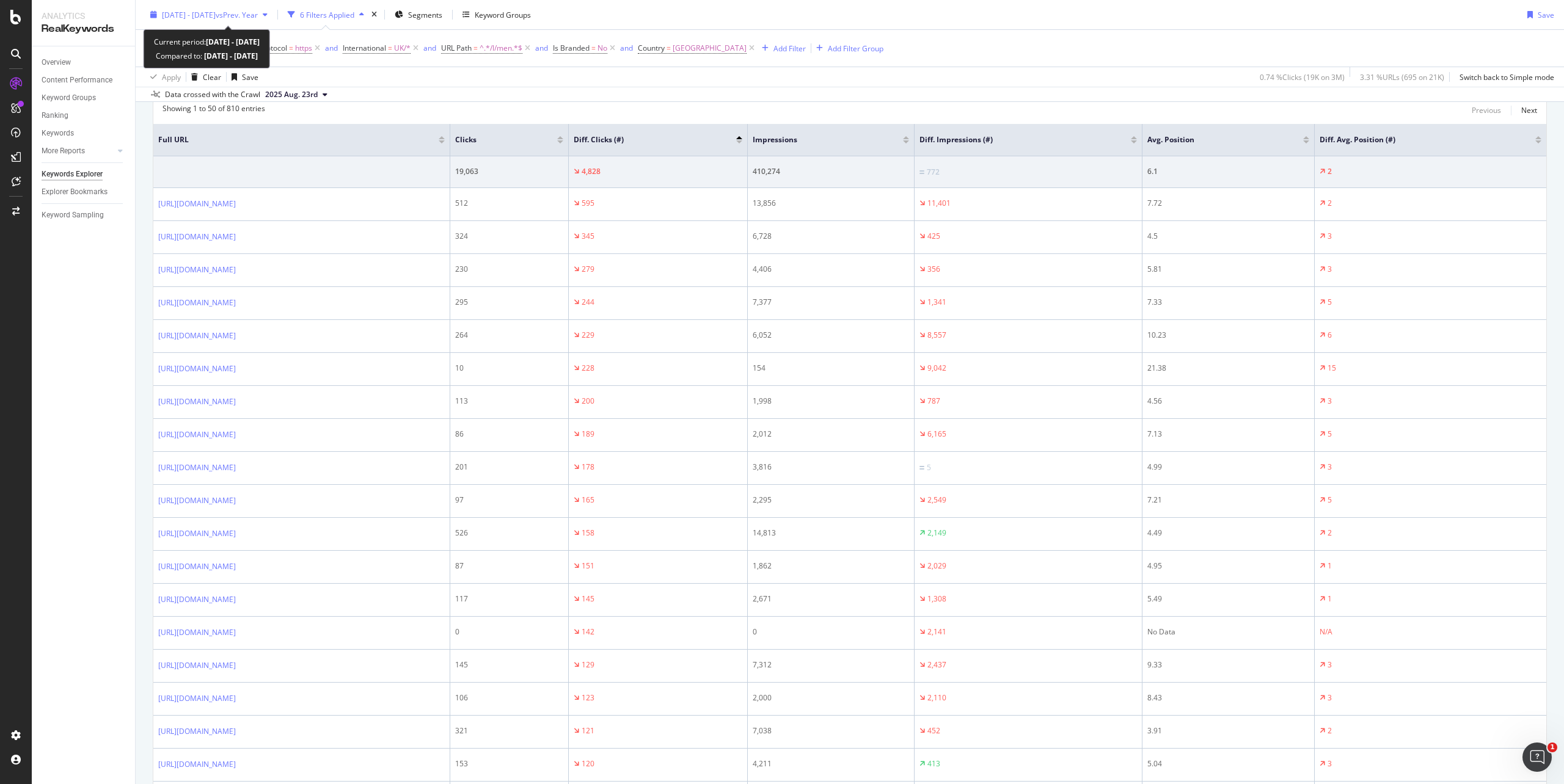
click at [153, 15] on icon "button" at bounding box center [153, 15] width 7 height 7
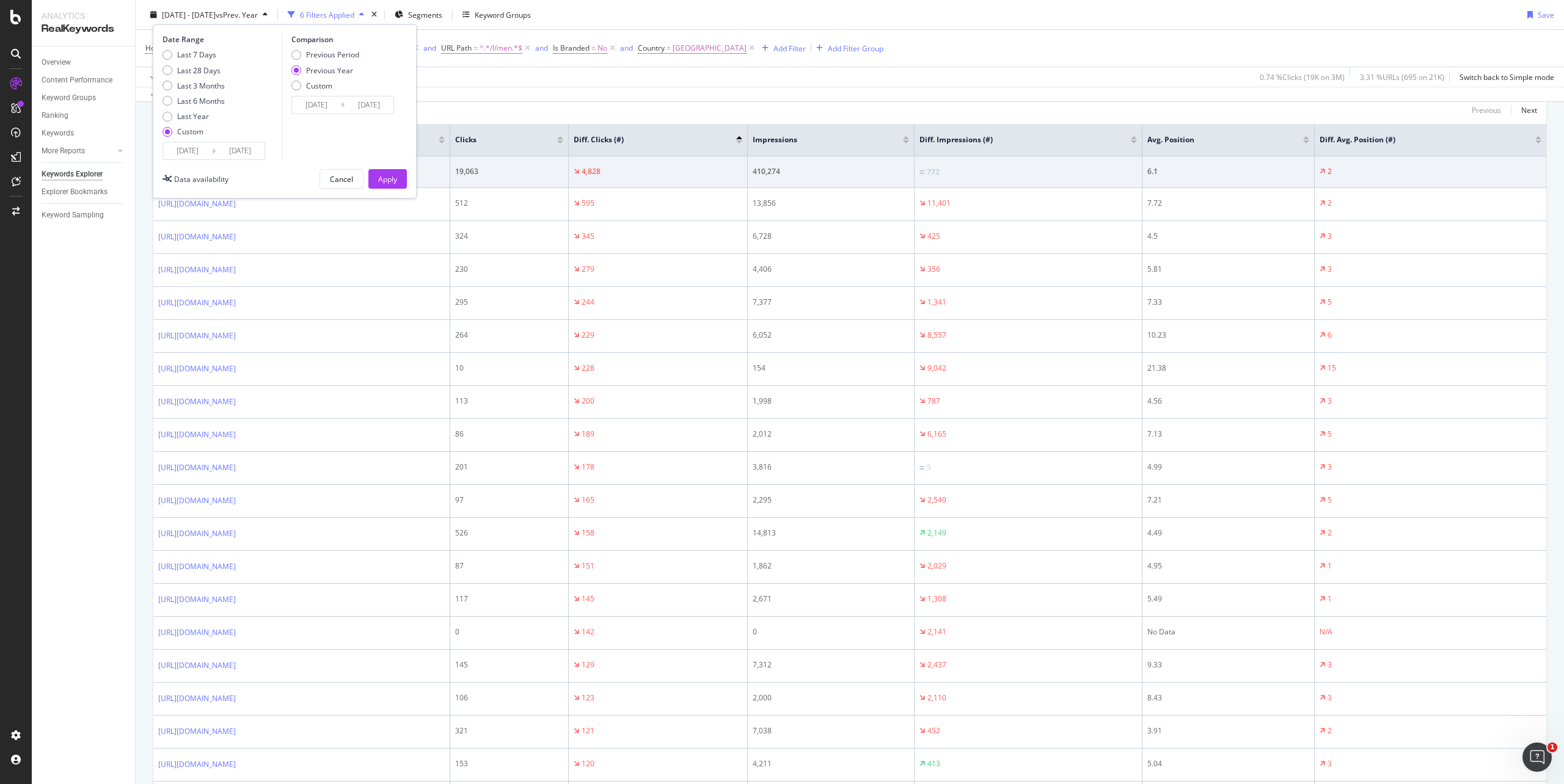
click at [191, 148] on input "[DATE]" at bounding box center [188, 151] width 49 height 17
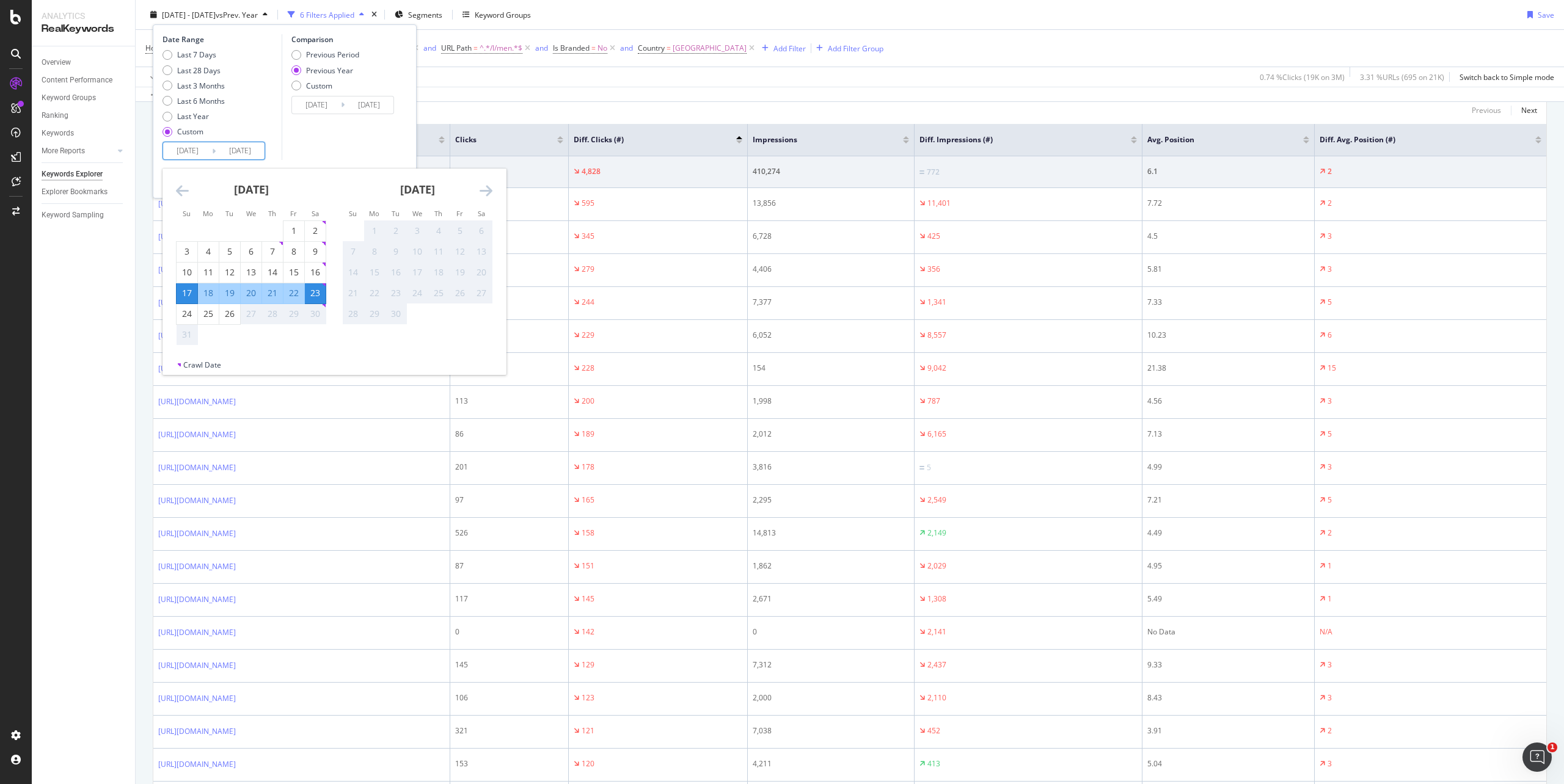
click at [174, 186] on div "August 2025 1 2 3 4 5 6 7 8 9 10 11 12 13 14 15 16 17 18 19 20 21 22 23 24 25 2…" at bounding box center [251, 257] width 166 height 177
click at [185, 189] on icon "Move backward to switch to the previous month." at bounding box center [182, 191] width 13 height 15
click at [185, 296] on div "20" at bounding box center [187, 293] width 21 height 12
type input "[DATE]"
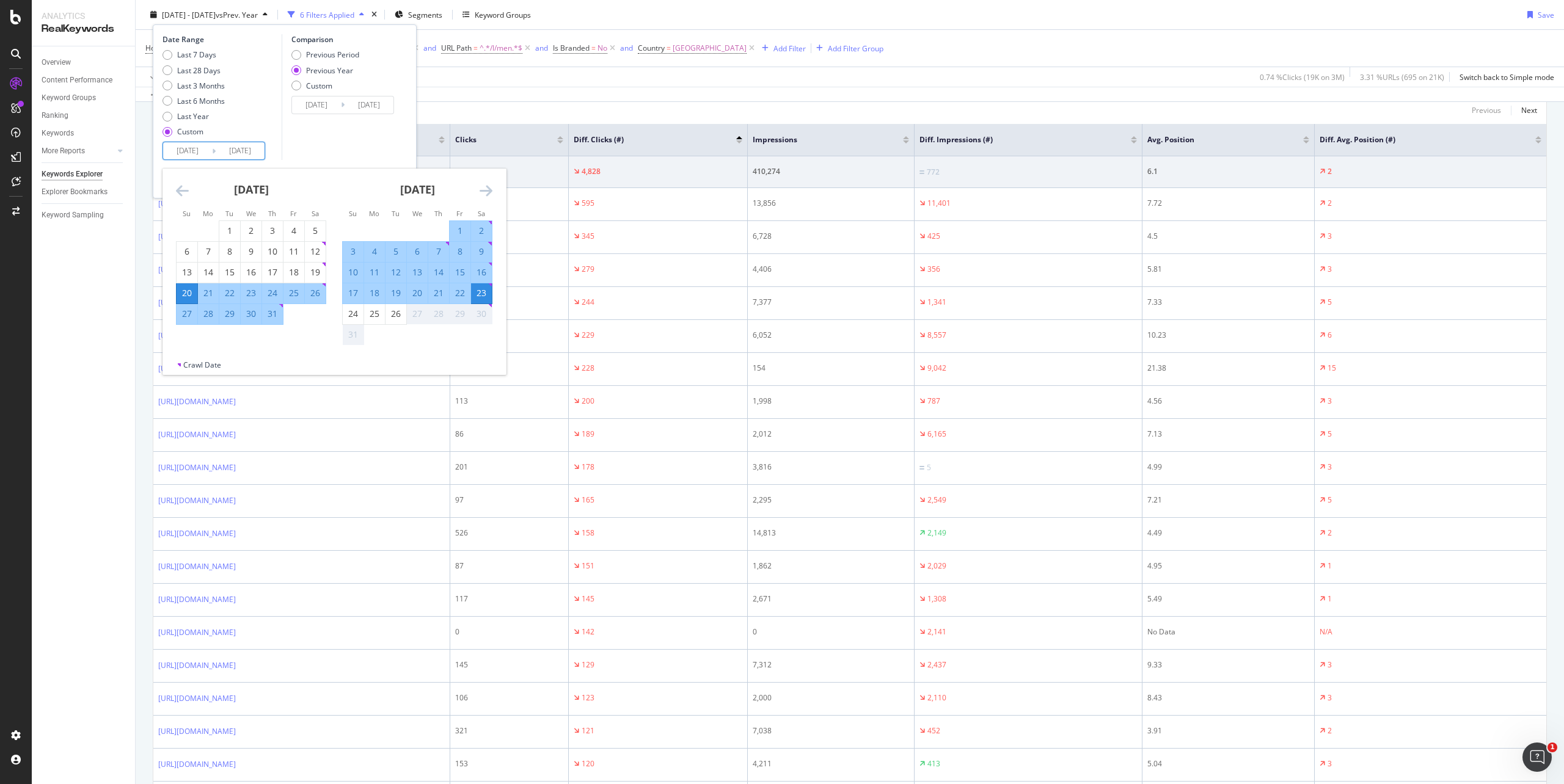
click at [484, 293] on div "23" at bounding box center [481, 293] width 21 height 12
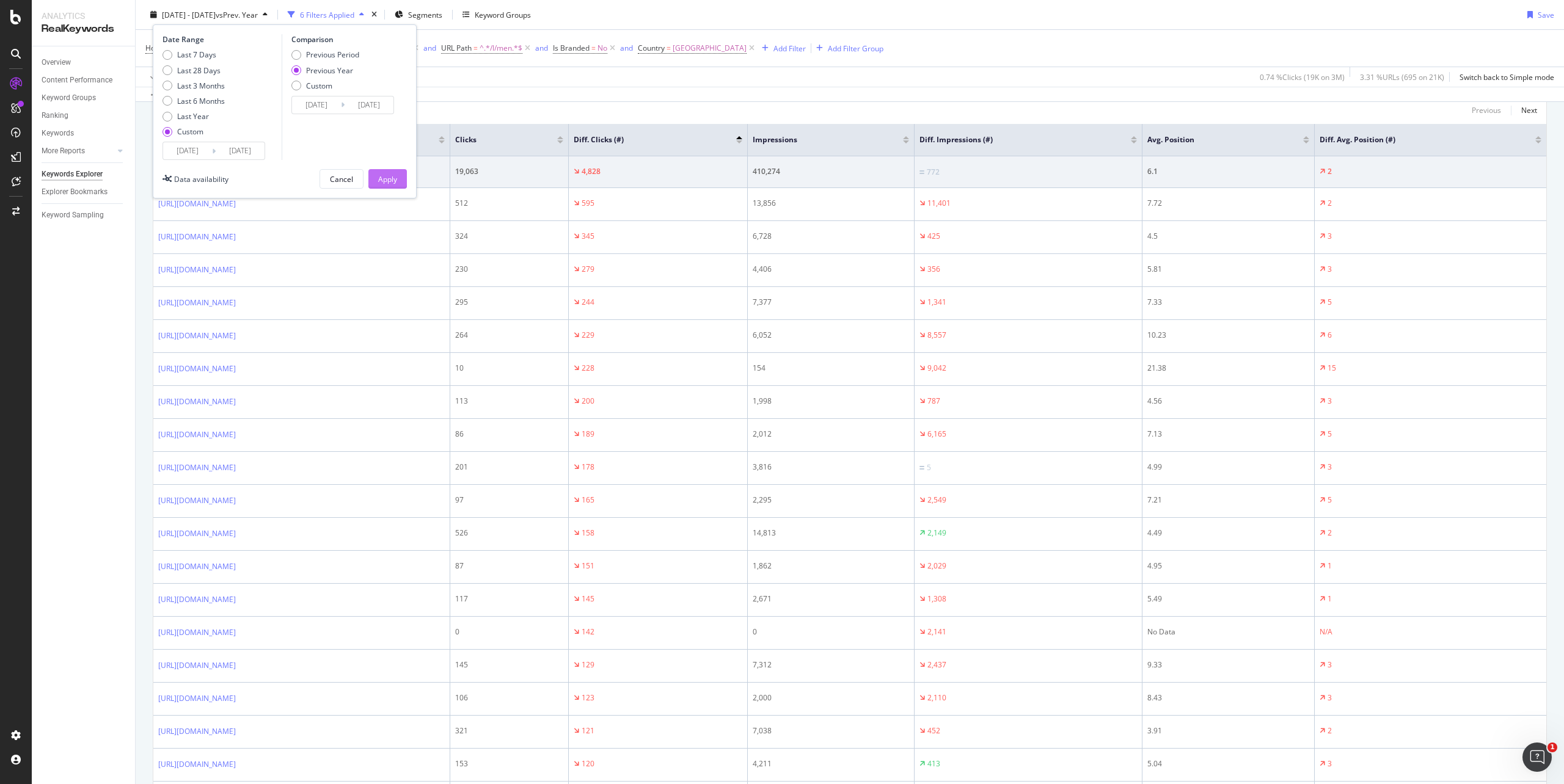
click at [382, 183] on div "Apply" at bounding box center [387, 179] width 19 height 10
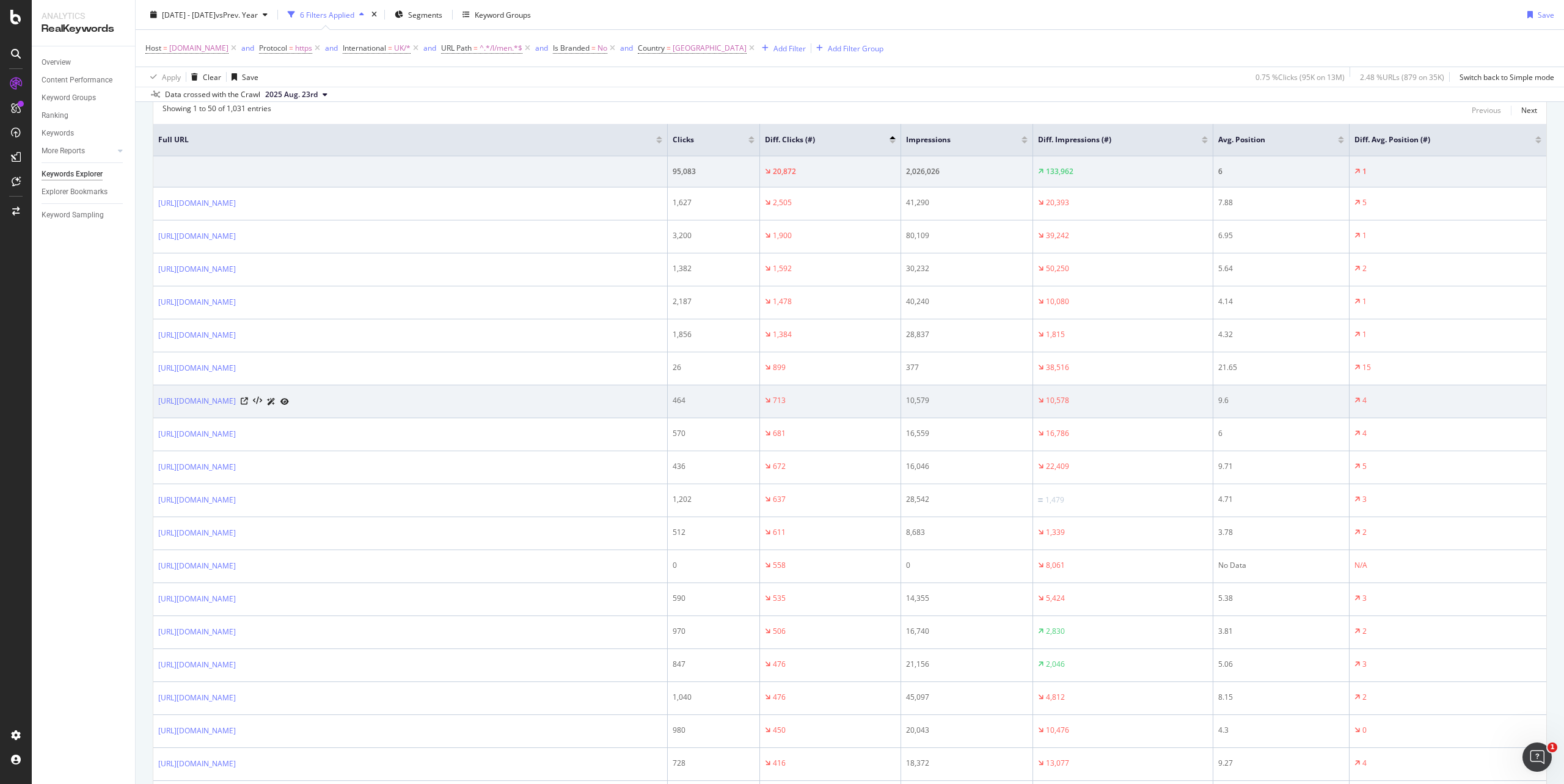
scroll to position [244, 0]
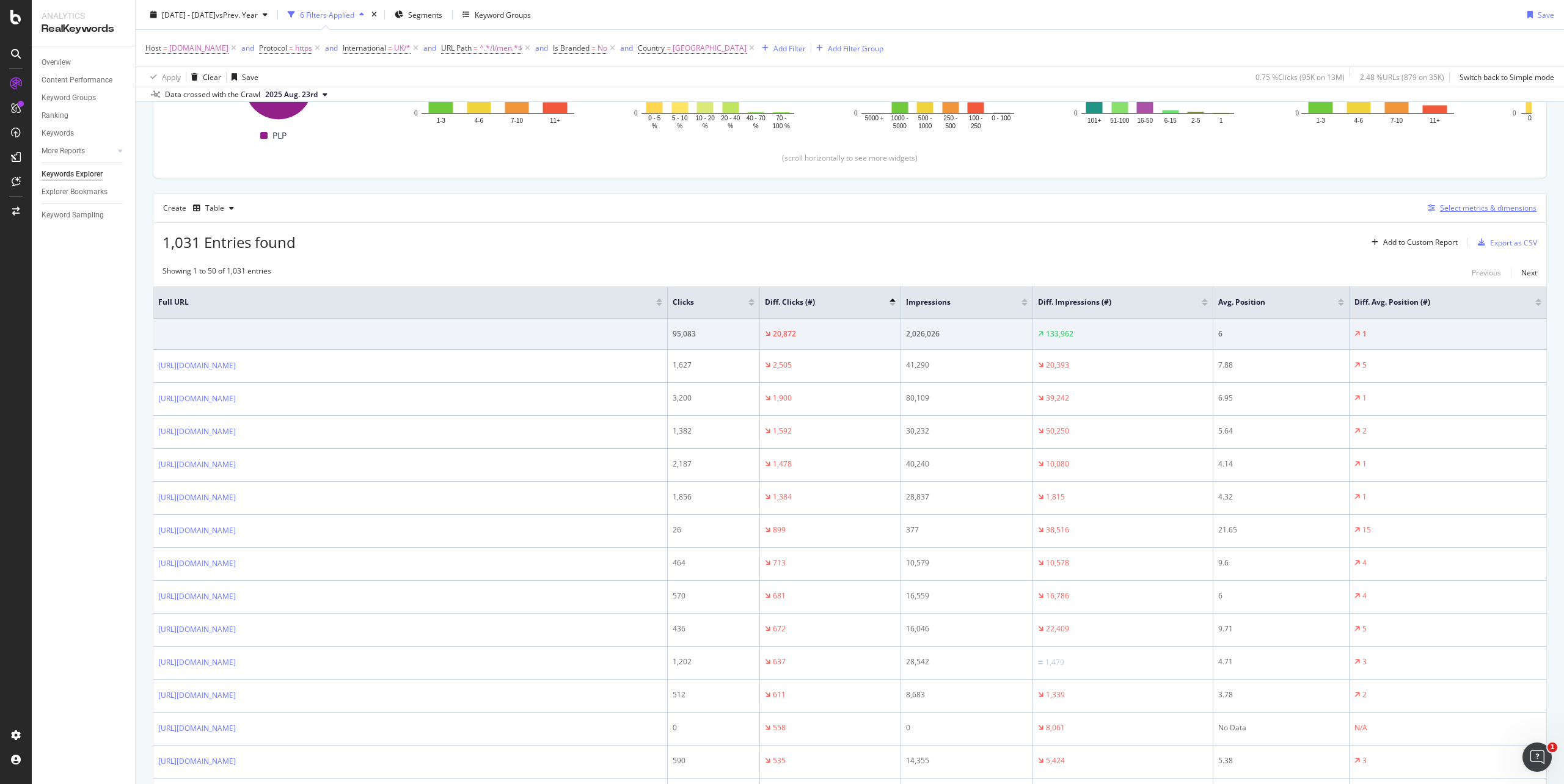
click at [1454, 207] on div "Select metrics & dimensions" at bounding box center [1488, 207] width 96 height 10
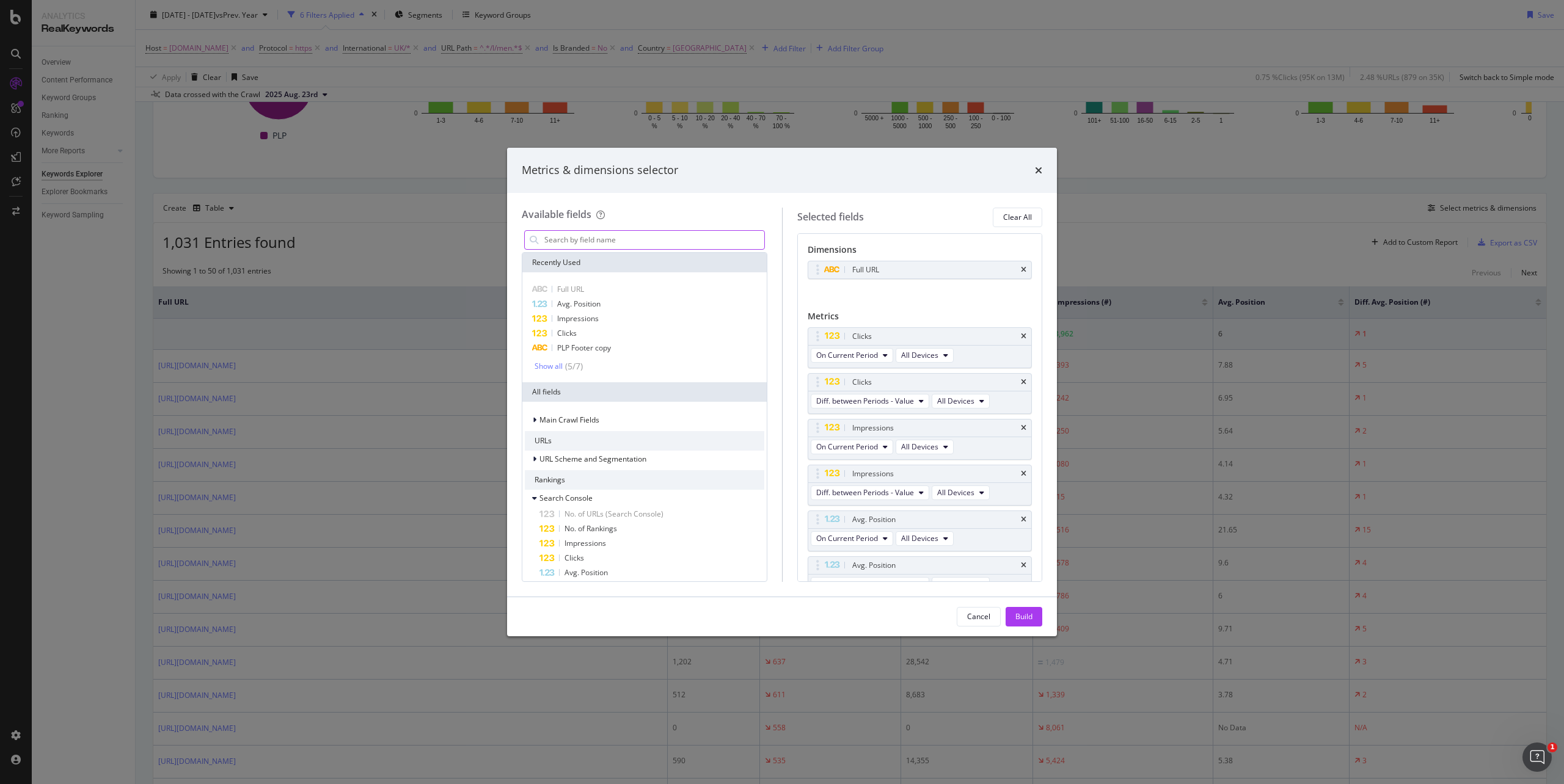
click at [648, 237] on input "modal" at bounding box center [654, 240] width 221 height 18
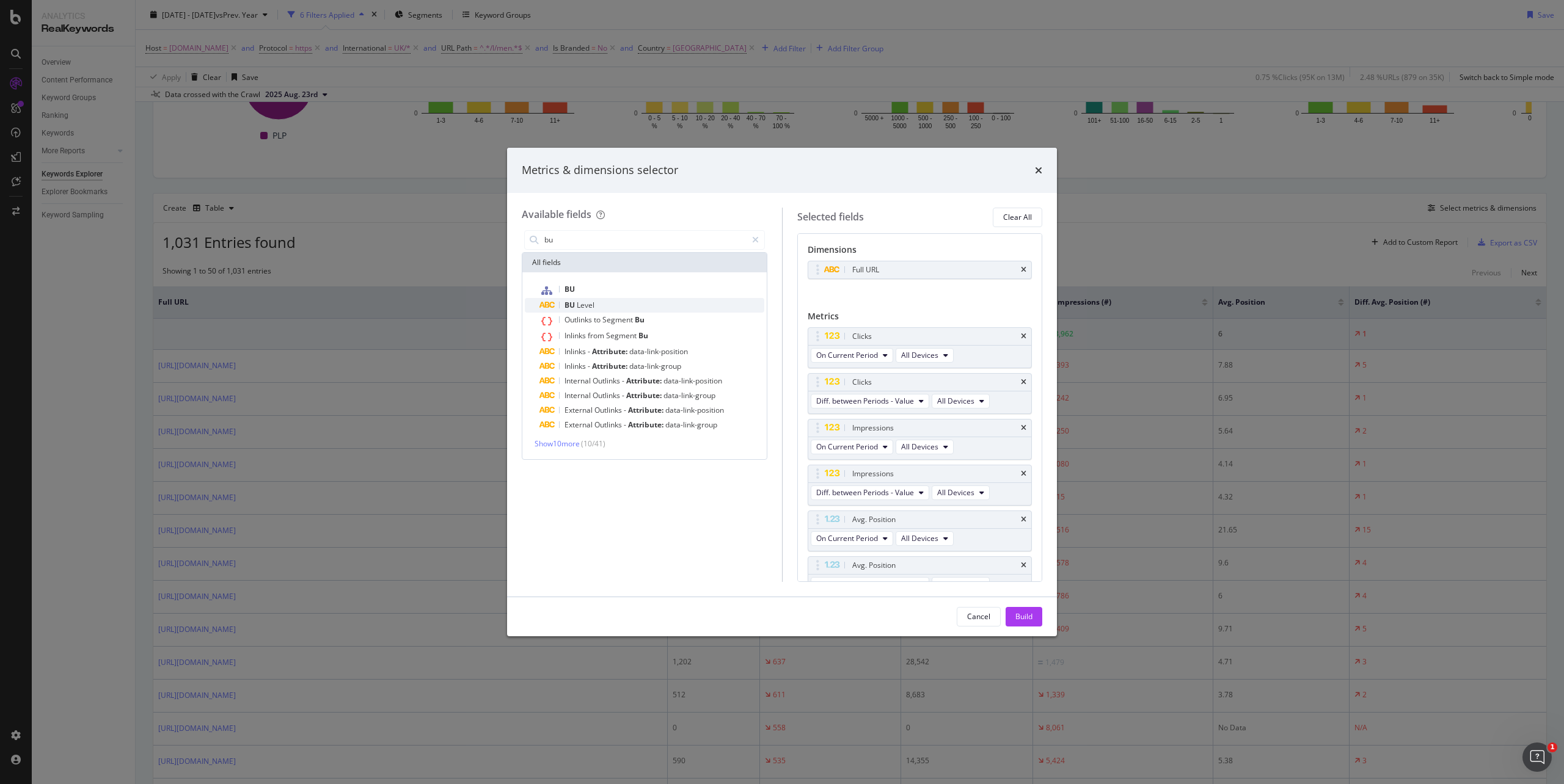
click at [640, 302] on div "BU Level" at bounding box center [652, 306] width 225 height 15
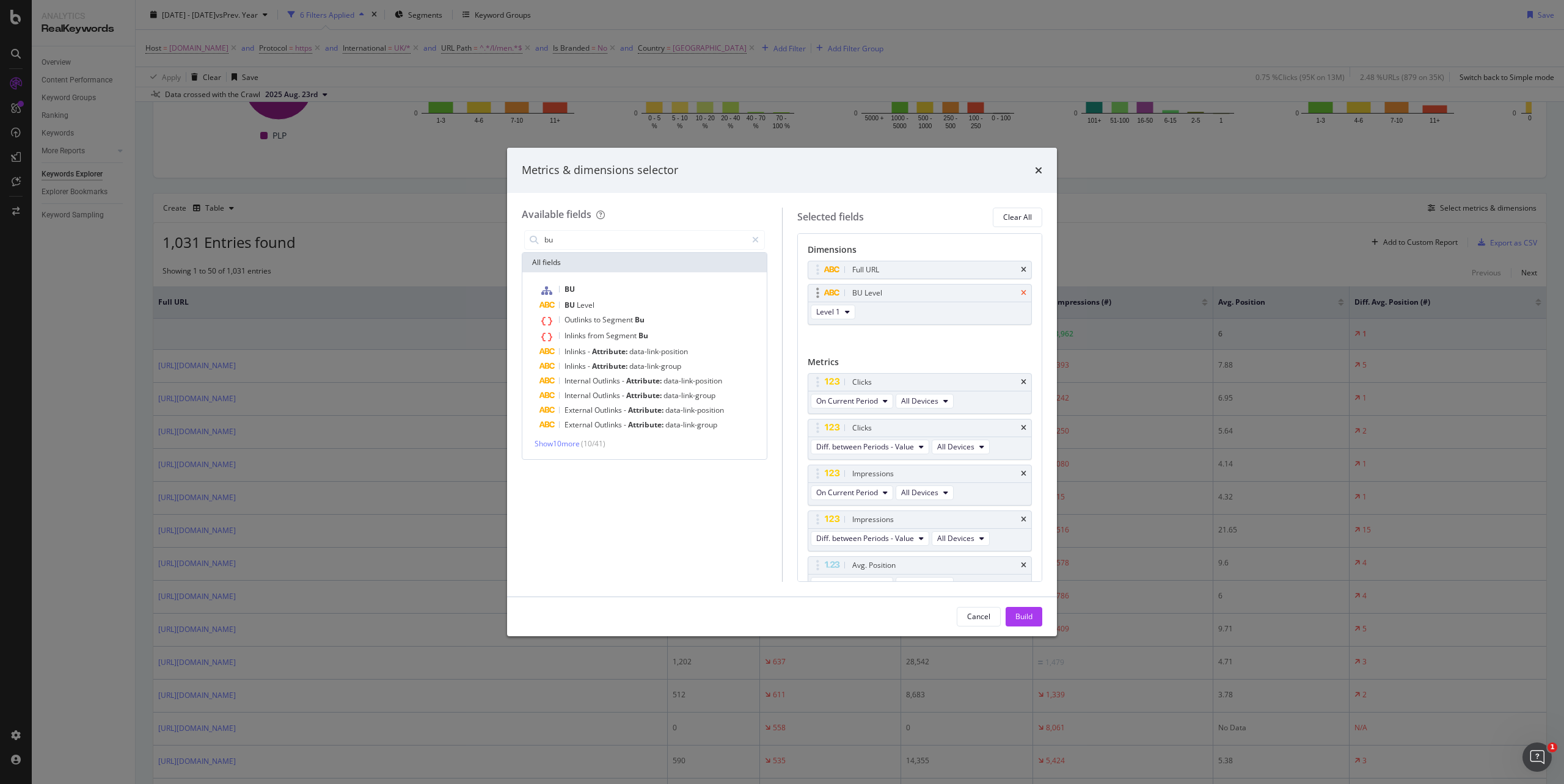
click at [1021, 296] on icon "times" at bounding box center [1023, 293] width 6 height 7
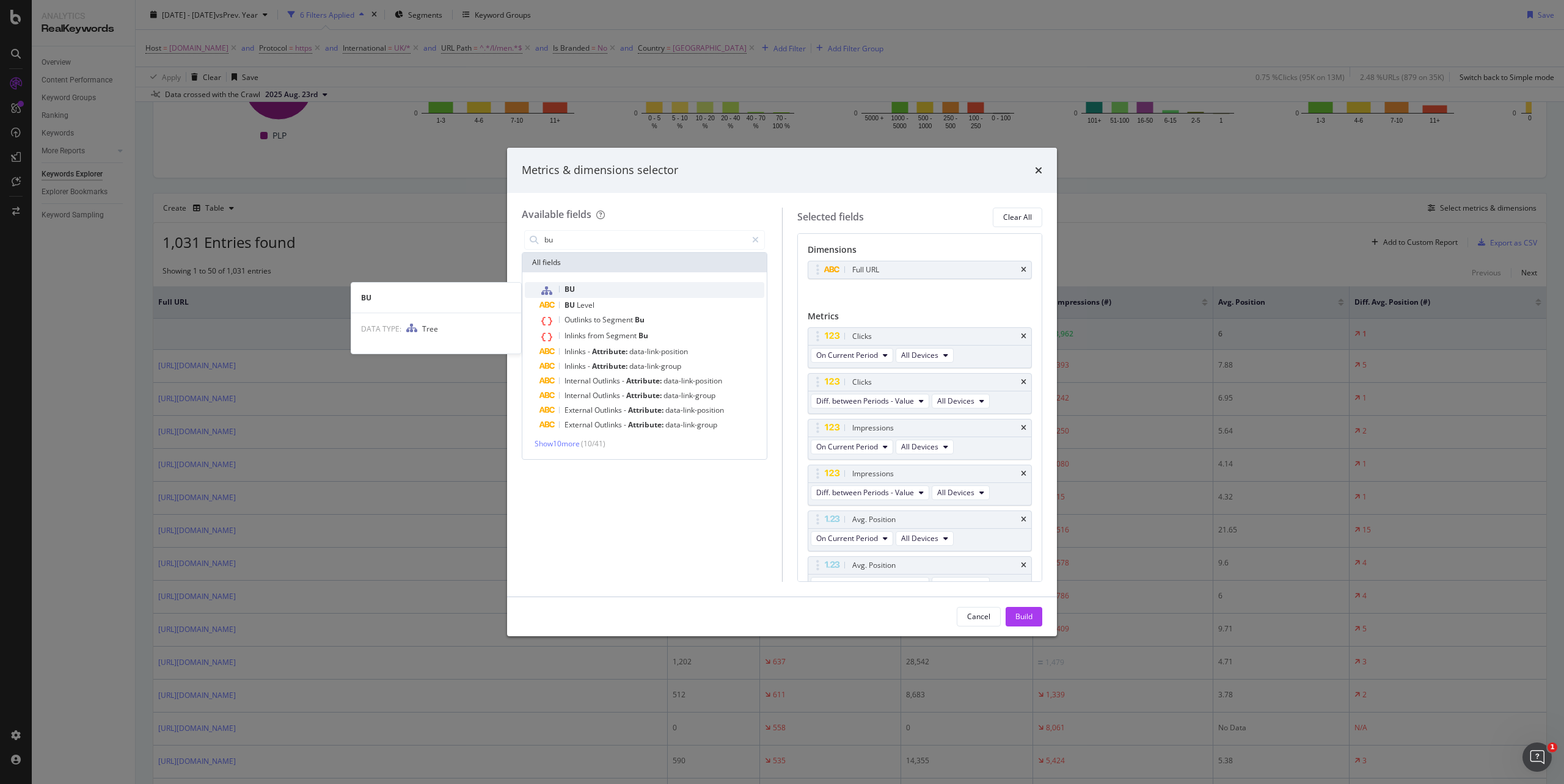
click at [568, 287] on span "BU" at bounding box center [570, 289] width 10 height 10
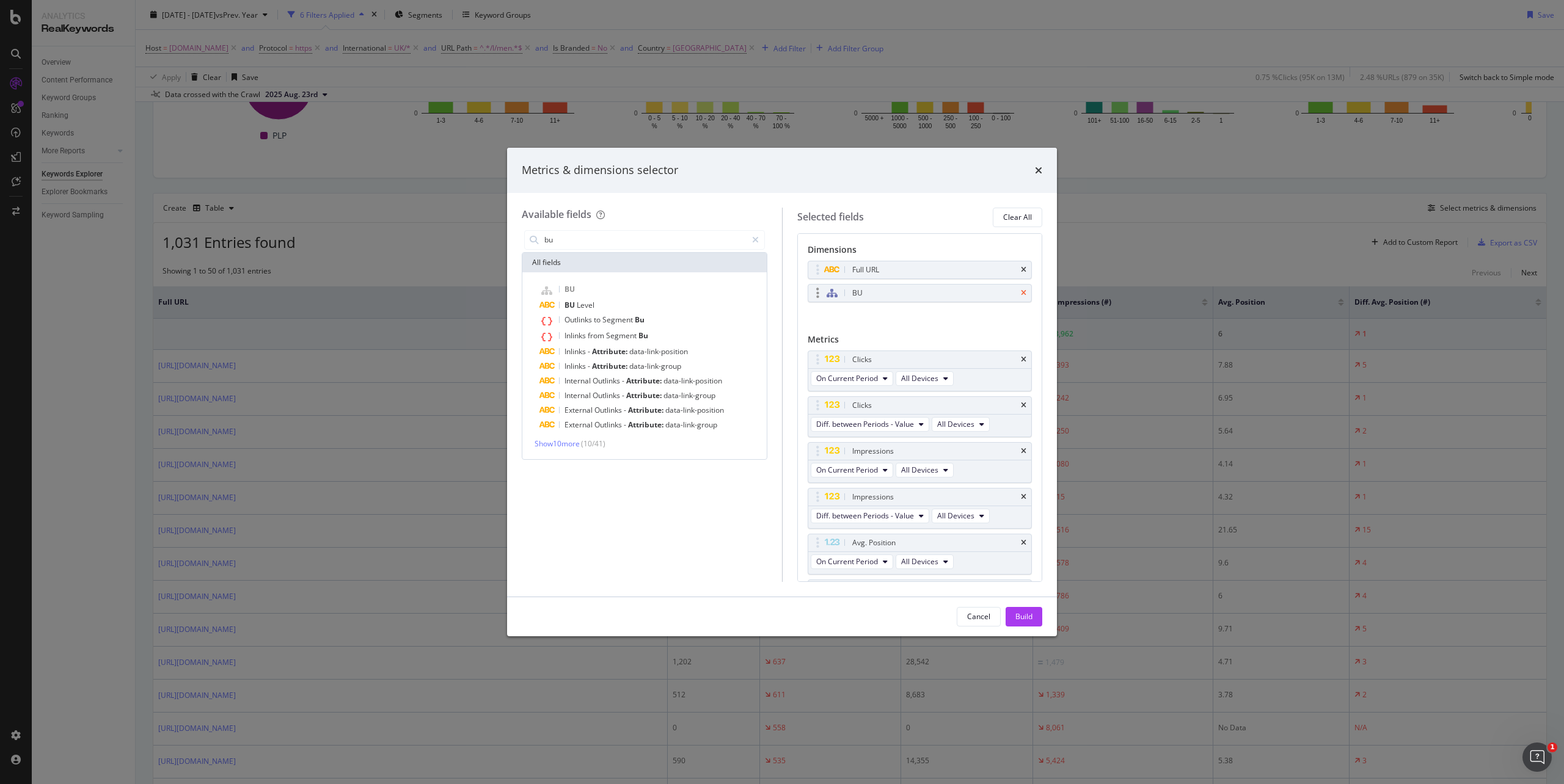
click at [1021, 294] on icon "times" at bounding box center [1023, 293] width 6 height 7
click at [600, 240] on input "bu" at bounding box center [645, 240] width 203 height 18
type input "BU"
click at [1035, 172] on icon "times" at bounding box center [1039, 171] width 7 height 10
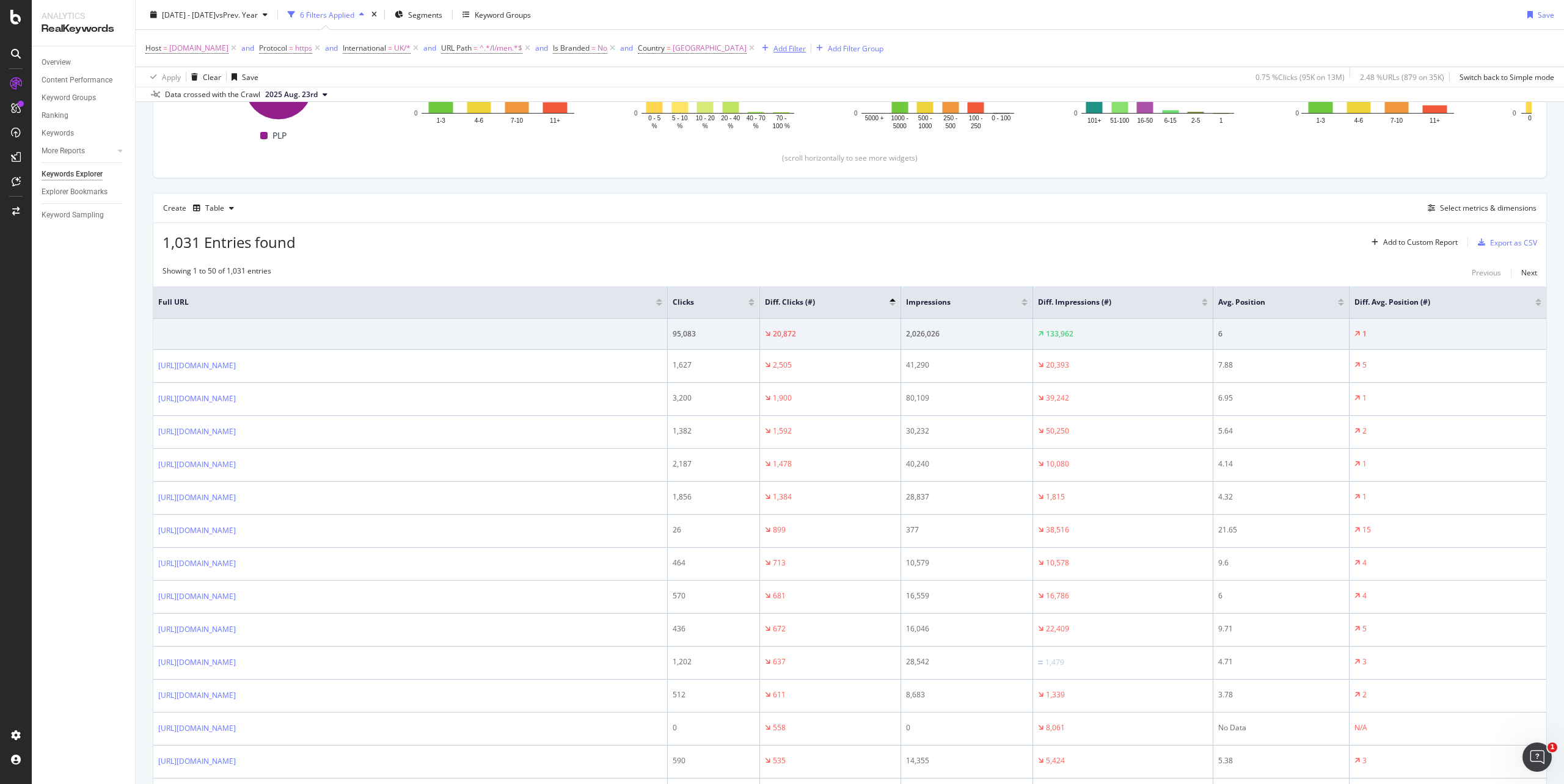
click at [806, 47] on div "Add Filter" at bounding box center [789, 48] width 33 height 10
type input "bu leve"
click at [842, 128] on span "Level" at bounding box center [846, 133] width 20 height 10
click at [810, 81] on span "Level 1" at bounding box center [804, 79] width 24 height 10
click at [812, 126] on div "Level 2" at bounding box center [860, 120] width 131 height 16
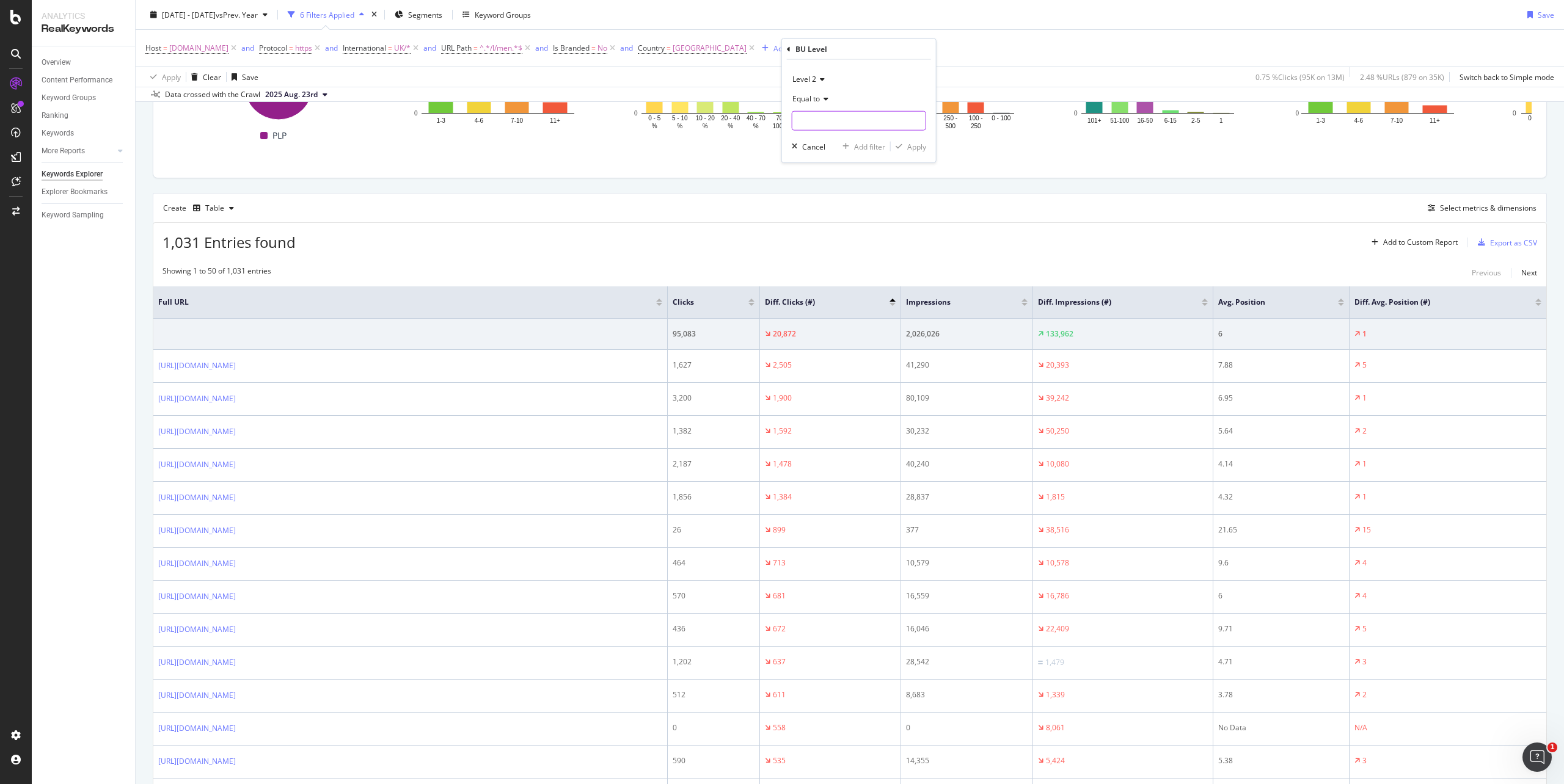
click at [869, 113] on input "text" at bounding box center [859, 121] width 133 height 20
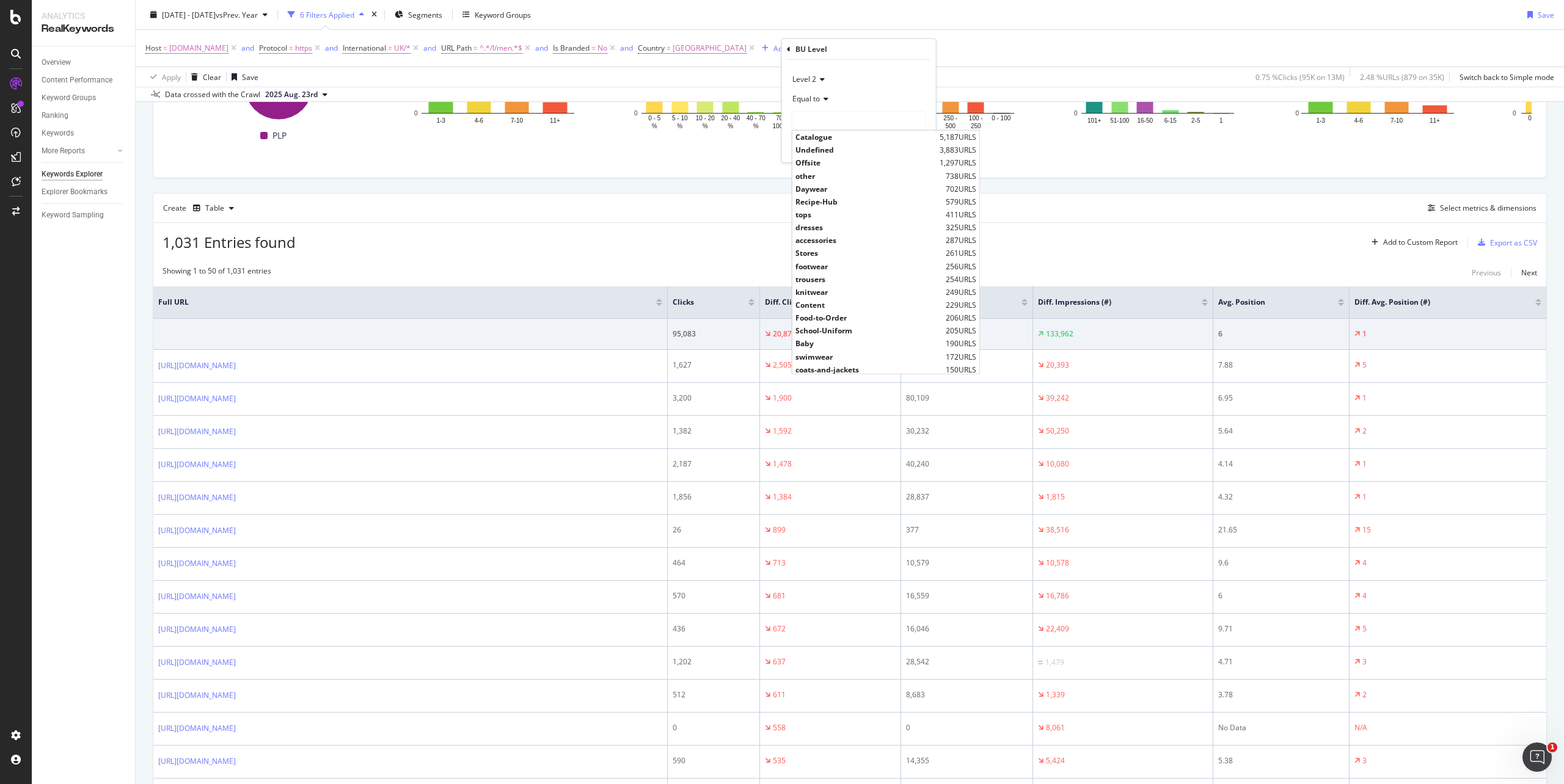
click at [954, 43] on div "Host = www.marksandspencer.com and Protocol = https and International = UK/* an…" at bounding box center [850, 48] width 1409 height 37
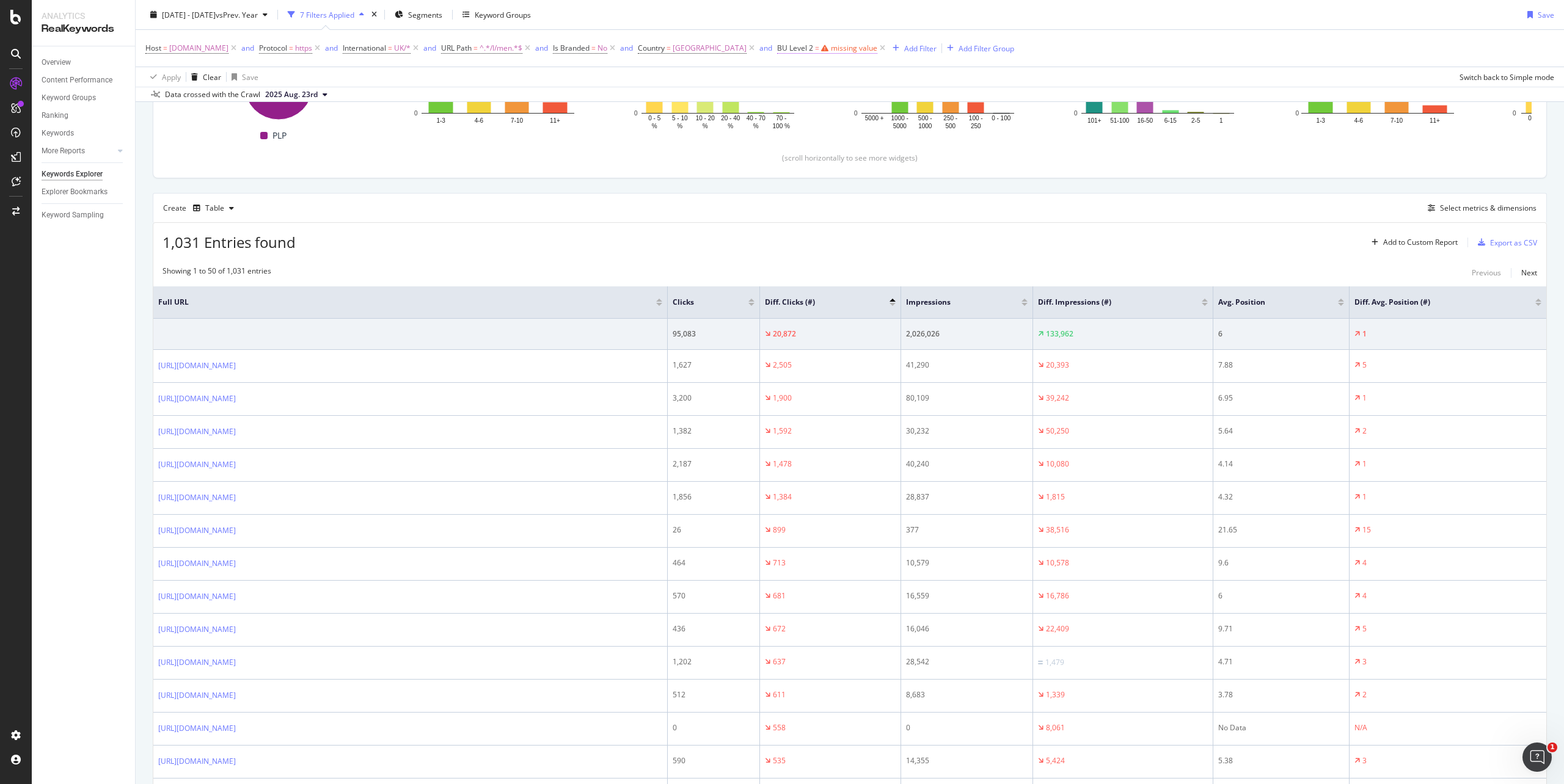
click at [868, 52] on div "missing value" at bounding box center [854, 48] width 47 height 10
click at [846, 102] on div "Equal to" at bounding box center [879, 97] width 134 height 20
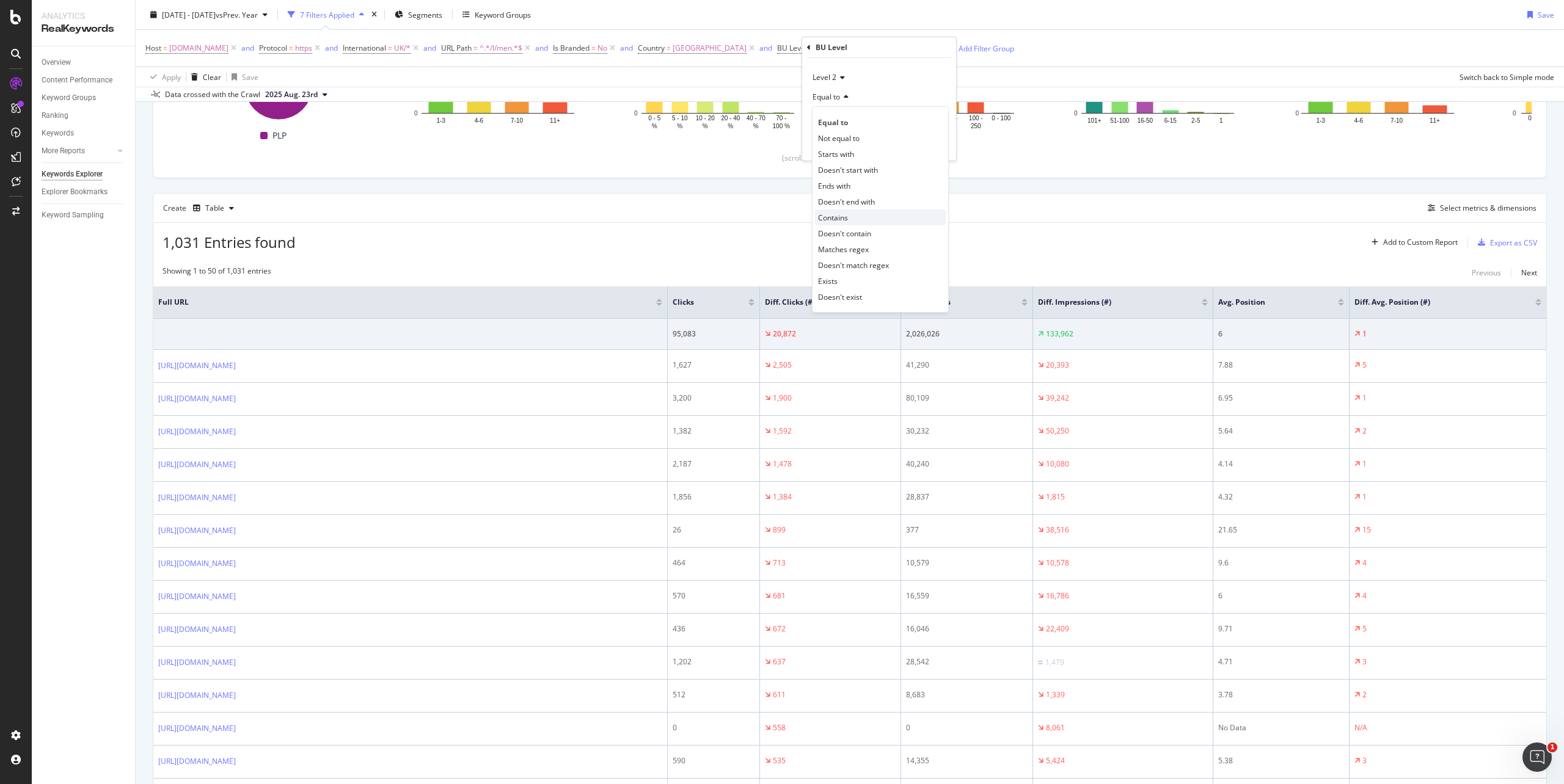
click at [837, 215] on span "Contains" at bounding box center [833, 217] width 30 height 10
click at [846, 89] on div "Contains" at bounding box center [879, 97] width 134 height 20
click at [924, 15] on div "2025 Jul. 20th - Aug. 23rd vs Prev. Year 7 Filters Applied Segments Keyword Gro…" at bounding box center [850, 17] width 1428 height 25
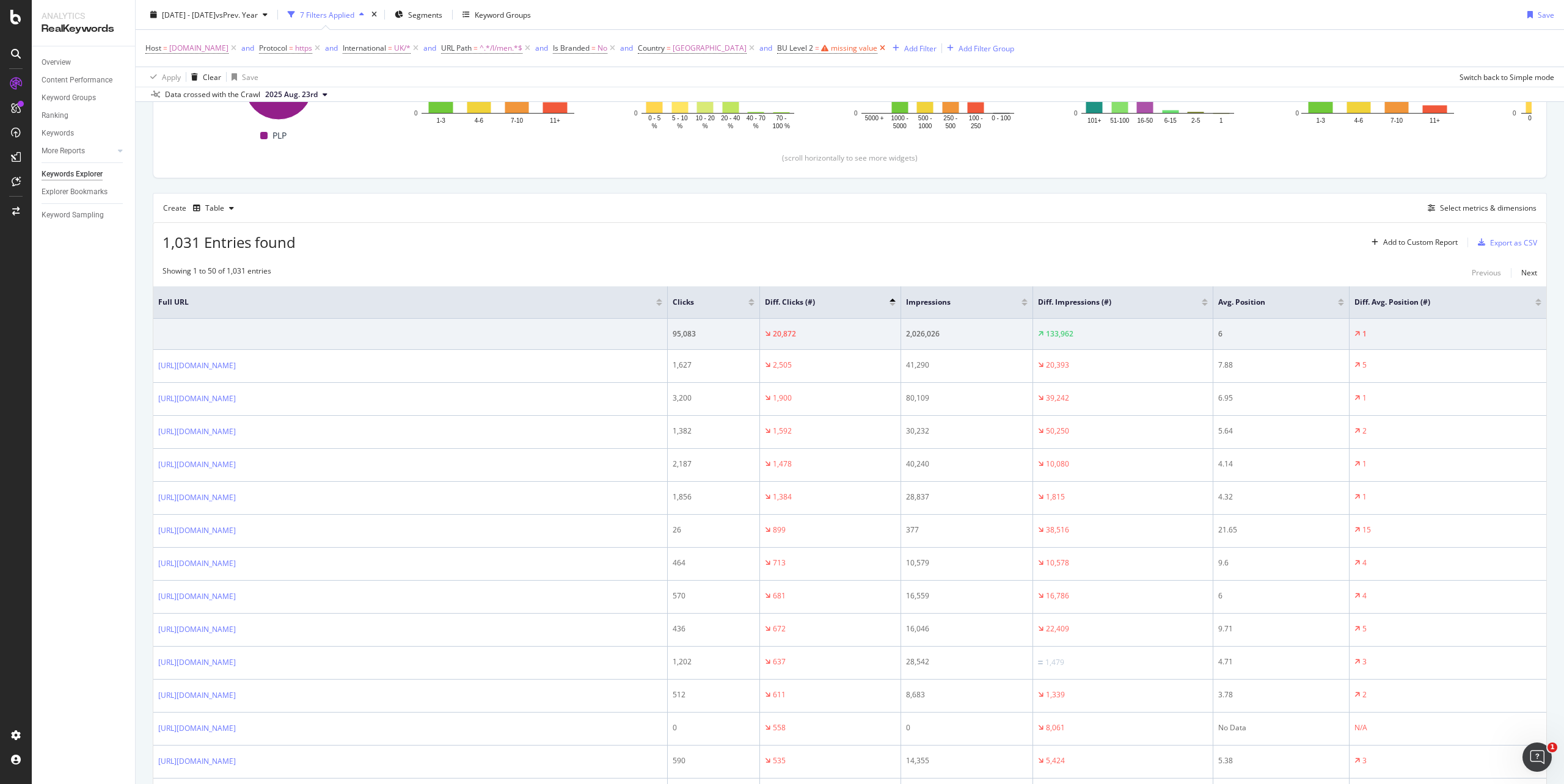
click at [888, 47] on icon at bounding box center [882, 48] width 10 height 12
click at [1442, 213] on div "Select metrics & dimensions" at bounding box center [1488, 207] width 96 height 10
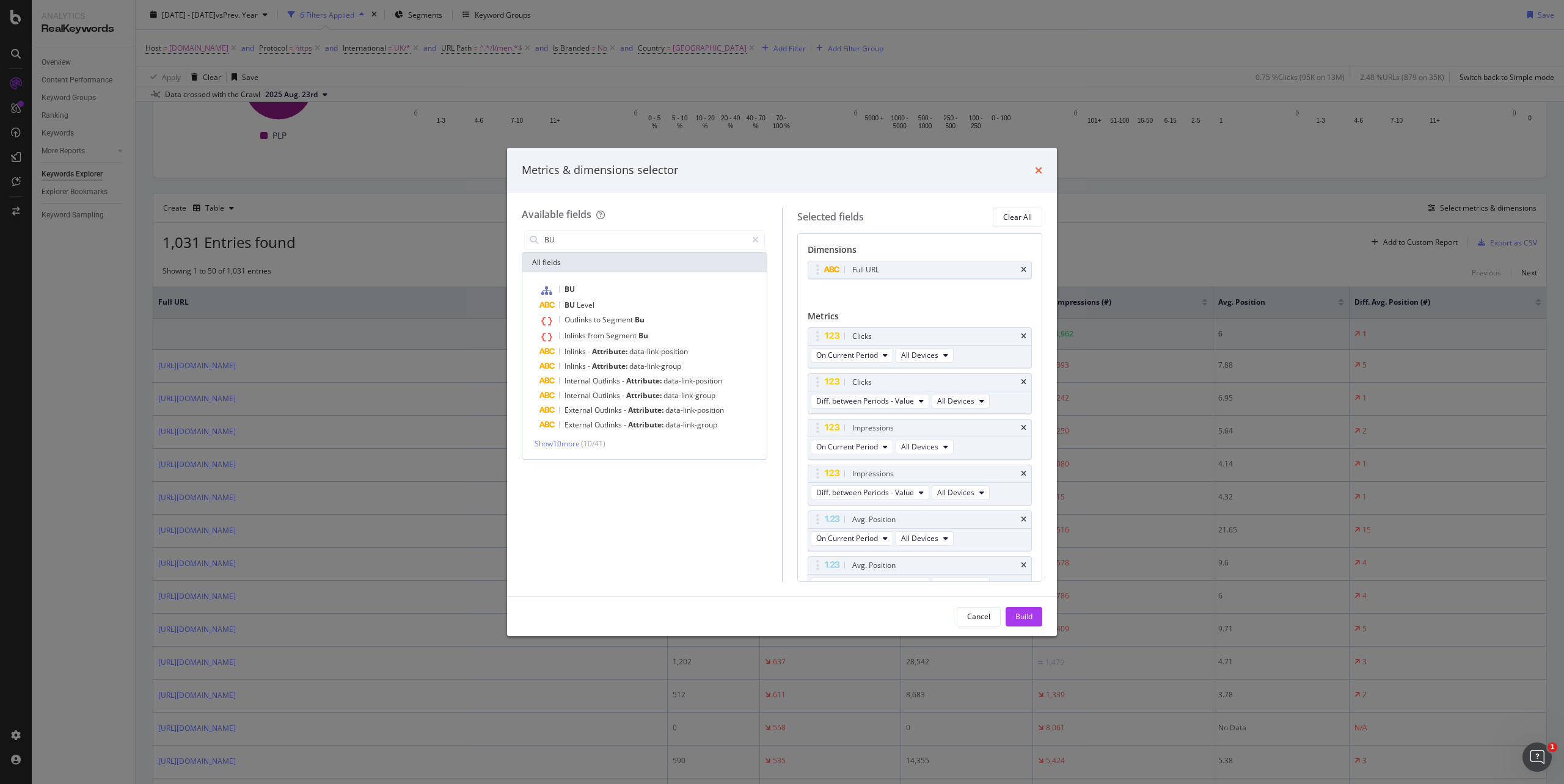
type input "BU"
click at [1036, 172] on icon "times" at bounding box center [1039, 171] width 7 height 10
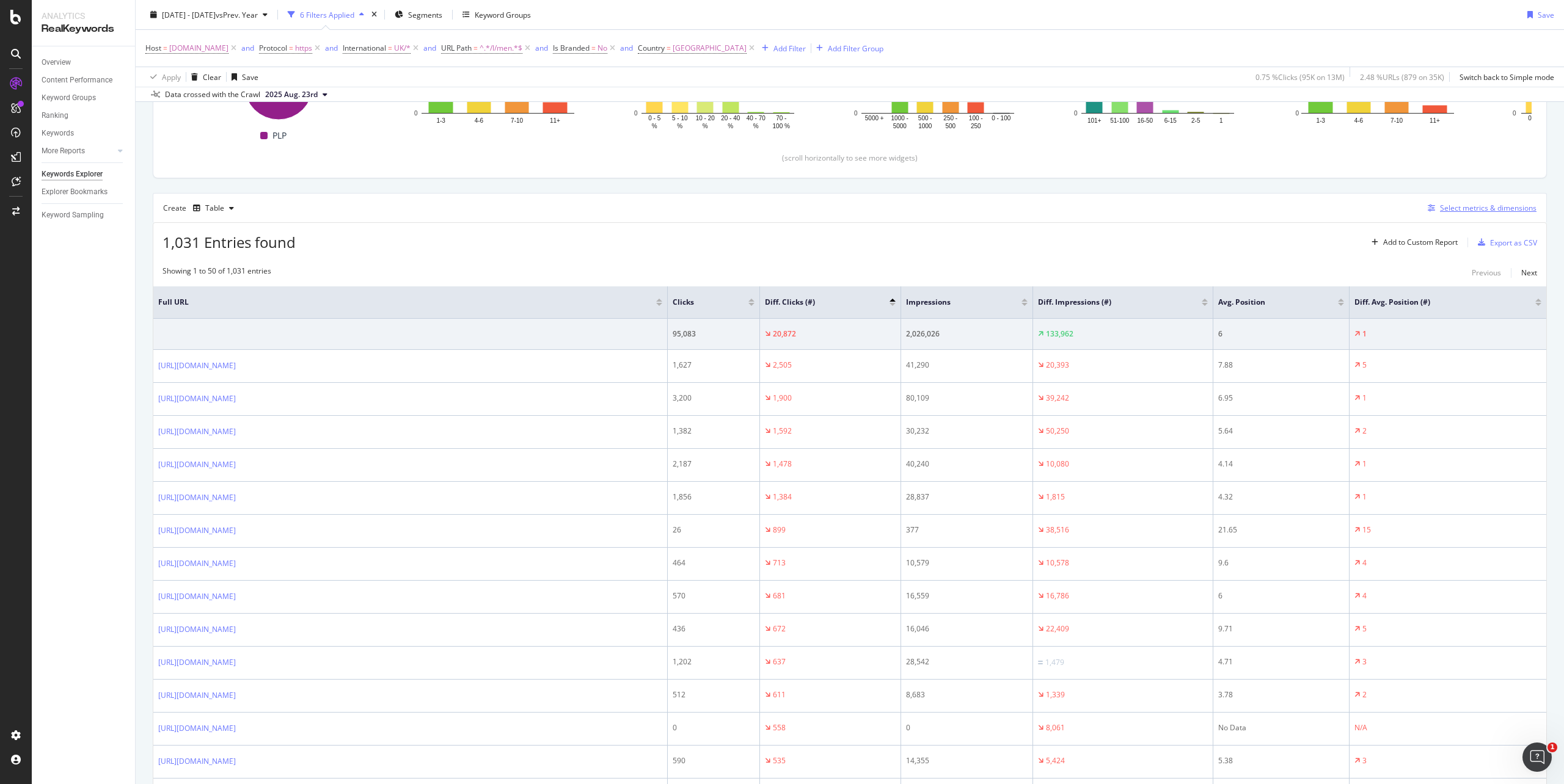
click at [1469, 206] on div "Select metrics & dimensions" at bounding box center [1488, 207] width 96 height 10
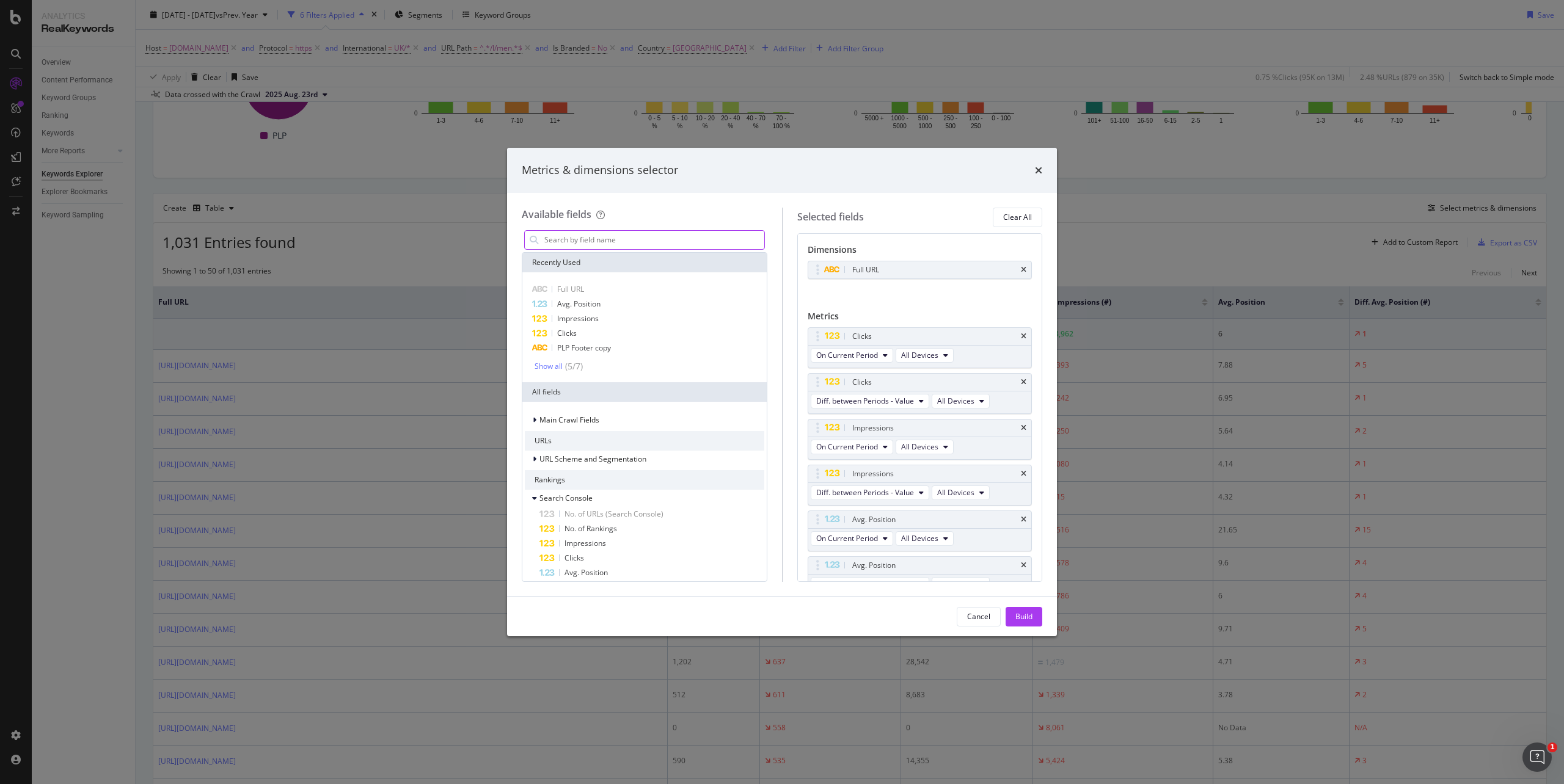
click at [695, 243] on input "modal" at bounding box center [654, 240] width 221 height 18
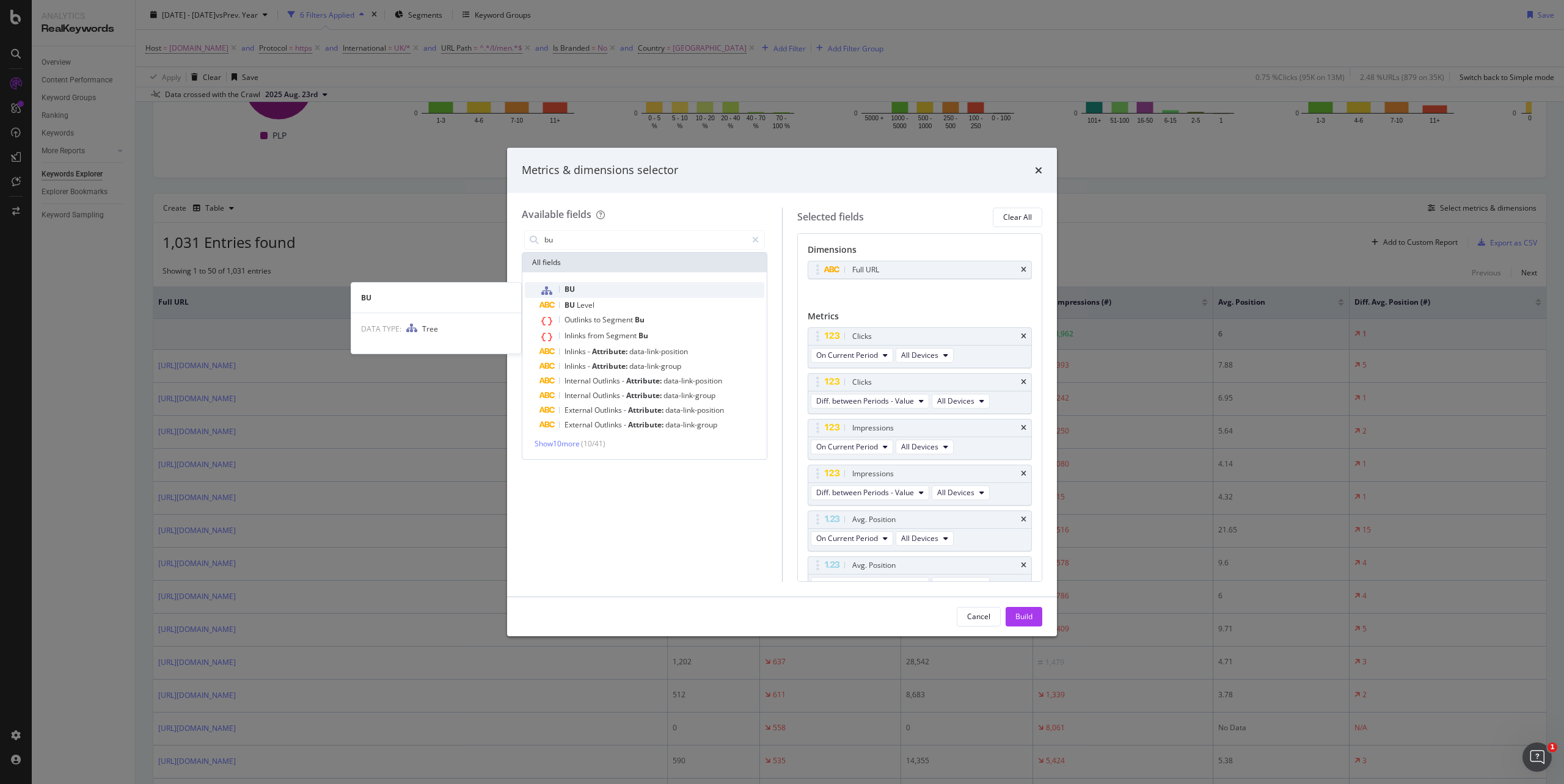
type input "bu"
click at [646, 293] on div "BU" at bounding box center [652, 290] width 225 height 16
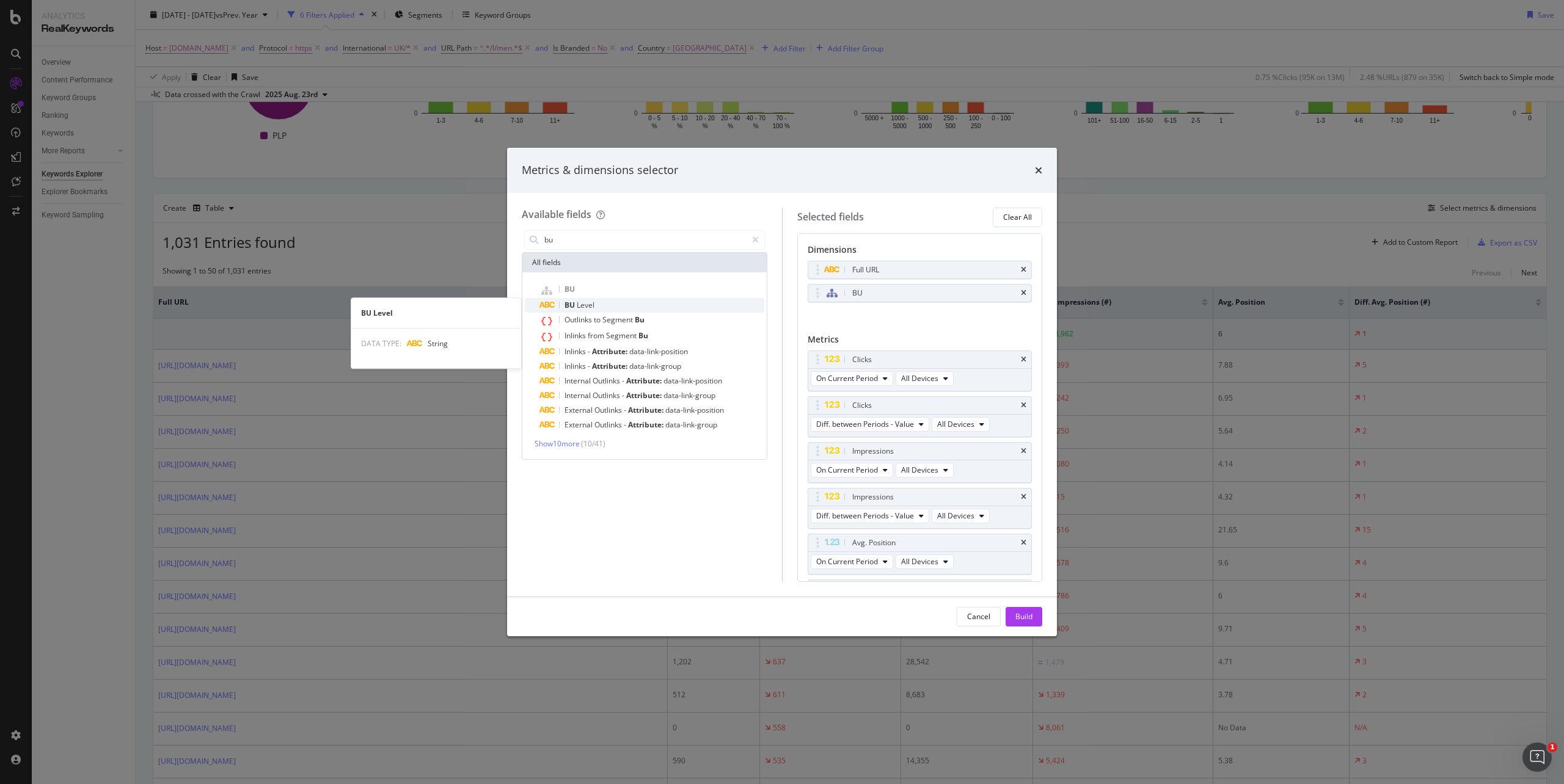
click at [643, 306] on div "BU Level" at bounding box center [652, 306] width 225 height 15
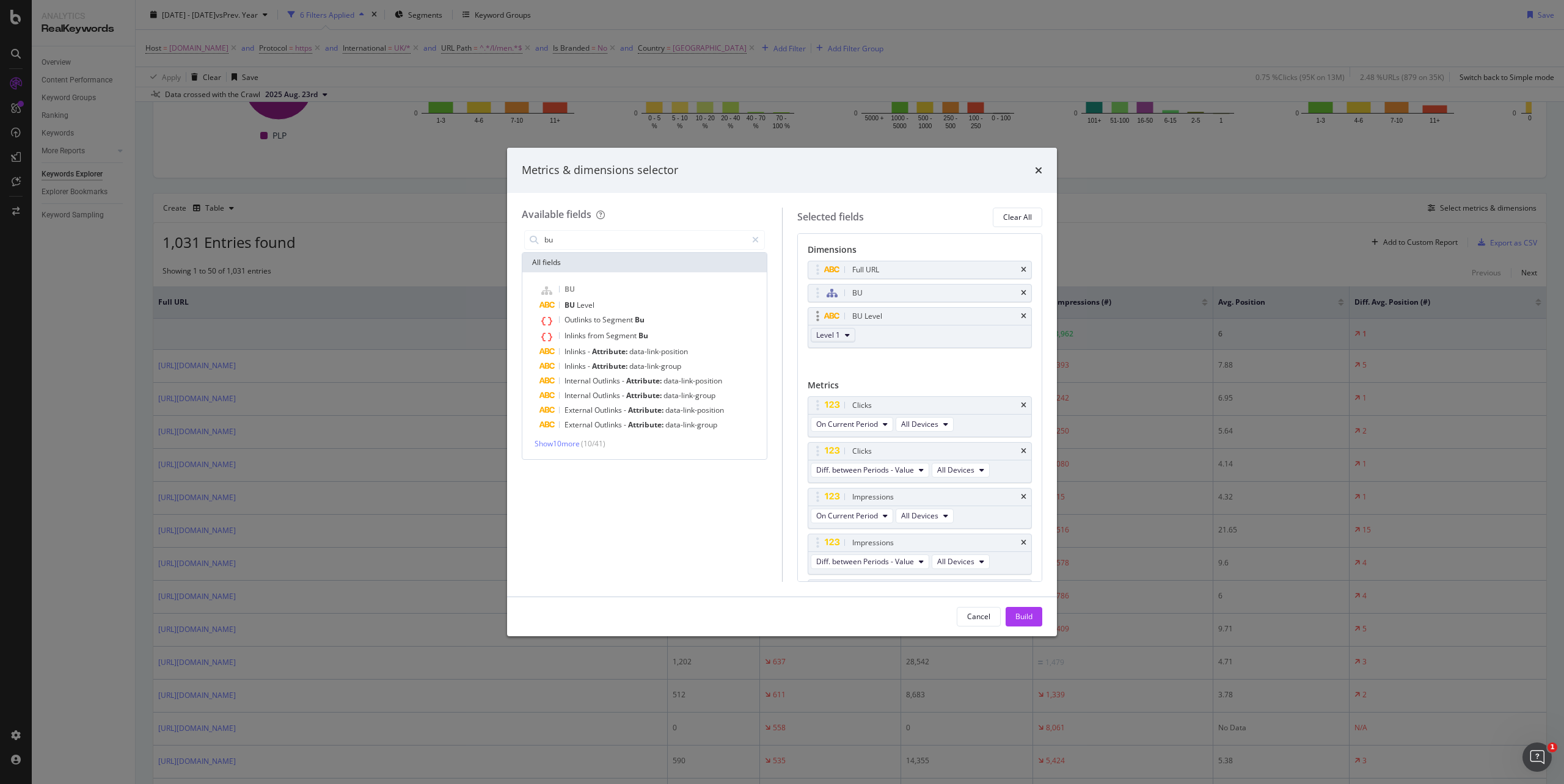
click at [842, 332] on button "Level 1" at bounding box center [833, 336] width 45 height 15
click at [836, 377] on span "Level 2" at bounding box center [834, 380] width 25 height 11
click at [1007, 299] on div "BU" at bounding box center [920, 293] width 223 height 17
click at [1021, 294] on icon "times" at bounding box center [1023, 293] width 6 height 7
drag, startPoint x: 1010, startPoint y: 613, endPoint x: 1003, endPoint y: 605, distance: 10.6
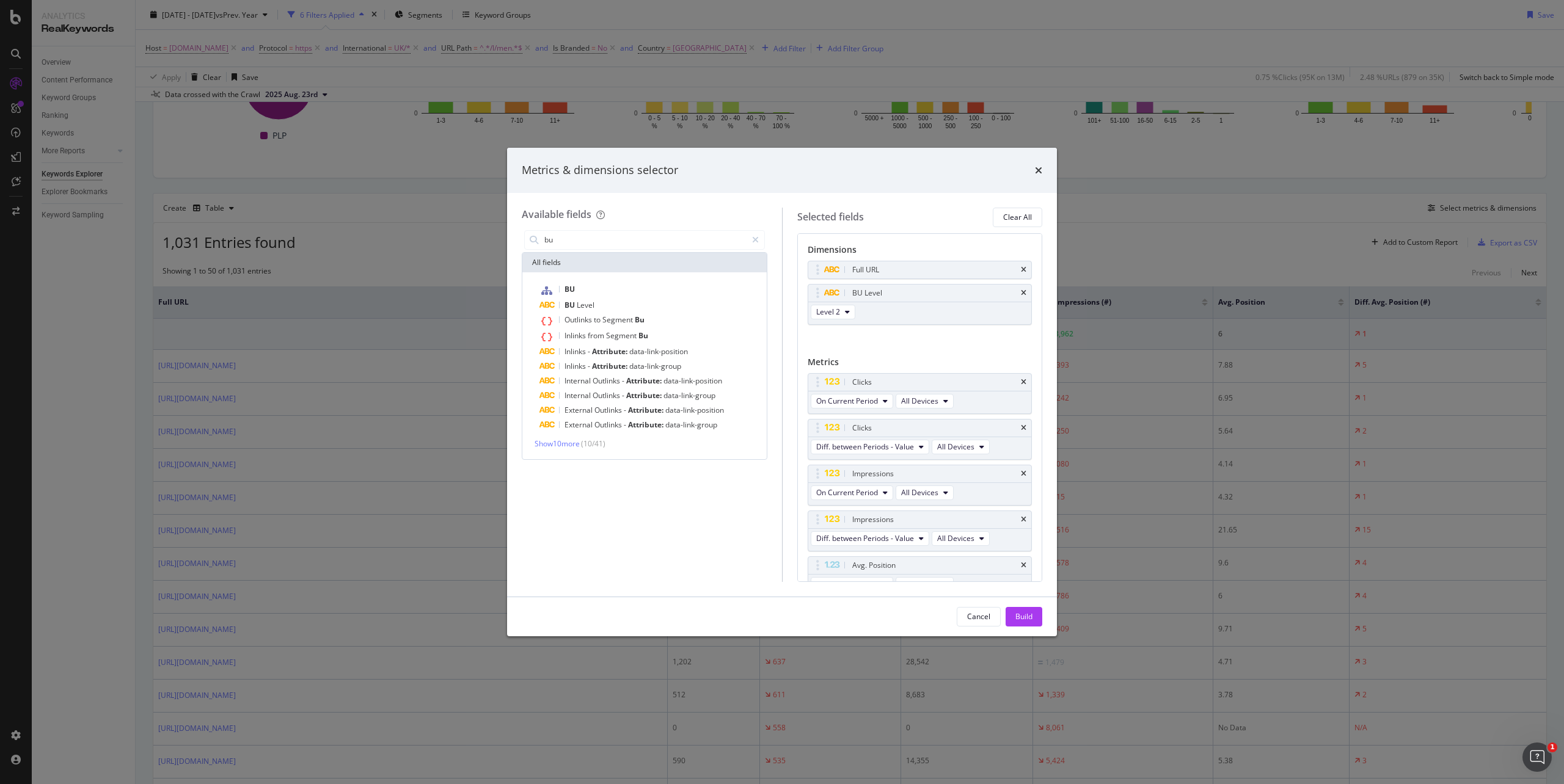
click at [1009, 613] on button "Build" at bounding box center [1024, 617] width 37 height 20
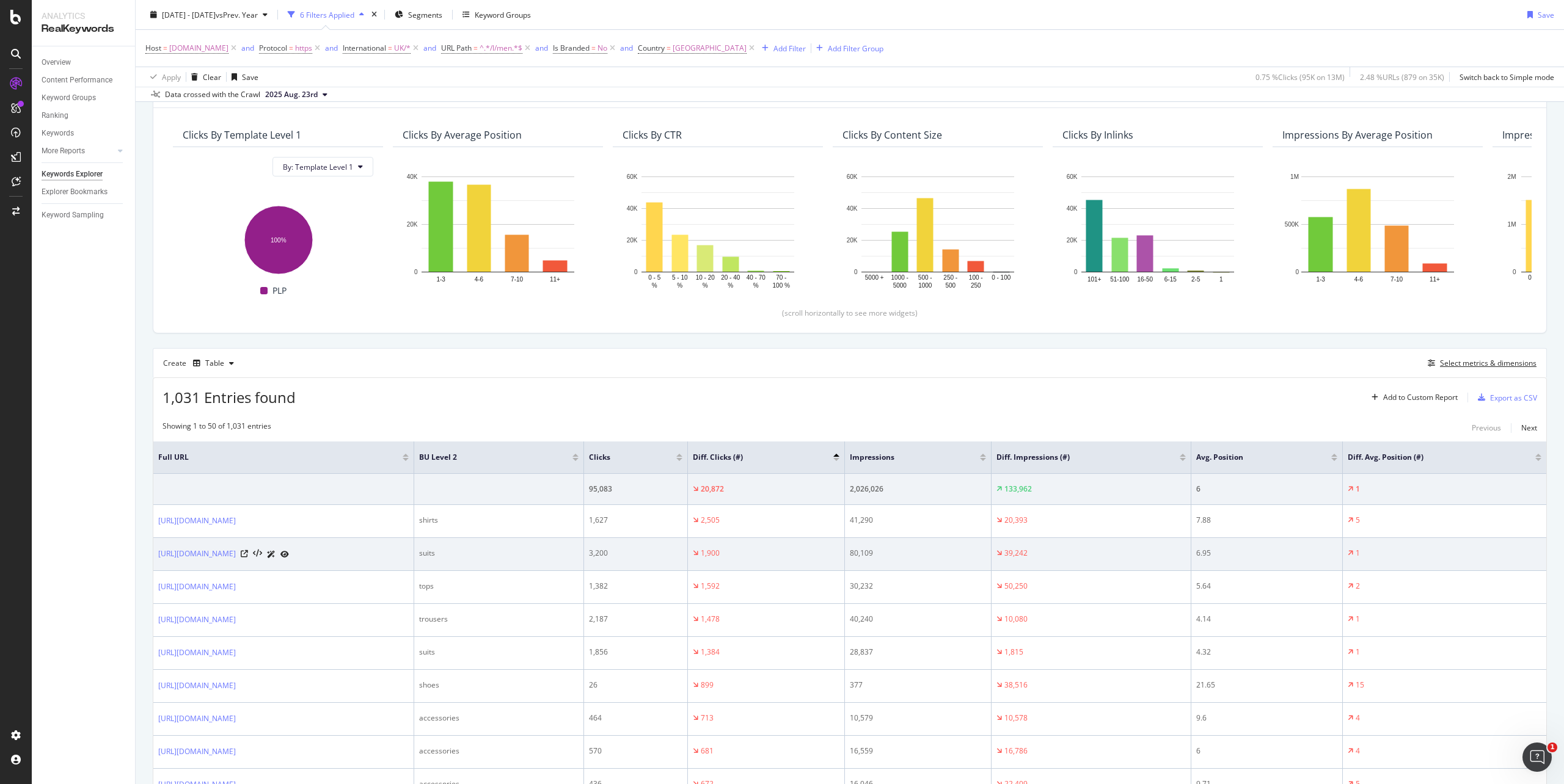
scroll to position [163, 0]
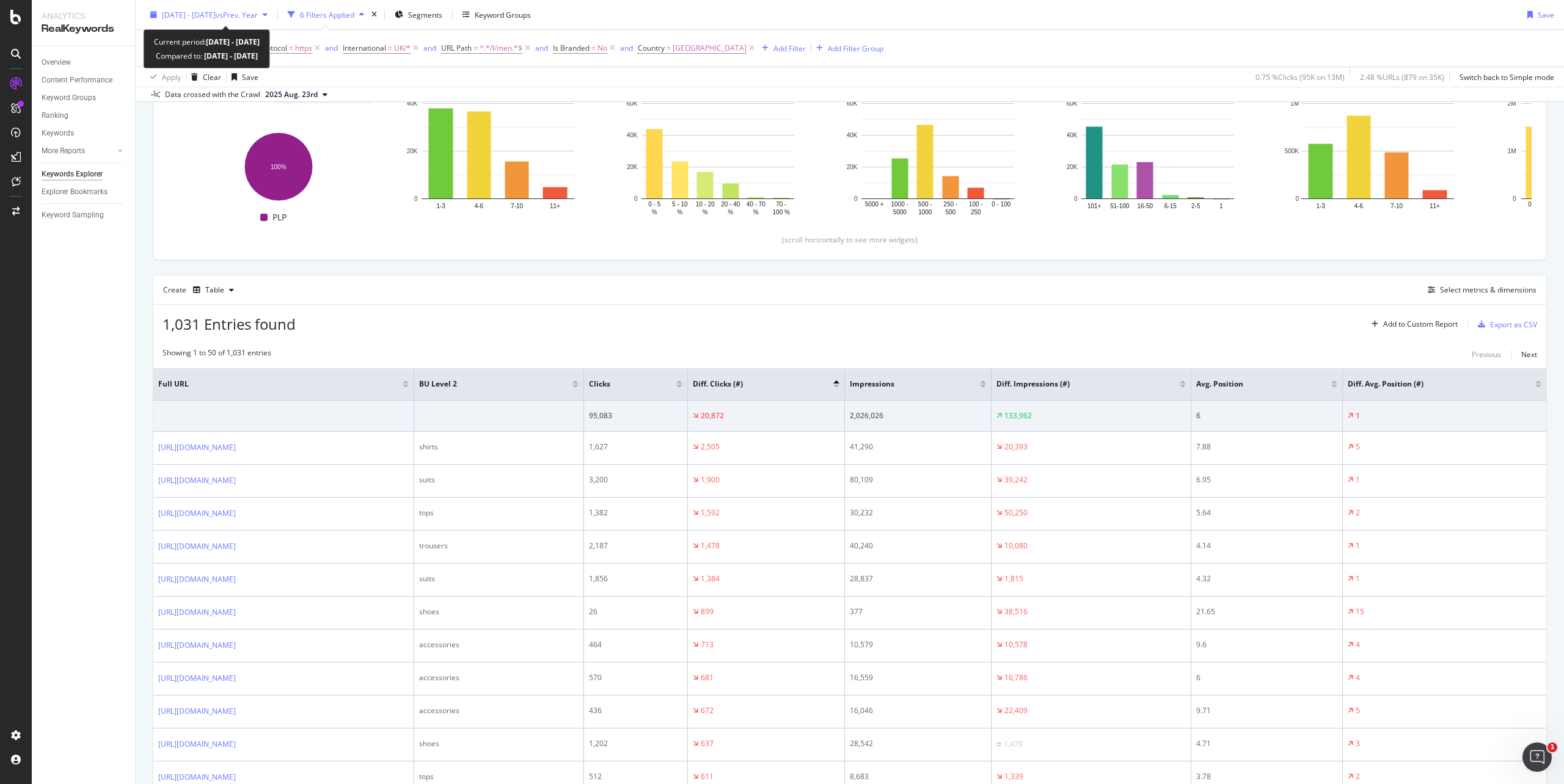
click at [230, 20] on div "2025 Jul. 20th - Aug. 23rd vs Prev. Year" at bounding box center [210, 14] width 96 height 10
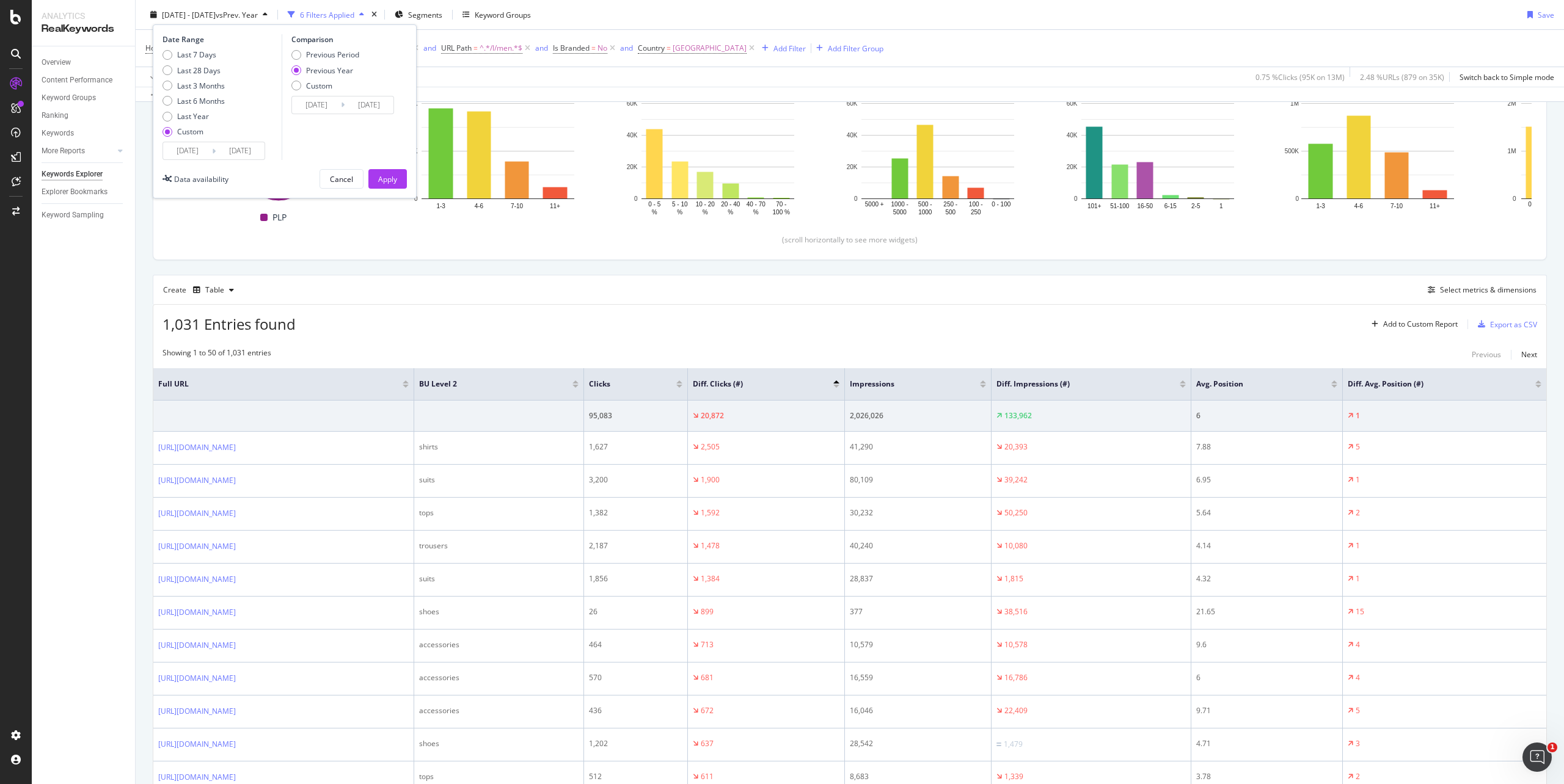
click at [217, 150] on input "[DATE]" at bounding box center [240, 151] width 49 height 17
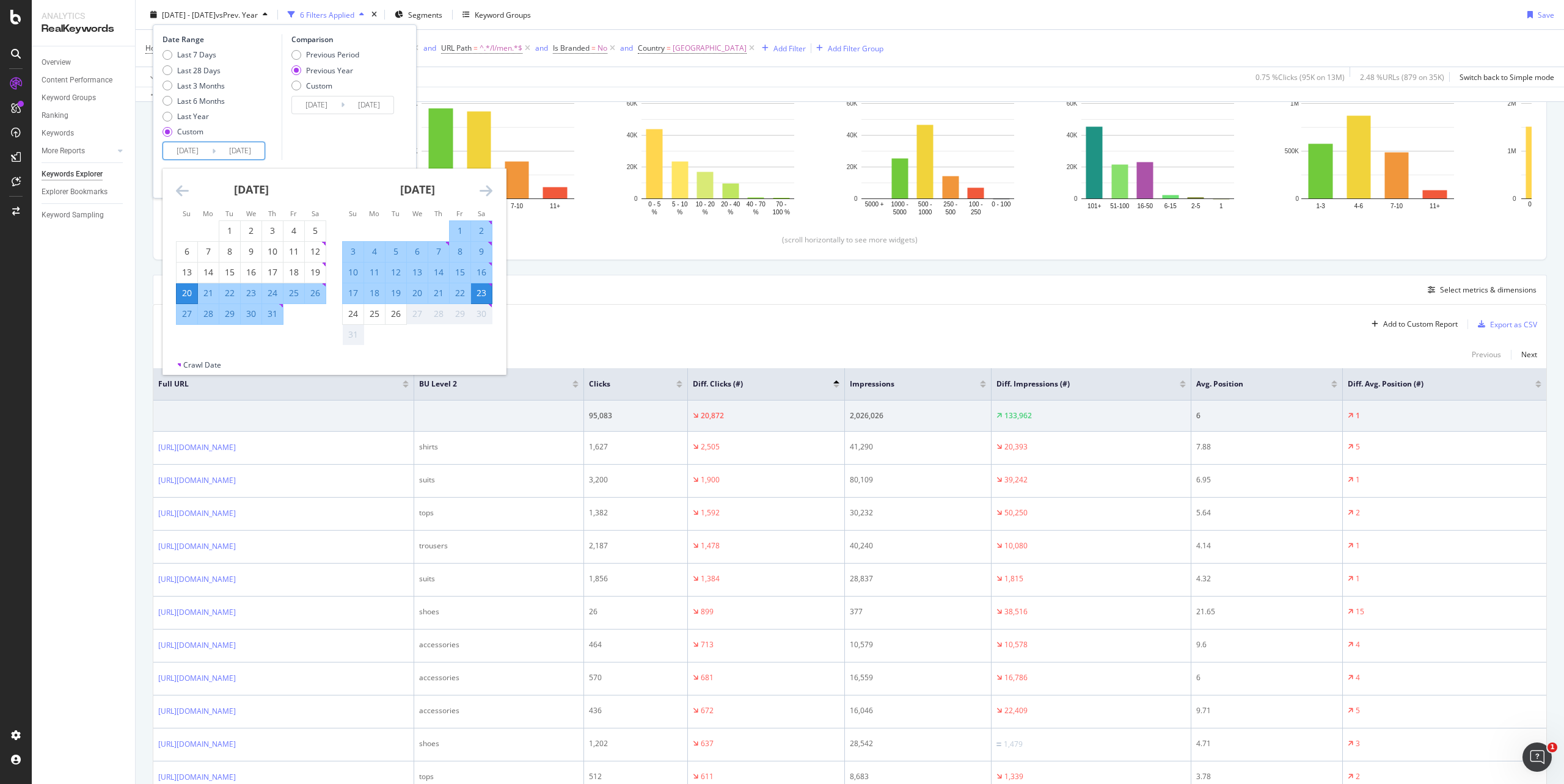
click at [482, 191] on icon "Move forward to switch to the next month." at bounding box center [486, 191] width 13 height 15
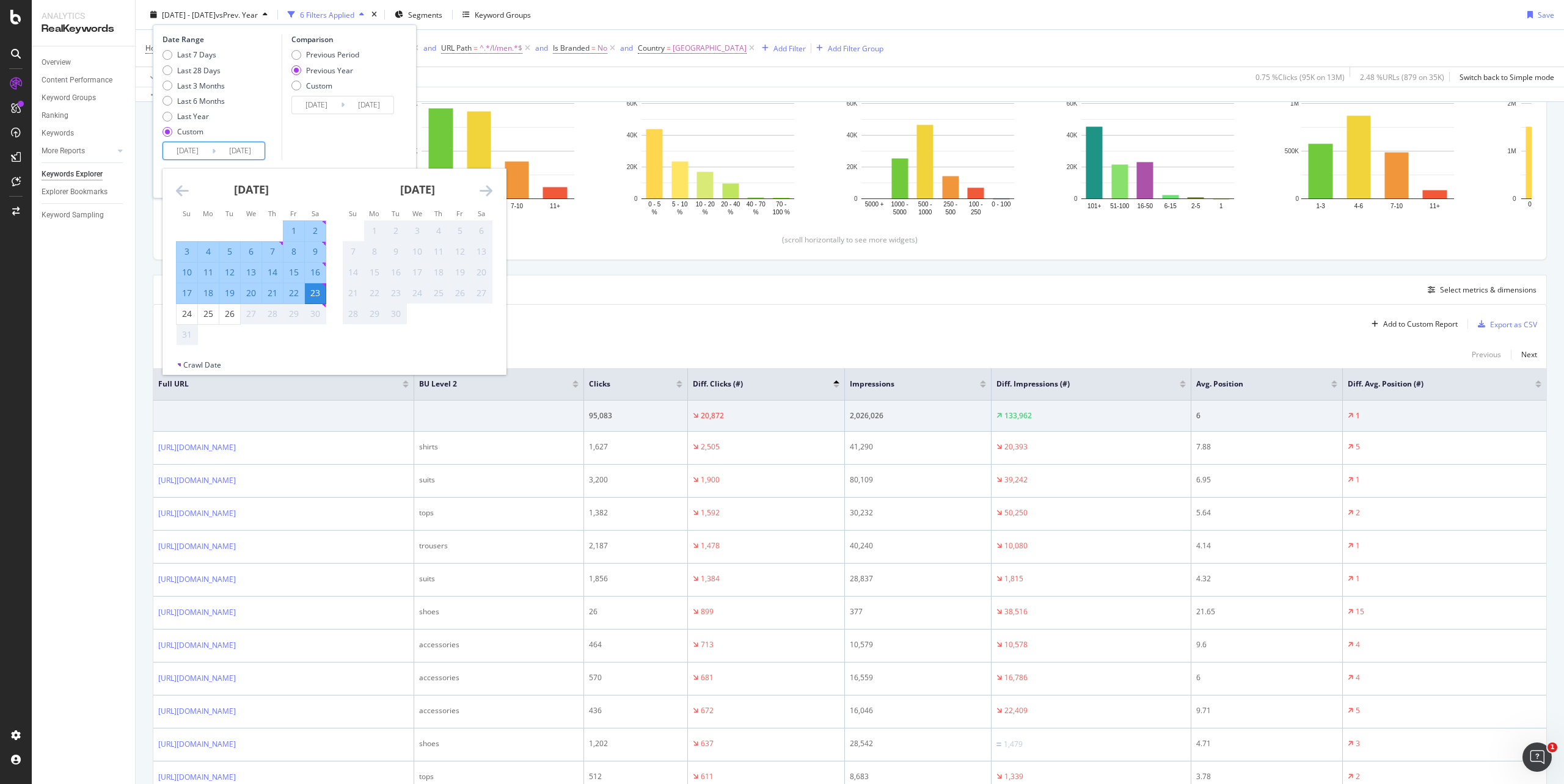
click at [187, 296] on div "17" at bounding box center [187, 293] width 21 height 12
type input "[DATE]"
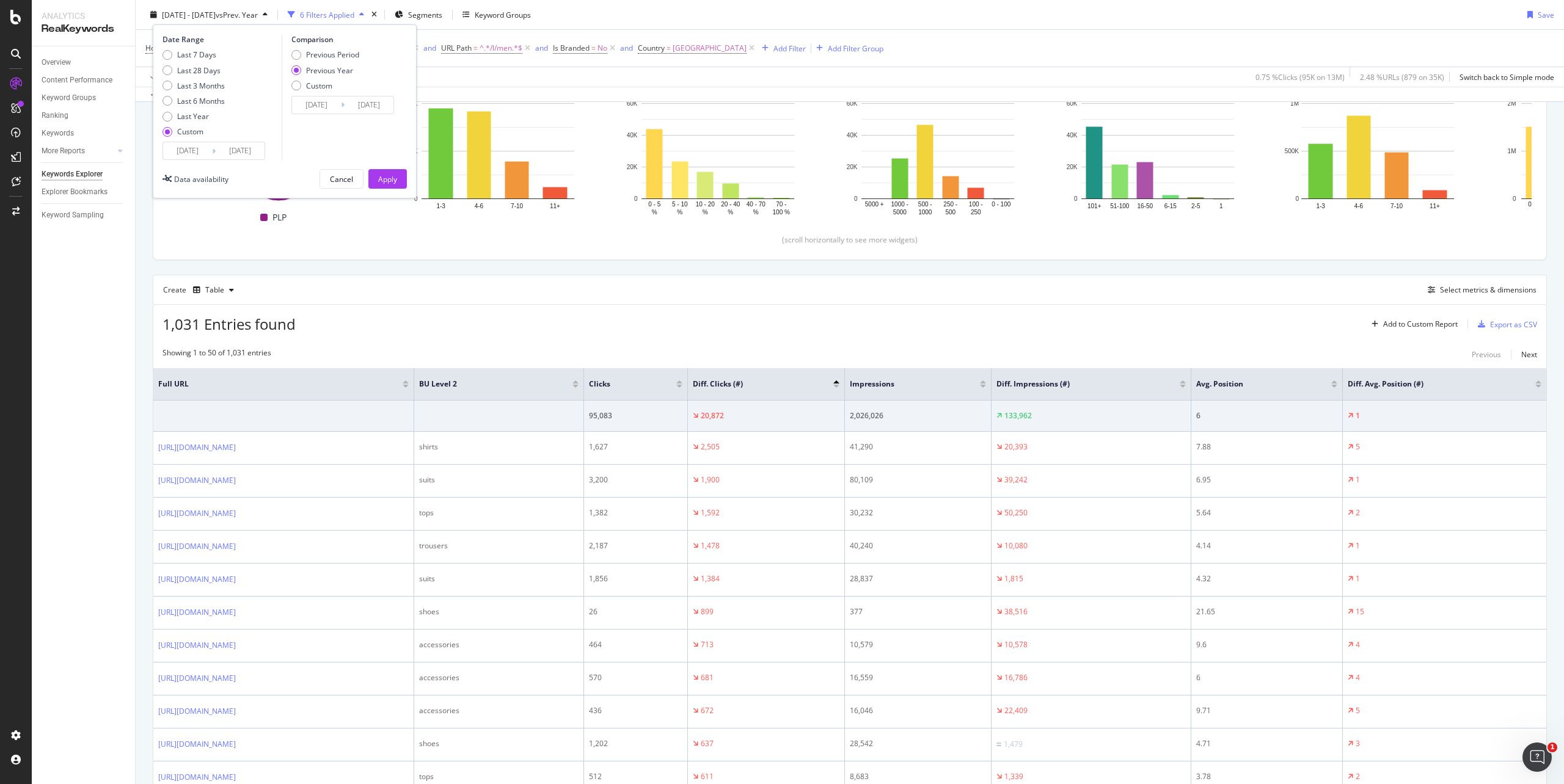
click at [231, 144] on input "[DATE]" at bounding box center [240, 151] width 49 height 17
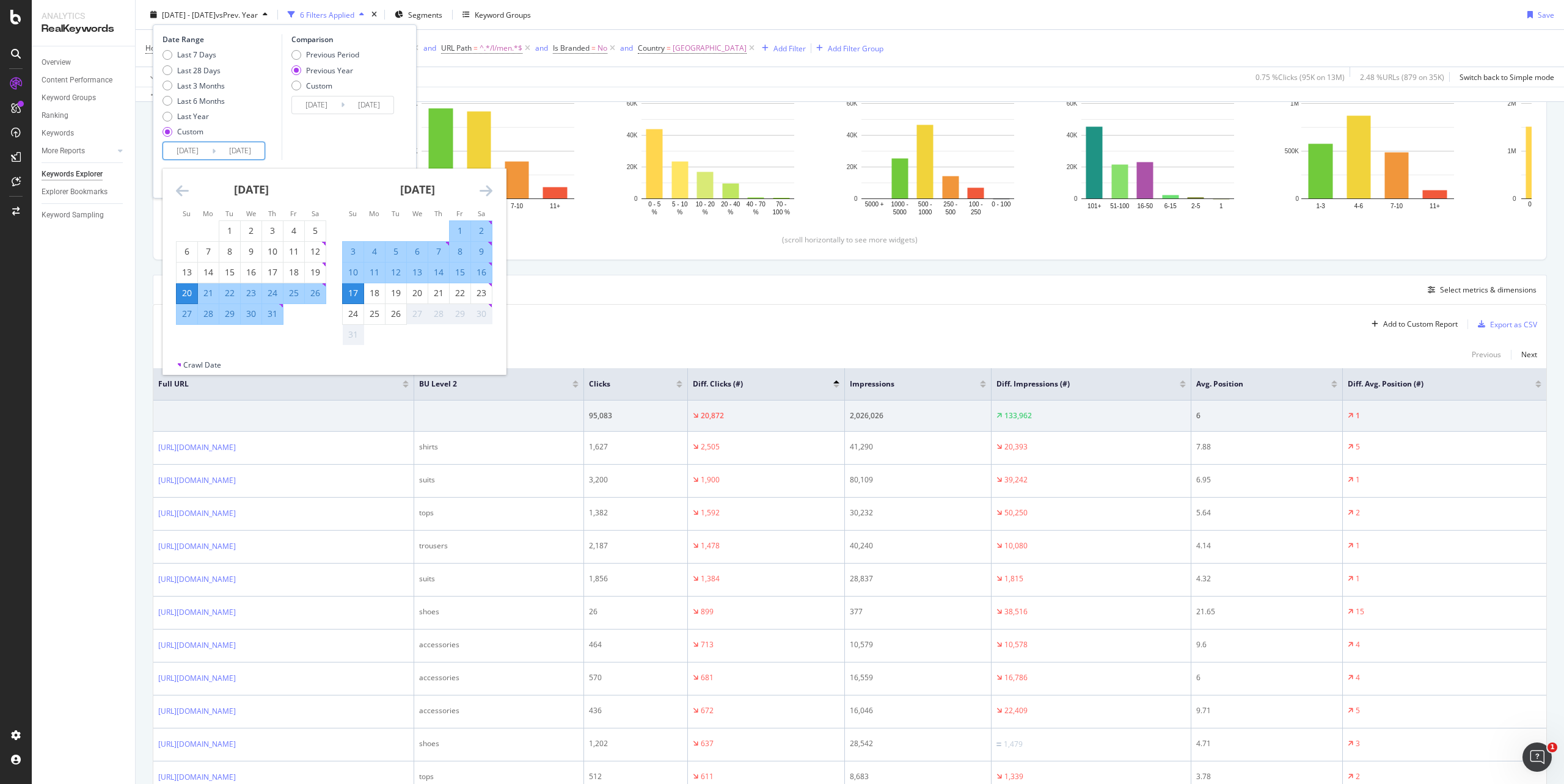
click at [485, 190] on icon "Move forward to switch to the next month." at bounding box center [486, 191] width 13 height 15
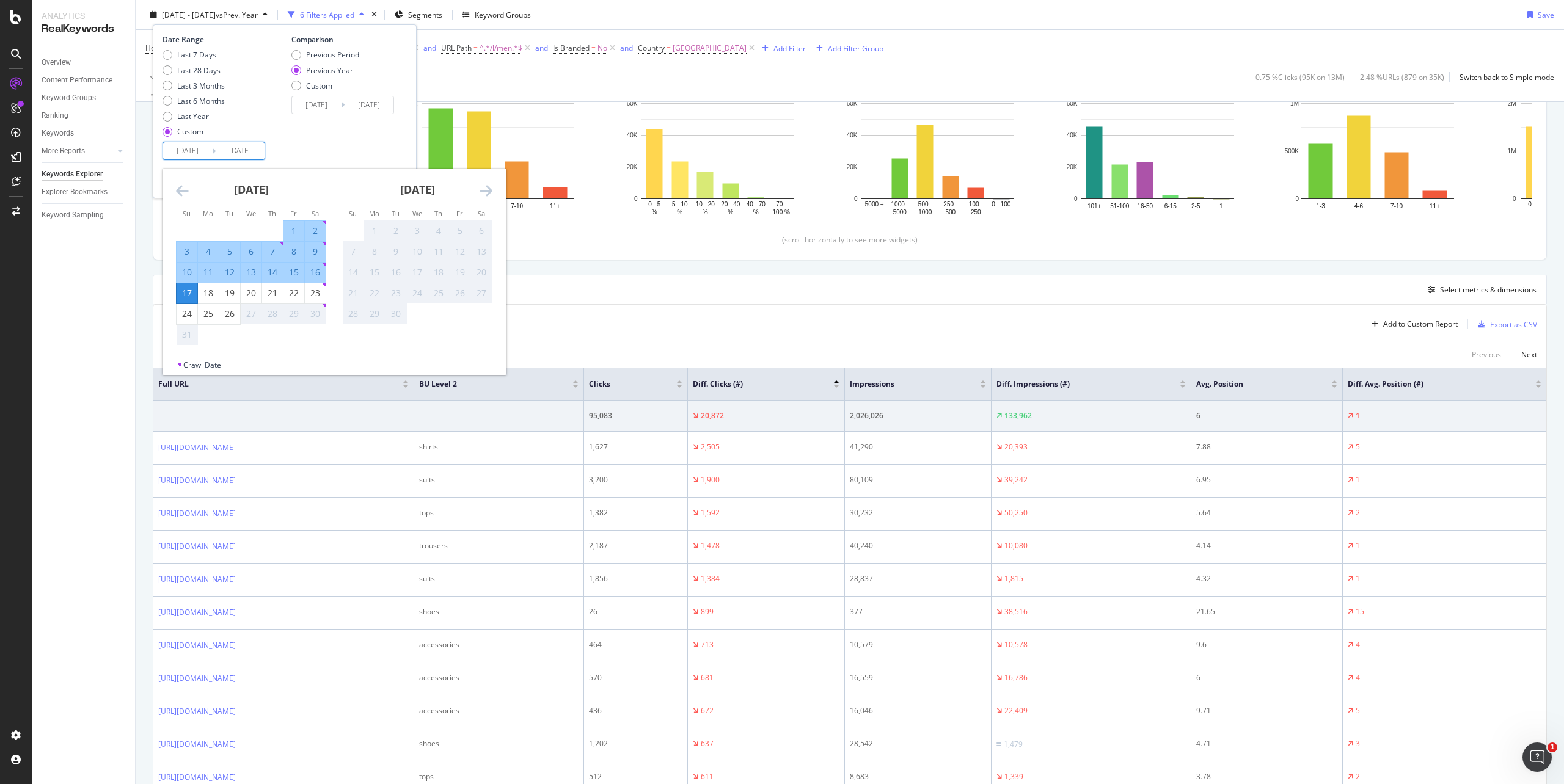
click at [184, 296] on div "17" at bounding box center [187, 293] width 21 height 12
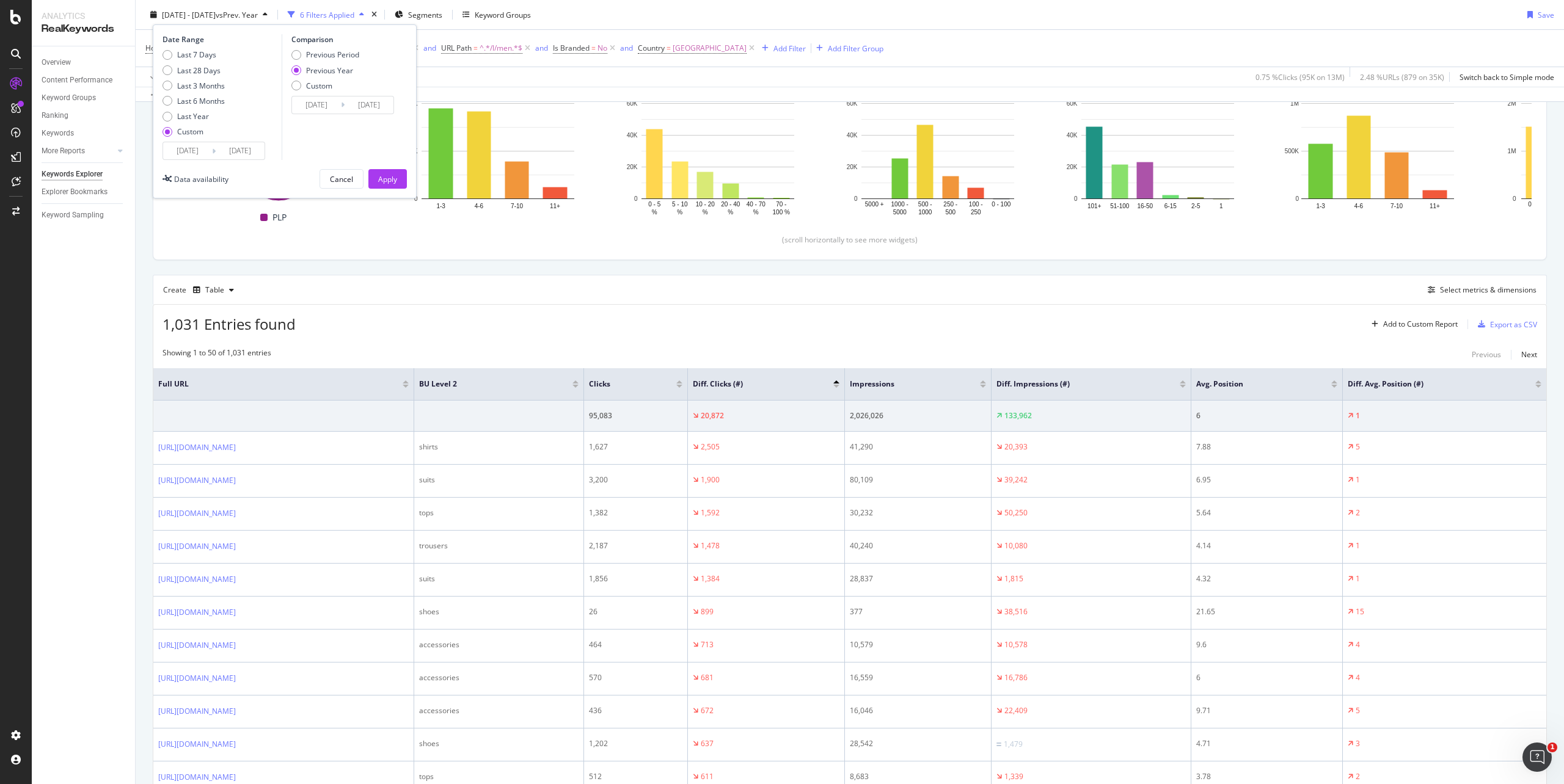
click at [188, 150] on input "[DATE]" at bounding box center [188, 151] width 49 height 17
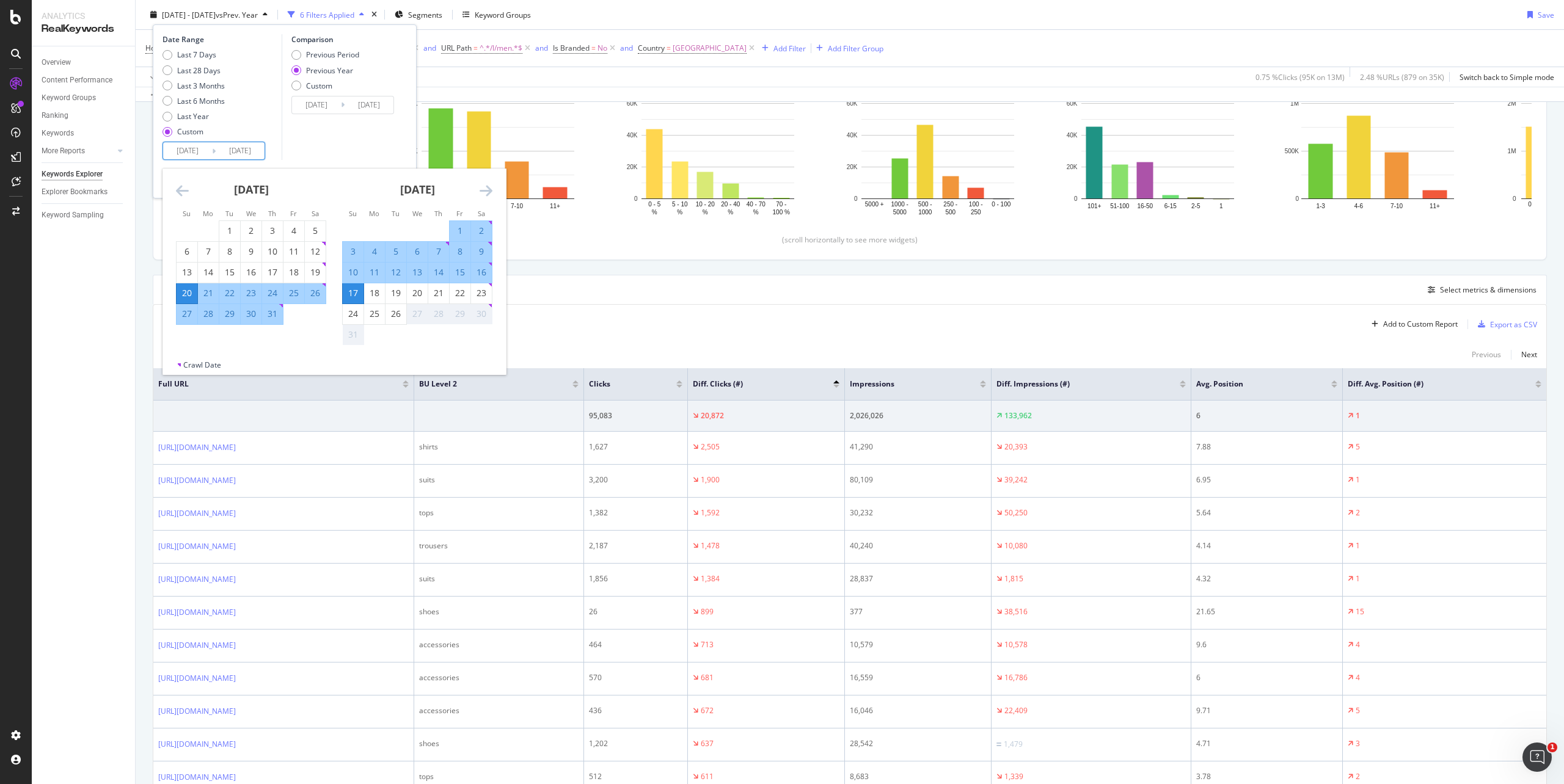
click at [352, 297] on div "17" at bounding box center [353, 293] width 21 height 12
type input "[DATE]"
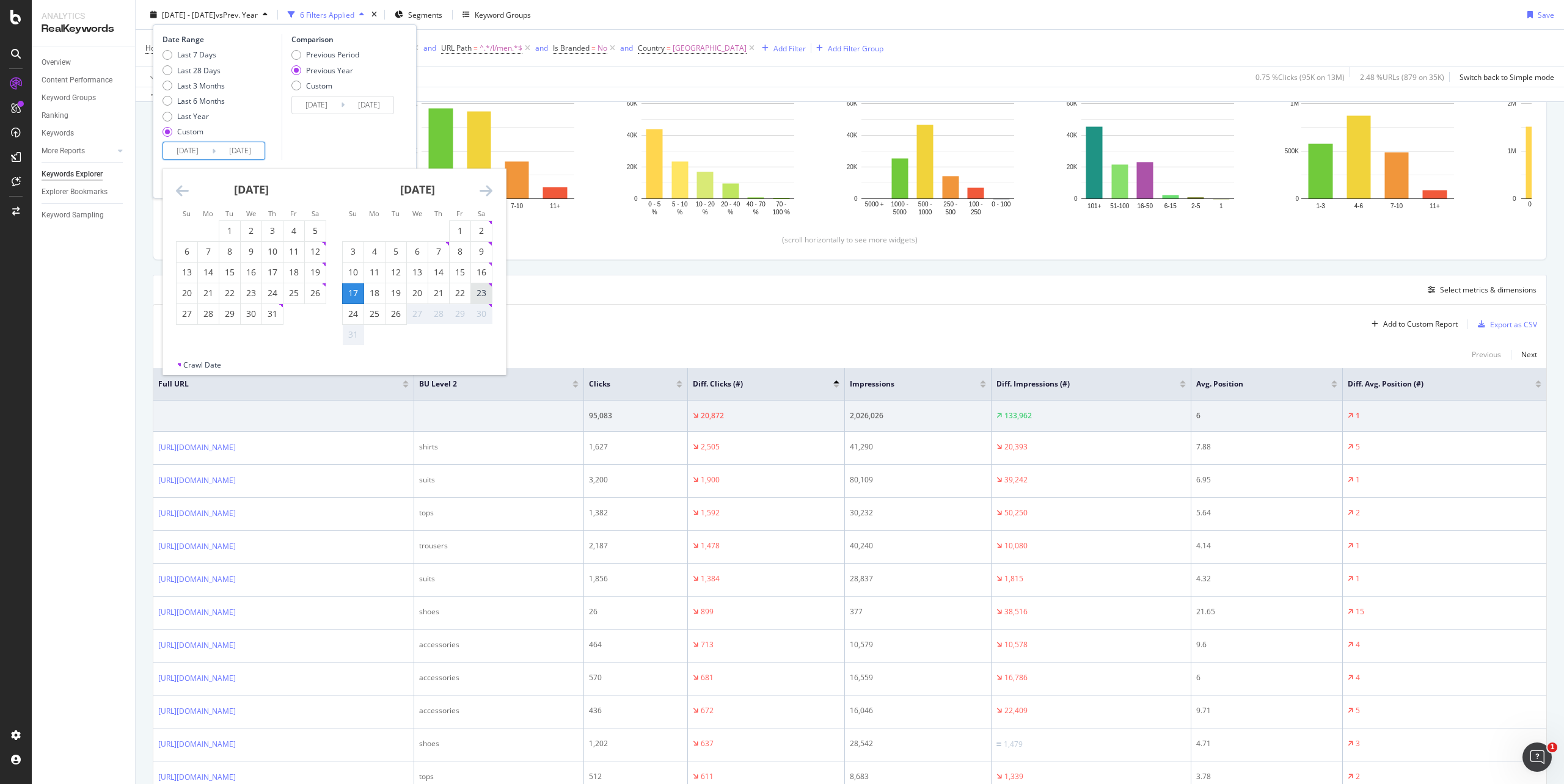
click at [487, 299] on div "23" at bounding box center [481, 293] width 21 height 12
type input "[DATE]"
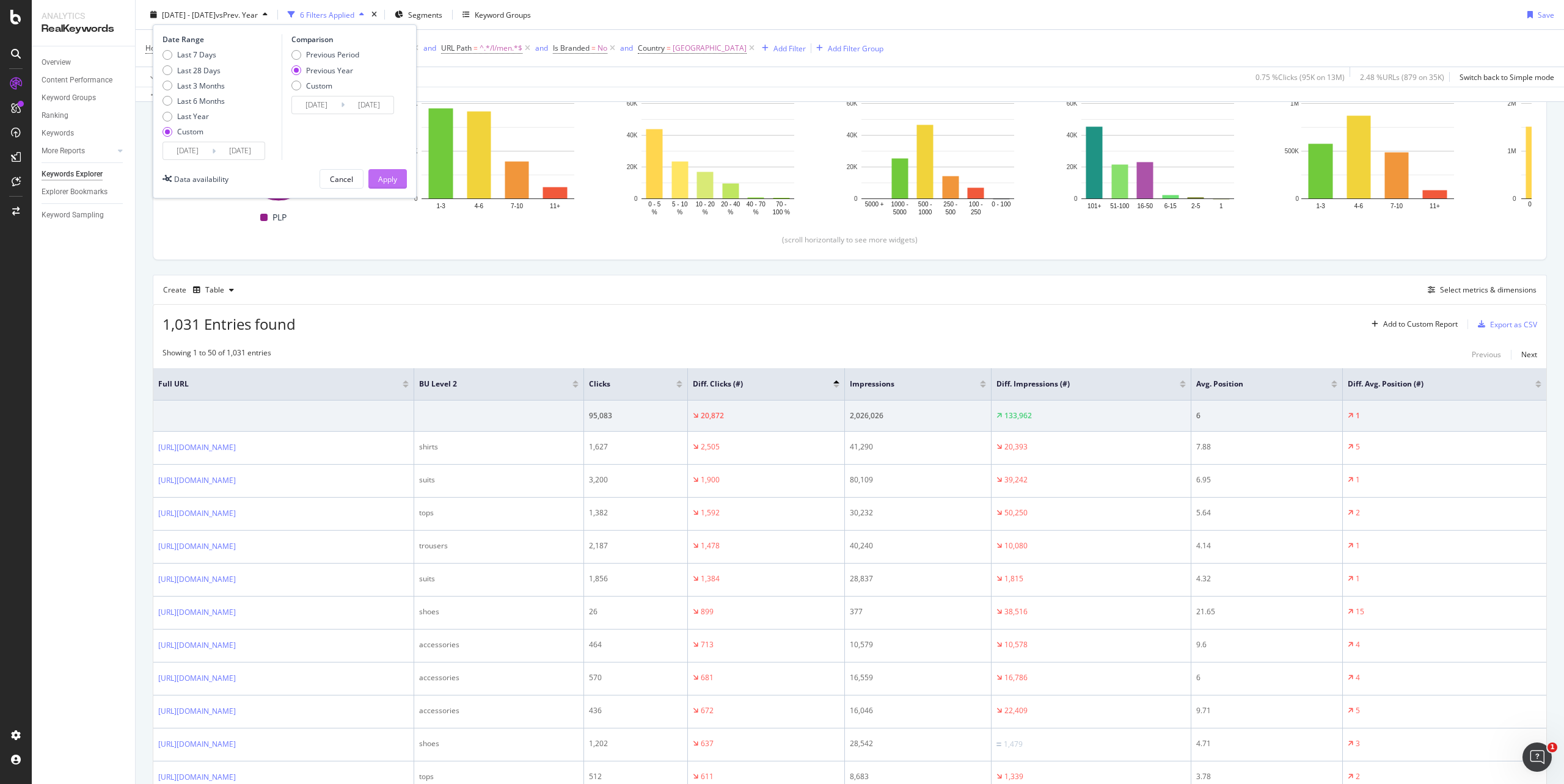
click at [390, 180] on div "Apply" at bounding box center [387, 179] width 19 height 10
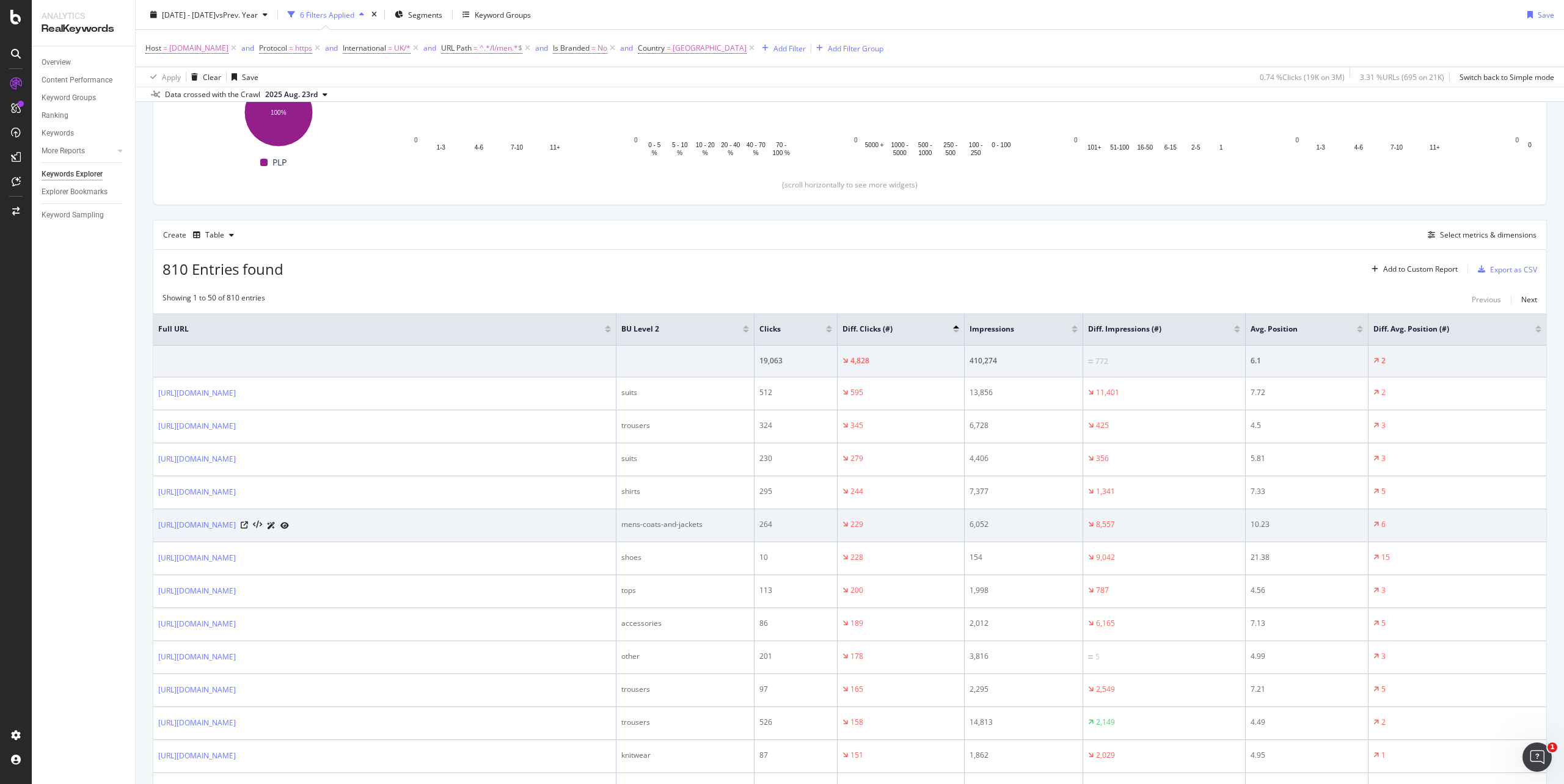
scroll to position [244, 0]
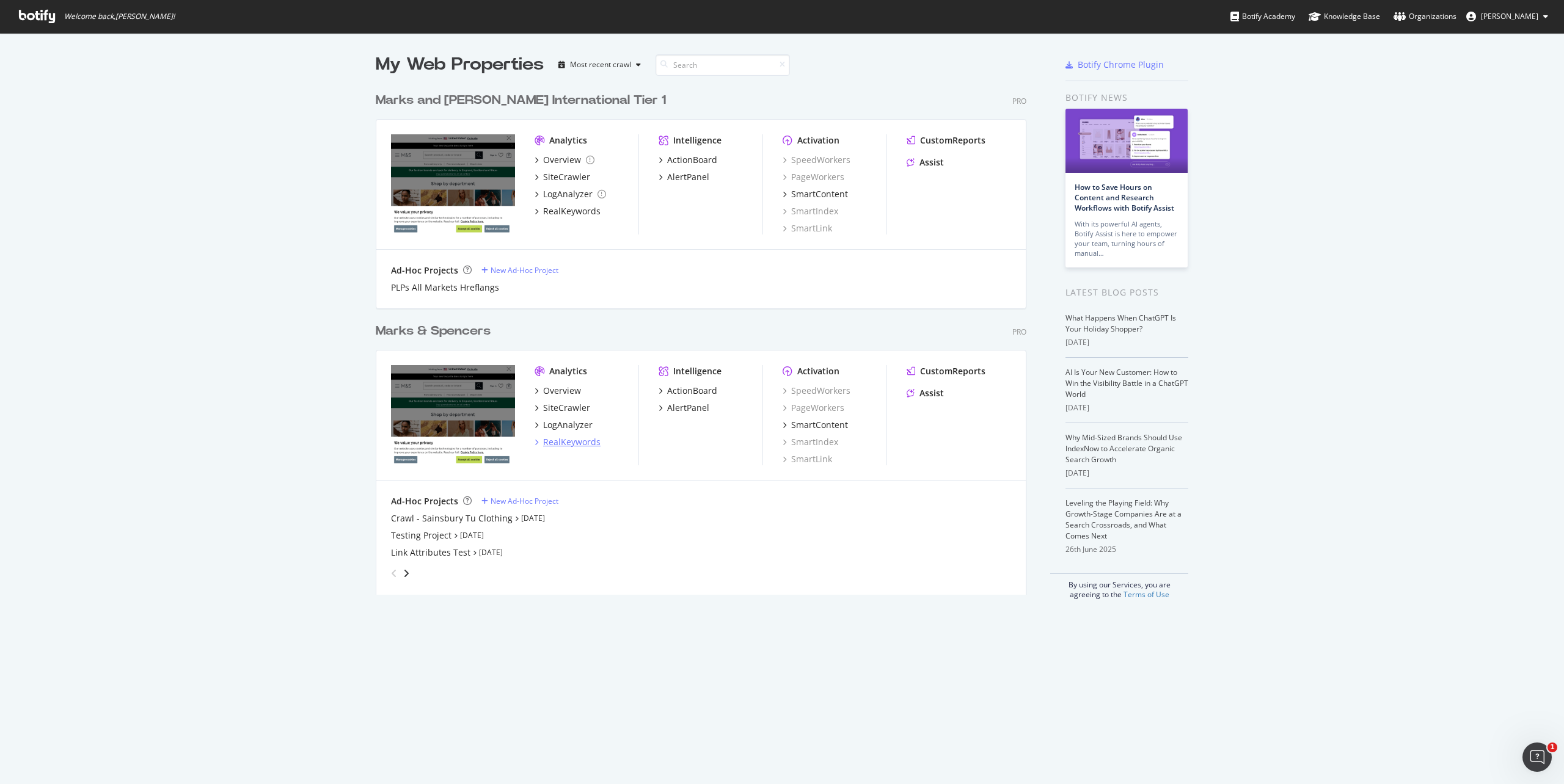
click at [570, 441] on div "RealKeywords" at bounding box center [572, 442] width 58 height 12
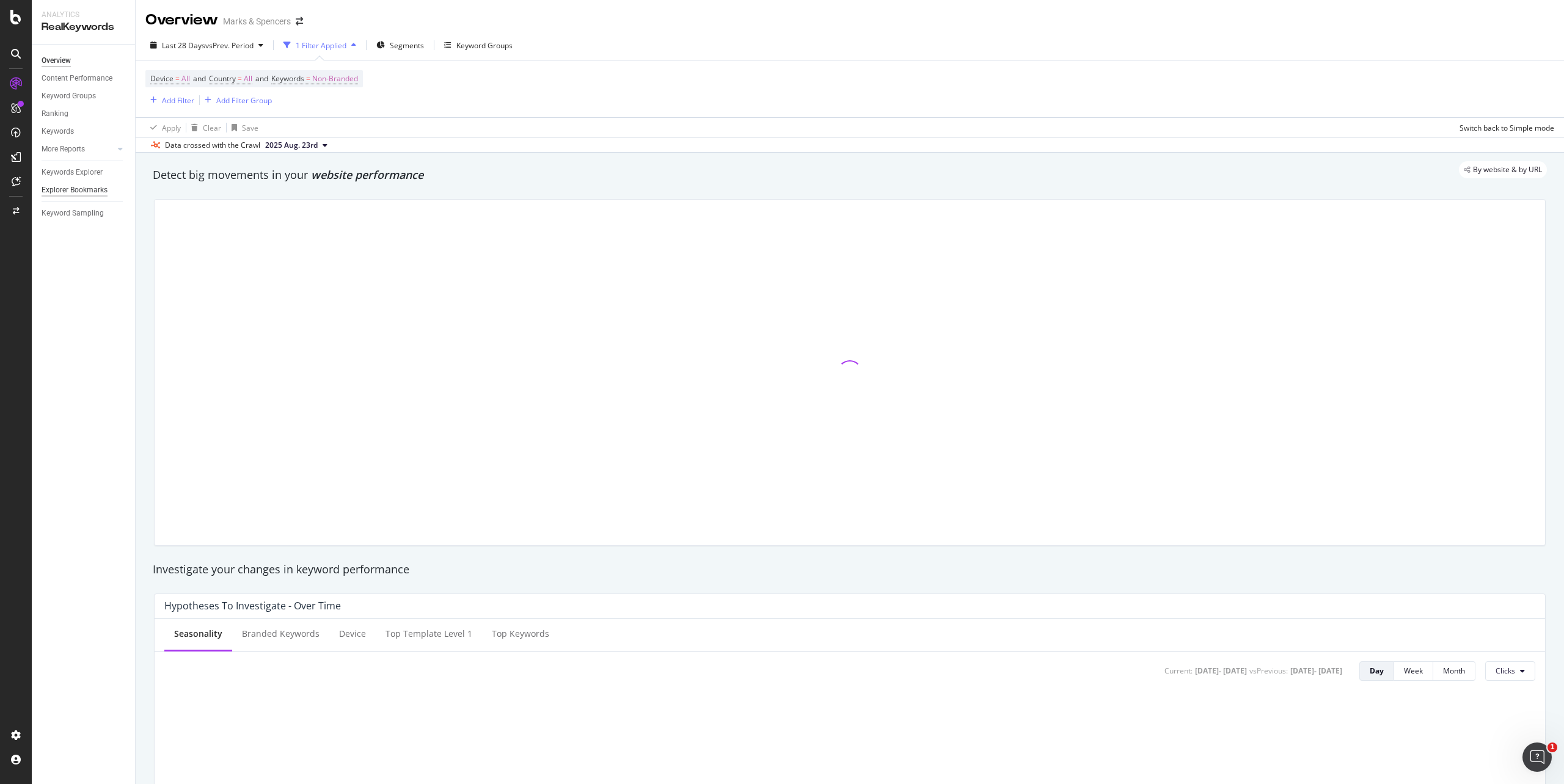
click at [88, 184] on div "Explorer Bookmarks" at bounding box center [75, 190] width 66 height 13
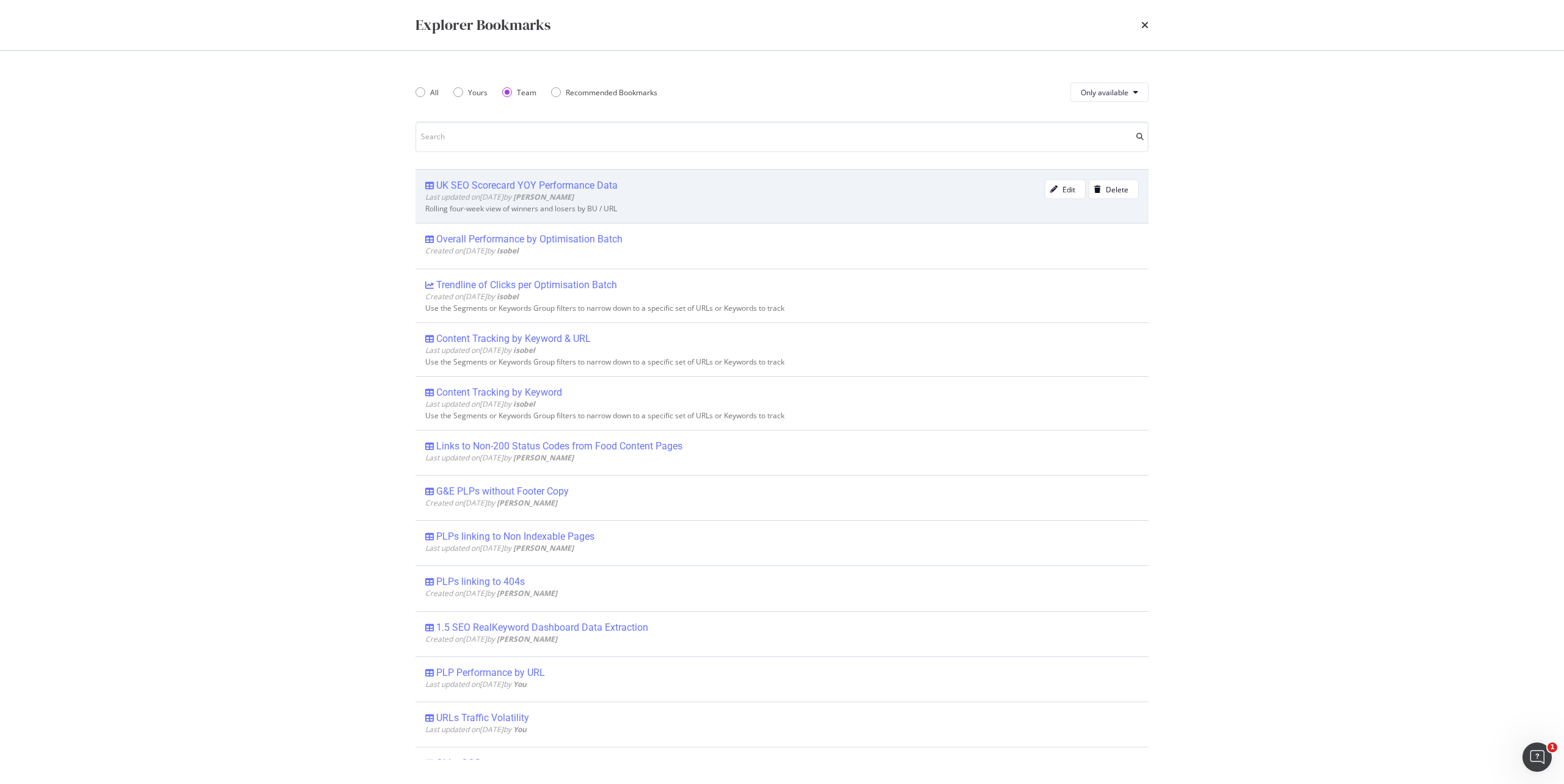
click at [592, 185] on div "UK SEO Scorecard YOY Performance Data" at bounding box center [527, 186] width 182 height 12
